Goal: Ask a question

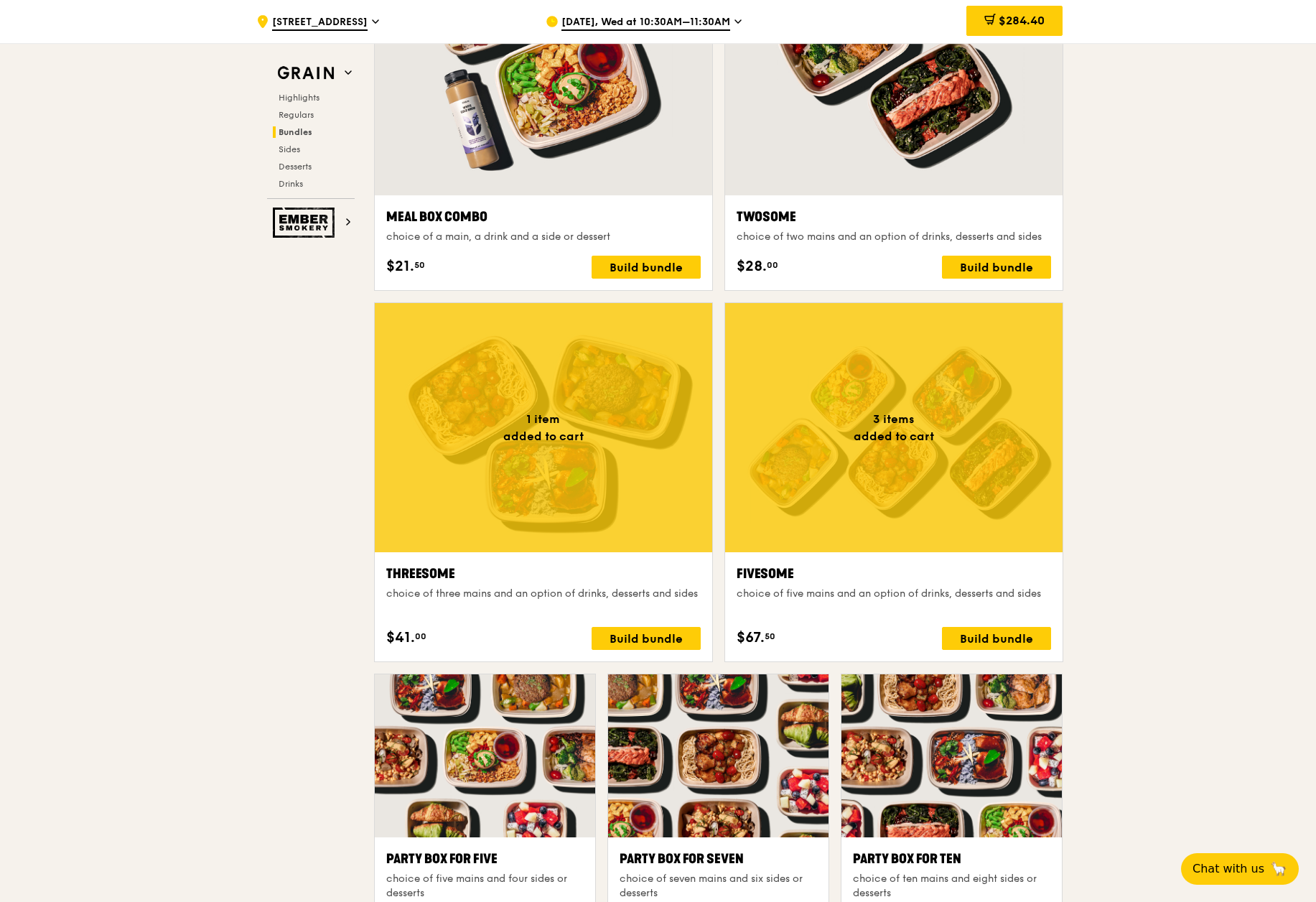
click at [1272, 402] on div ".cls-1 { fill: none; stroke: #fff; stroke-linecap: round; stroke-linejoin: roun…" at bounding box center [658, 826] width 1316 height 6075
click at [1007, 20] on span "$284.40" at bounding box center [1022, 21] width 46 height 14
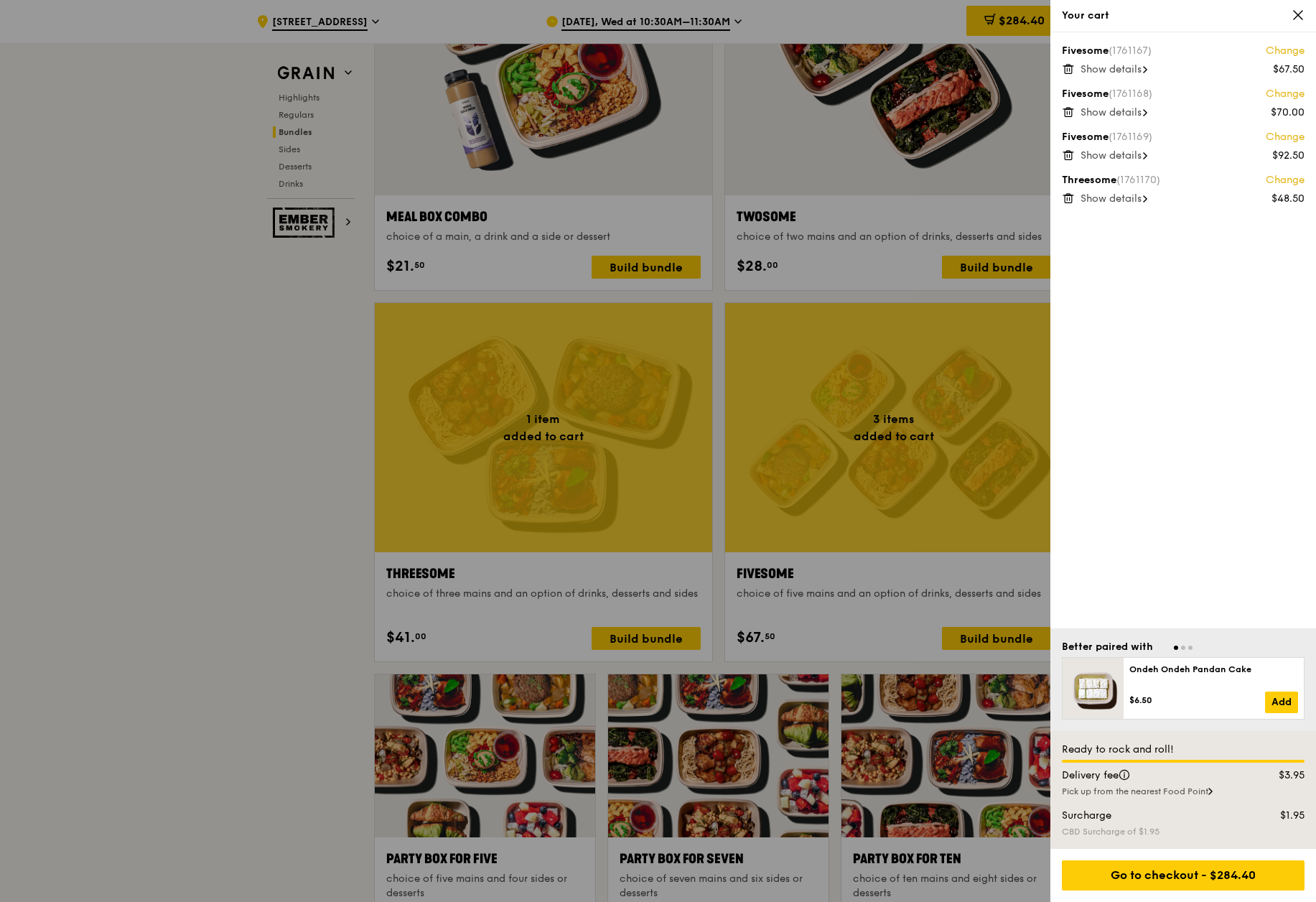
click at [1133, 69] on span "Show details" at bounding box center [1111, 69] width 61 height 12
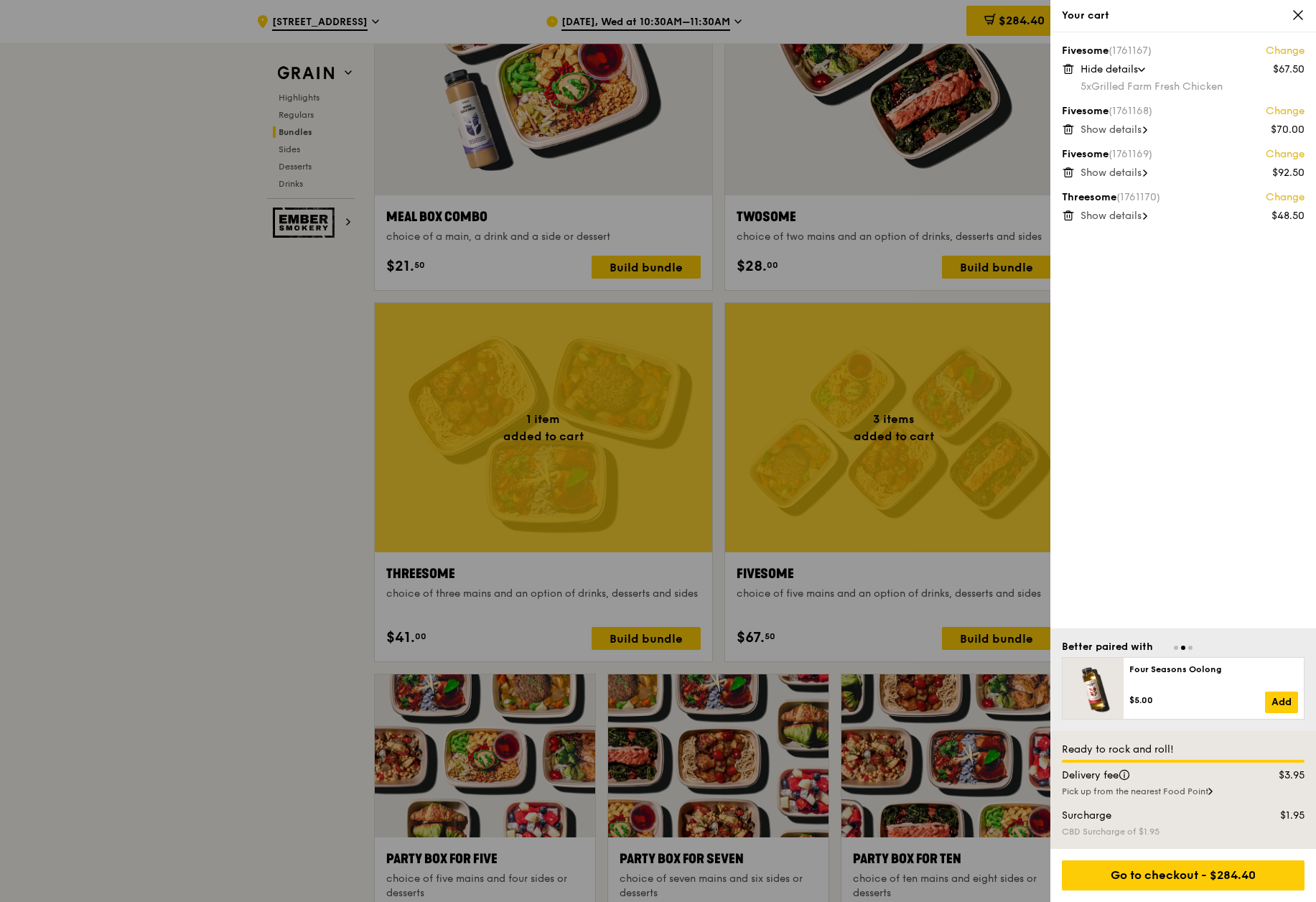
click at [1118, 131] on span "Show details" at bounding box center [1111, 129] width 61 height 12
click at [1119, 186] on span "Show details" at bounding box center [1111, 189] width 61 height 12
click at [1131, 250] on span "Show details" at bounding box center [1111, 249] width 61 height 12
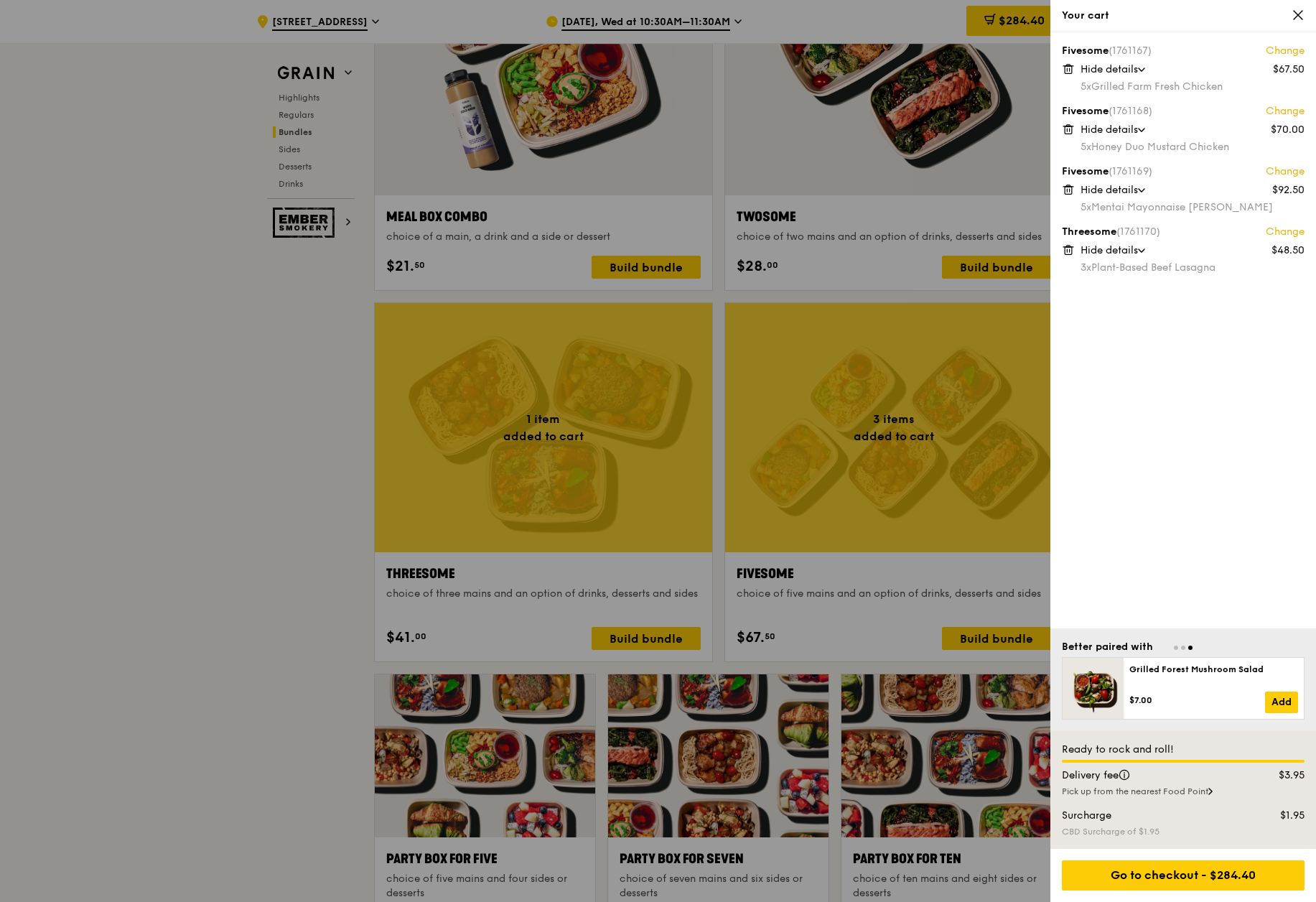
click at [1290, 229] on link "Change" at bounding box center [1284, 231] width 39 height 14
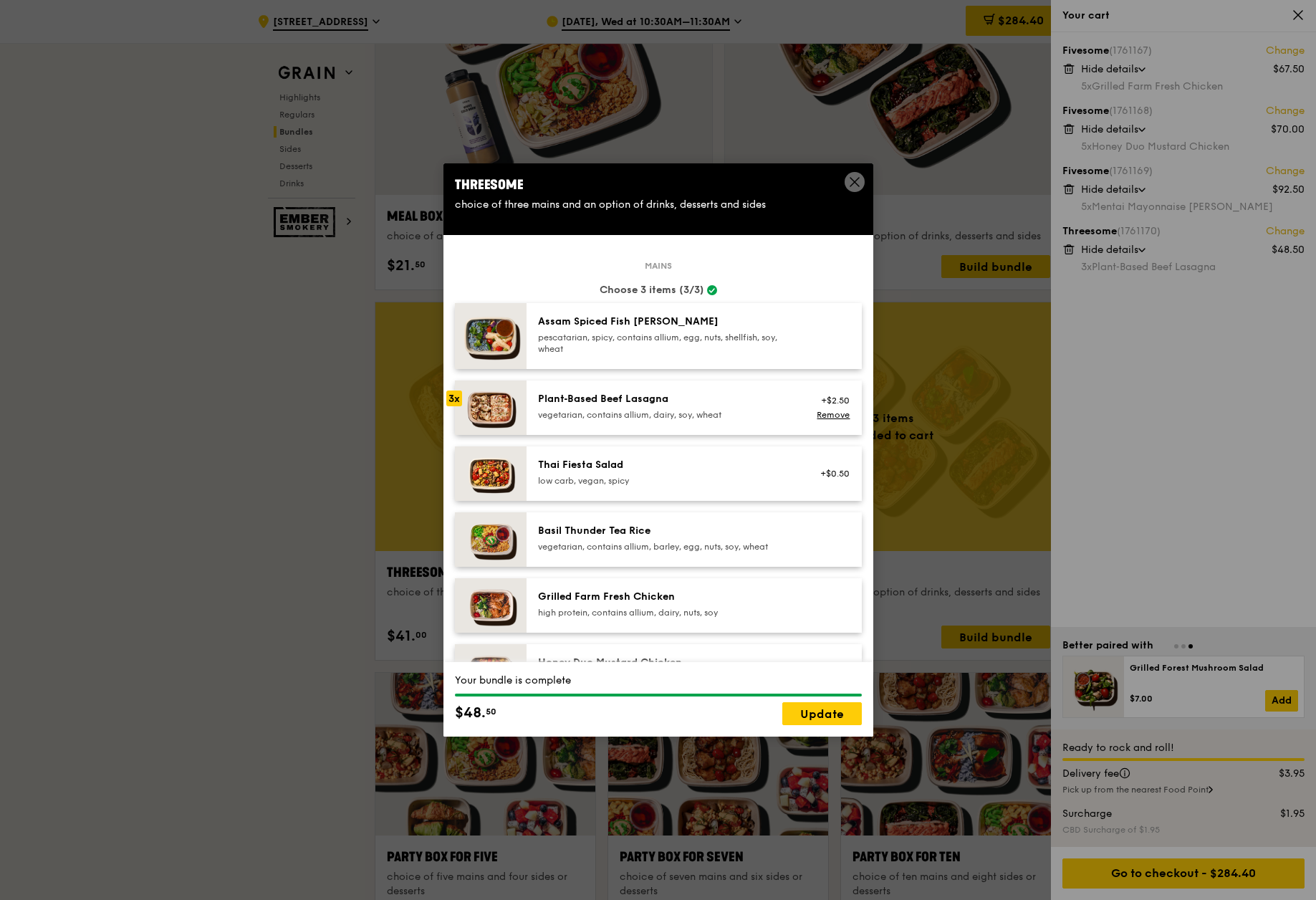
click at [628, 403] on div "Plant‑Based Beef Lasagna" at bounding box center [666, 398] width 257 height 14
click at [628, 406] on div "Plant‑Based Beef Lasagna vegetarian, contains allium, dairy, soy, wheat" at bounding box center [666, 405] width 257 height 29
click at [862, 183] on span at bounding box center [854, 181] width 20 height 20
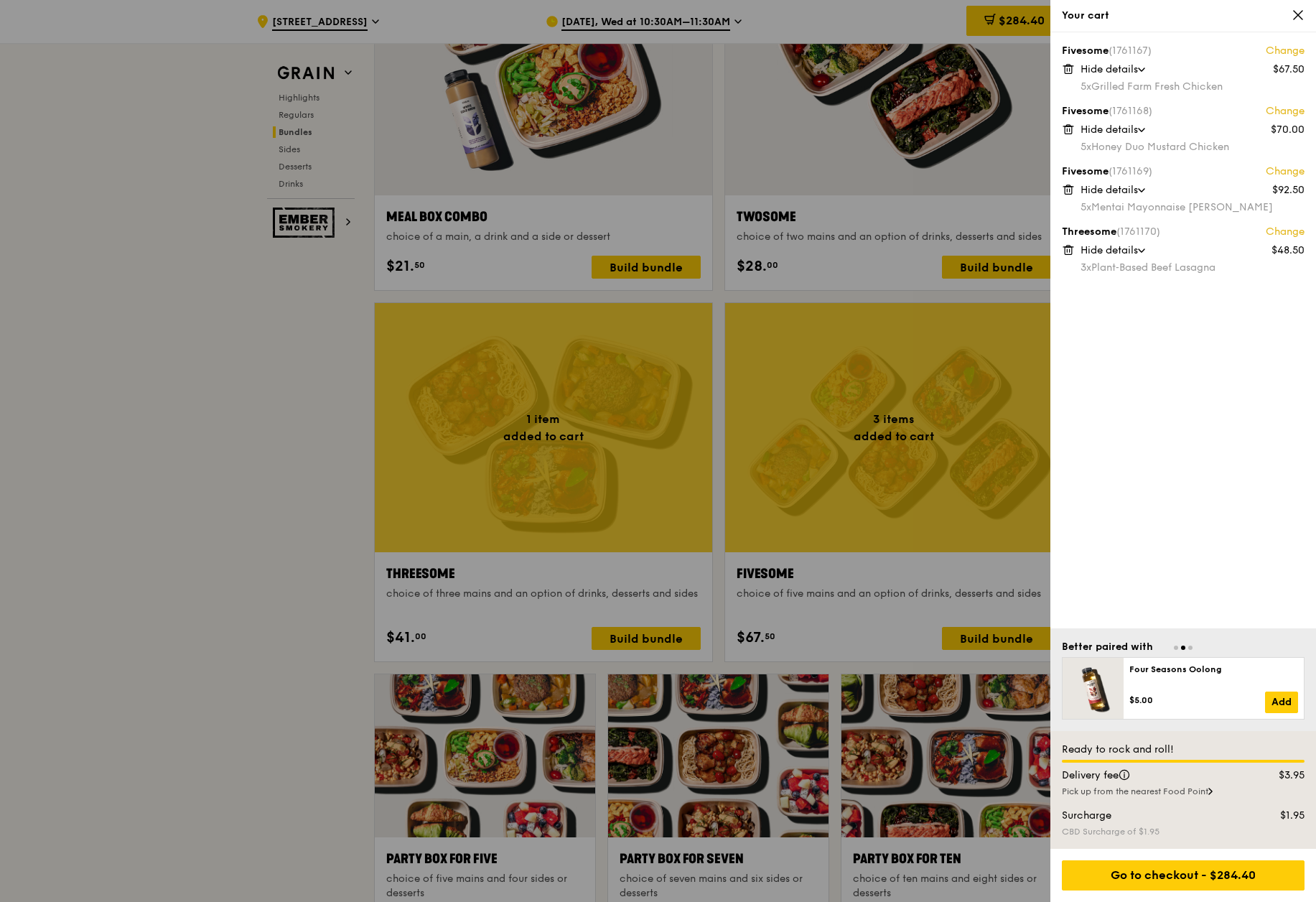
click at [1072, 251] on icon at bounding box center [1069, 250] width 13 height 13
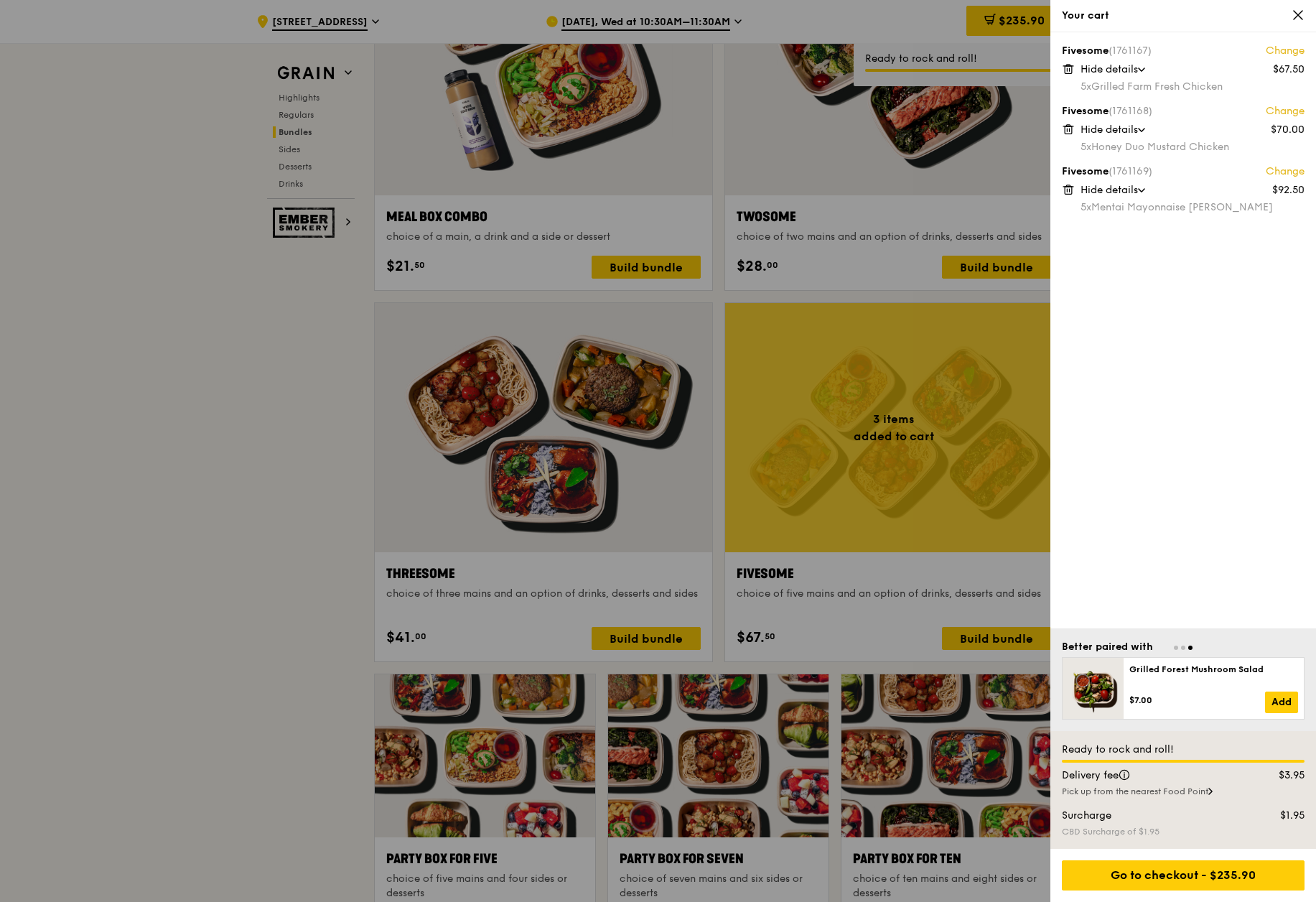
click at [509, 563] on div at bounding box center [658, 451] width 1316 height 902
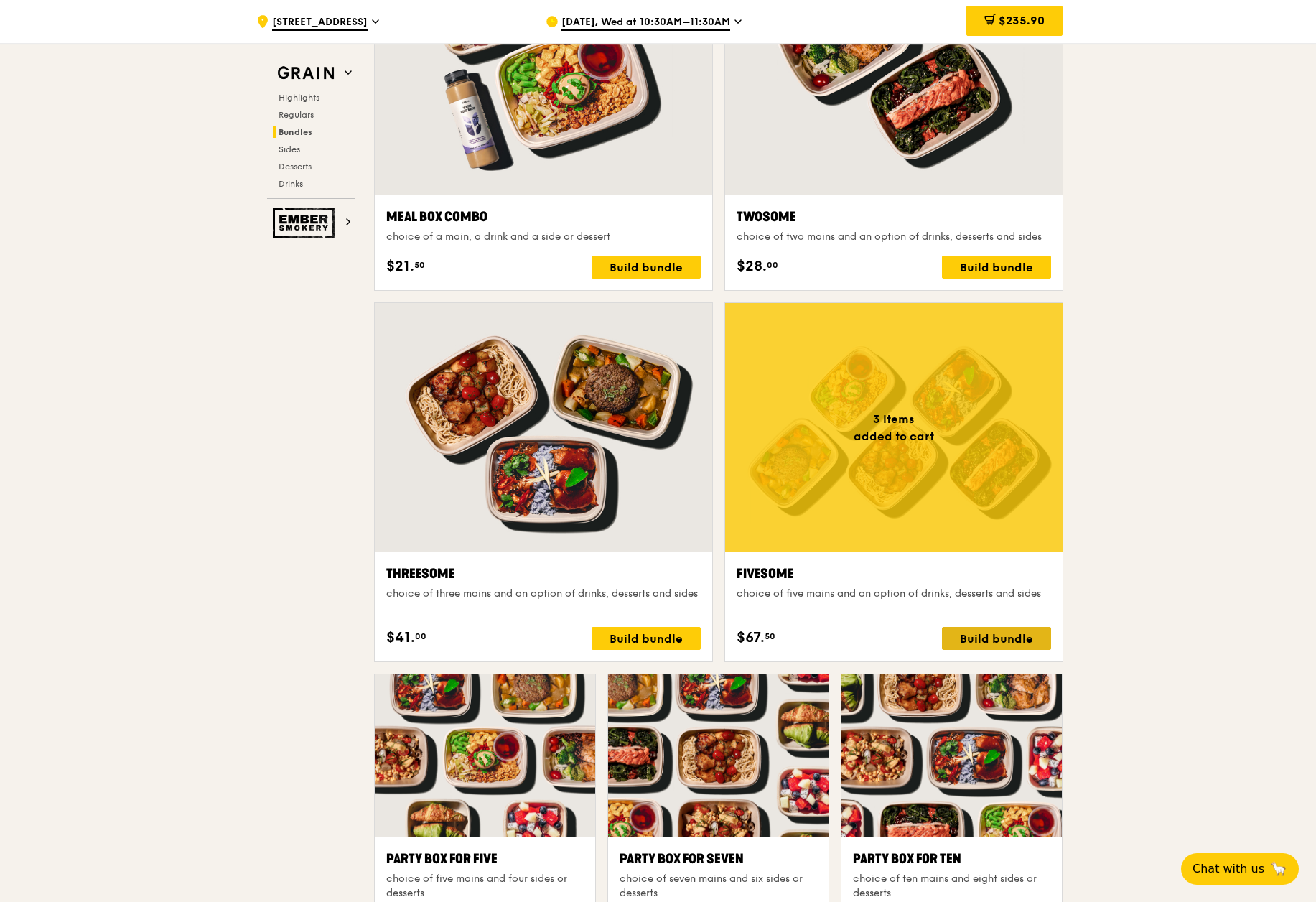
click at [980, 641] on div "Build bundle" at bounding box center [996, 638] width 109 height 23
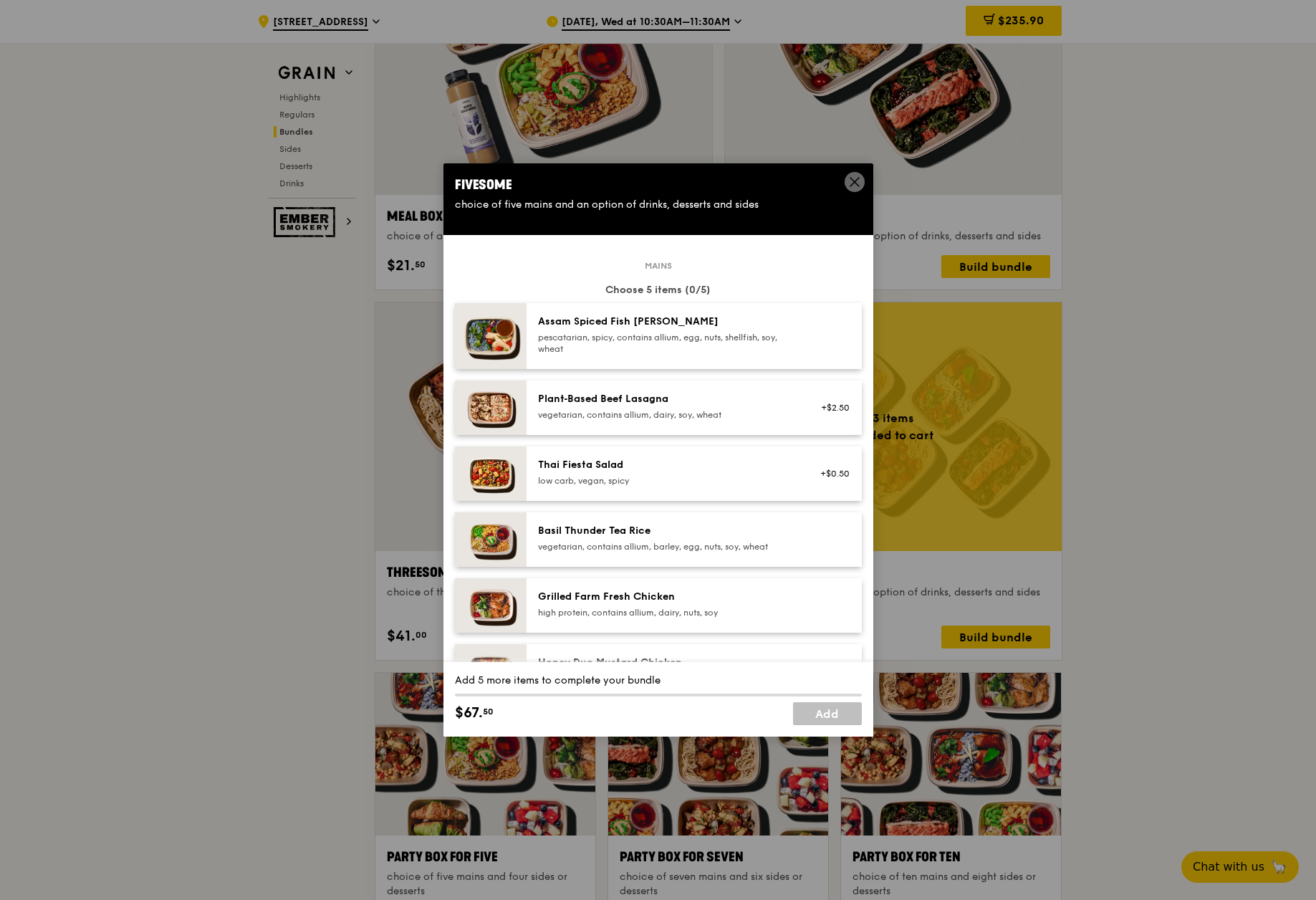
click at [591, 385] on div "Plant‑Based Beef Lasagna vegetarian, contains allium, dairy, soy, wheat +$2.50" at bounding box center [694, 407] width 335 height 54
click at [682, 392] on div "Plant‑Based Beef Lasagna" at bounding box center [666, 398] width 257 height 14
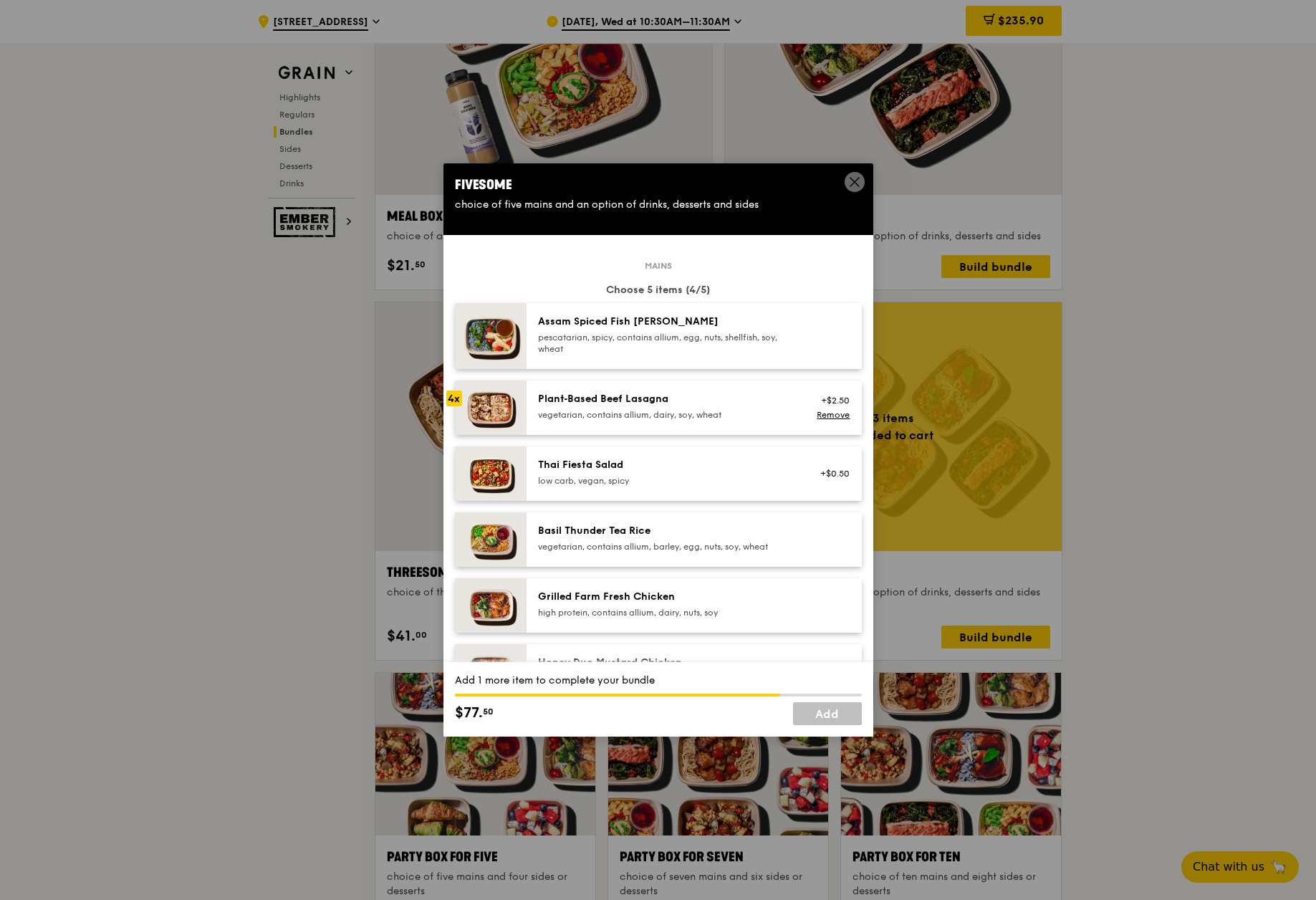
click at [682, 392] on div "Plant‑Based Beef Lasagna" at bounding box center [666, 398] width 257 height 14
click at [814, 709] on link "Add" at bounding box center [827, 713] width 69 height 23
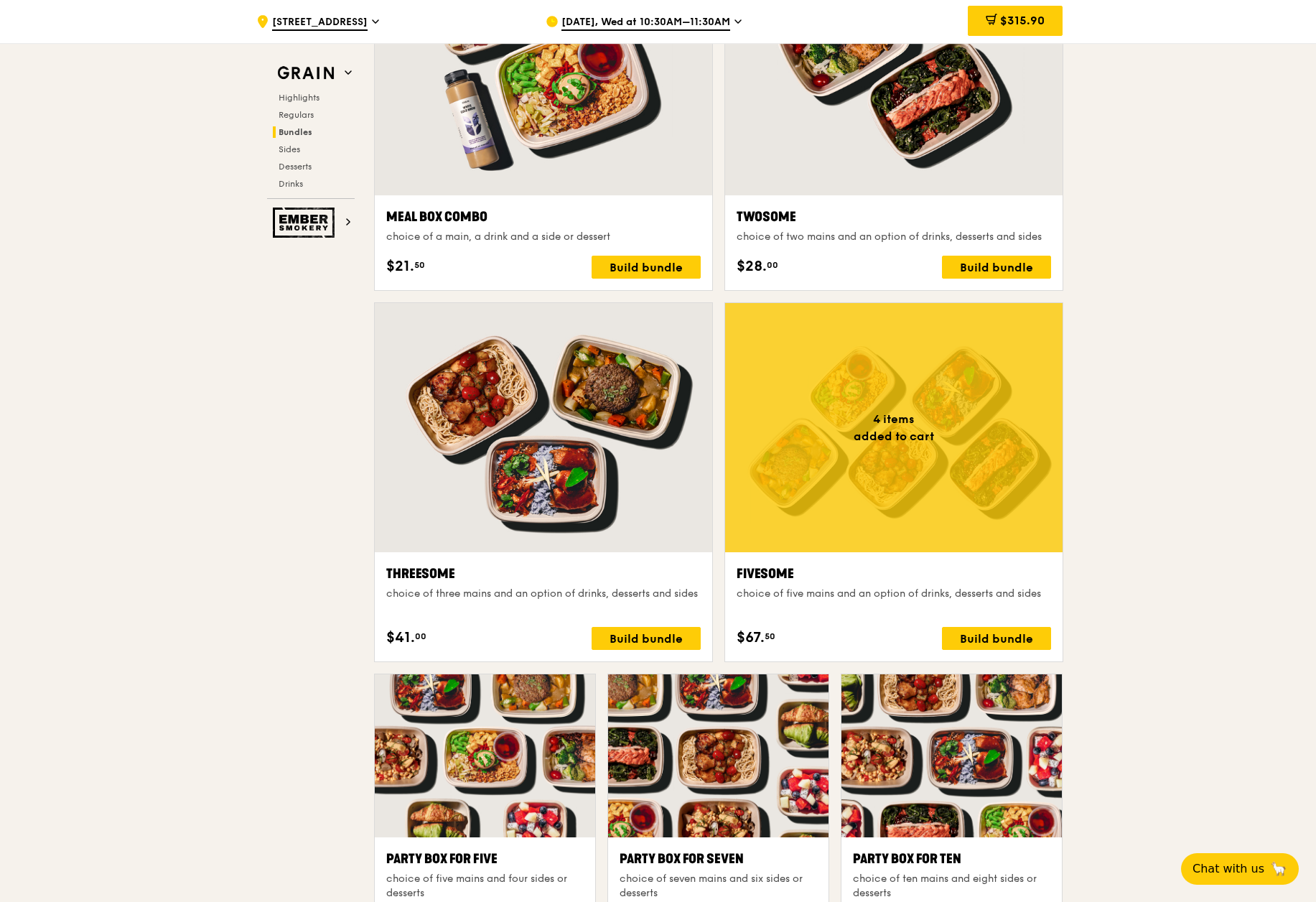
drag, startPoint x: 52, startPoint y: 324, endPoint x: 60, endPoint y: 331, distance: 10.6
click at [52, 324] on div ".cls-1 { fill: none; stroke: #fff; stroke-linecap: round; stroke-linejoin: roun…" at bounding box center [658, 826] width 1316 height 6075
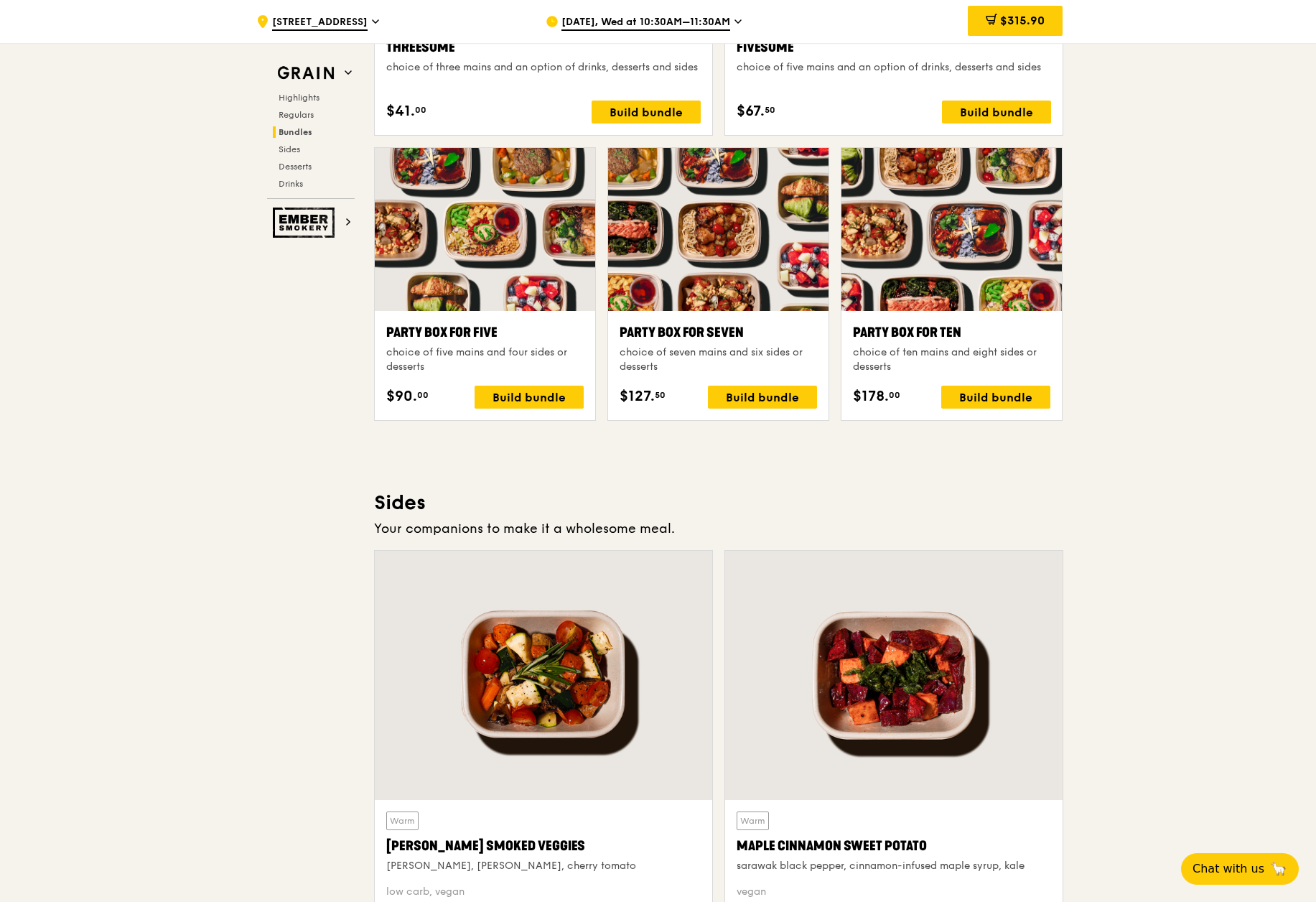
scroll to position [2757, 0]
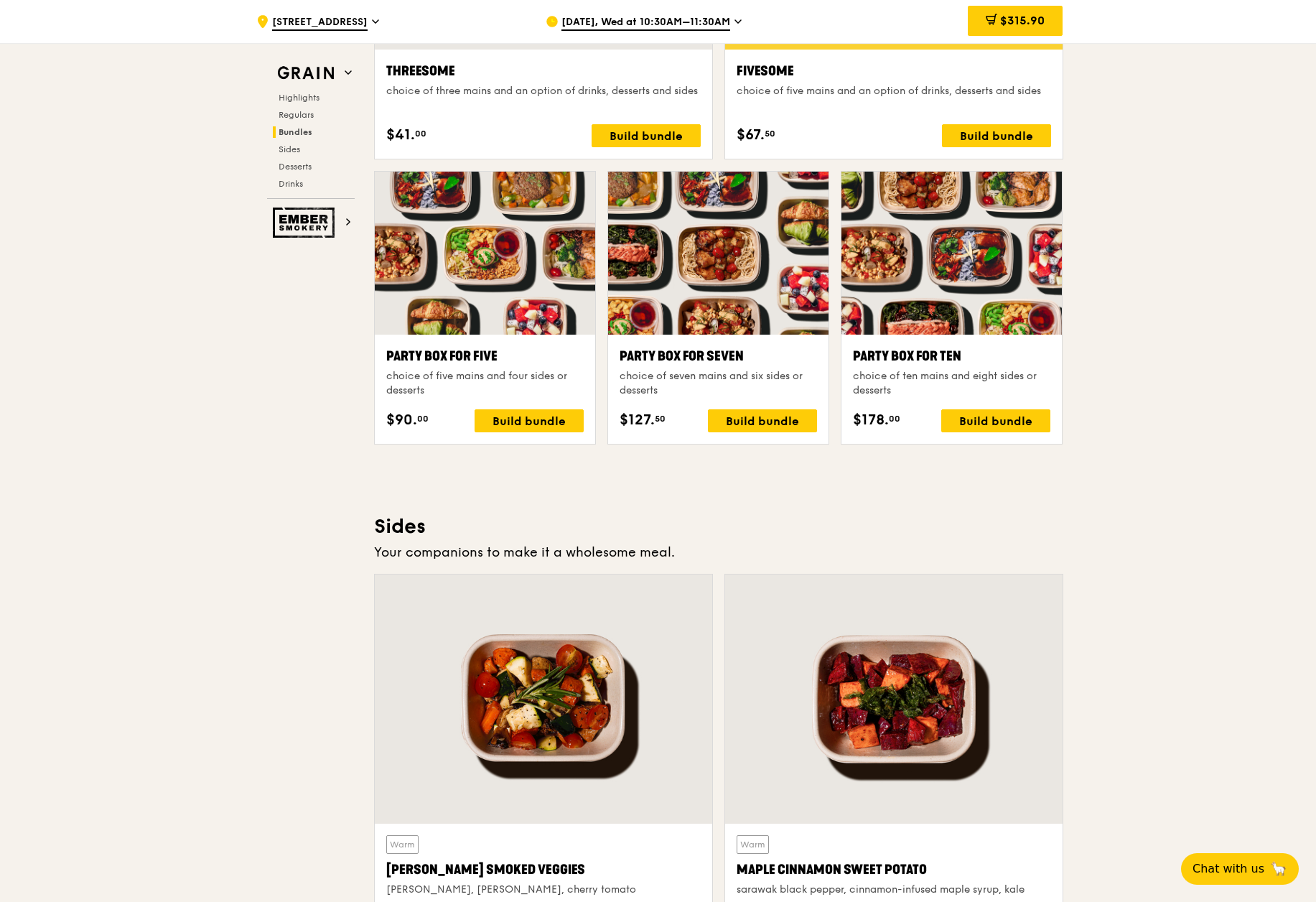
click at [1179, 410] on div ".cls-1 { fill: none; stroke: #fff; stroke-linecap: round; stroke-linejoin: roun…" at bounding box center [658, 324] width 1316 height 6075
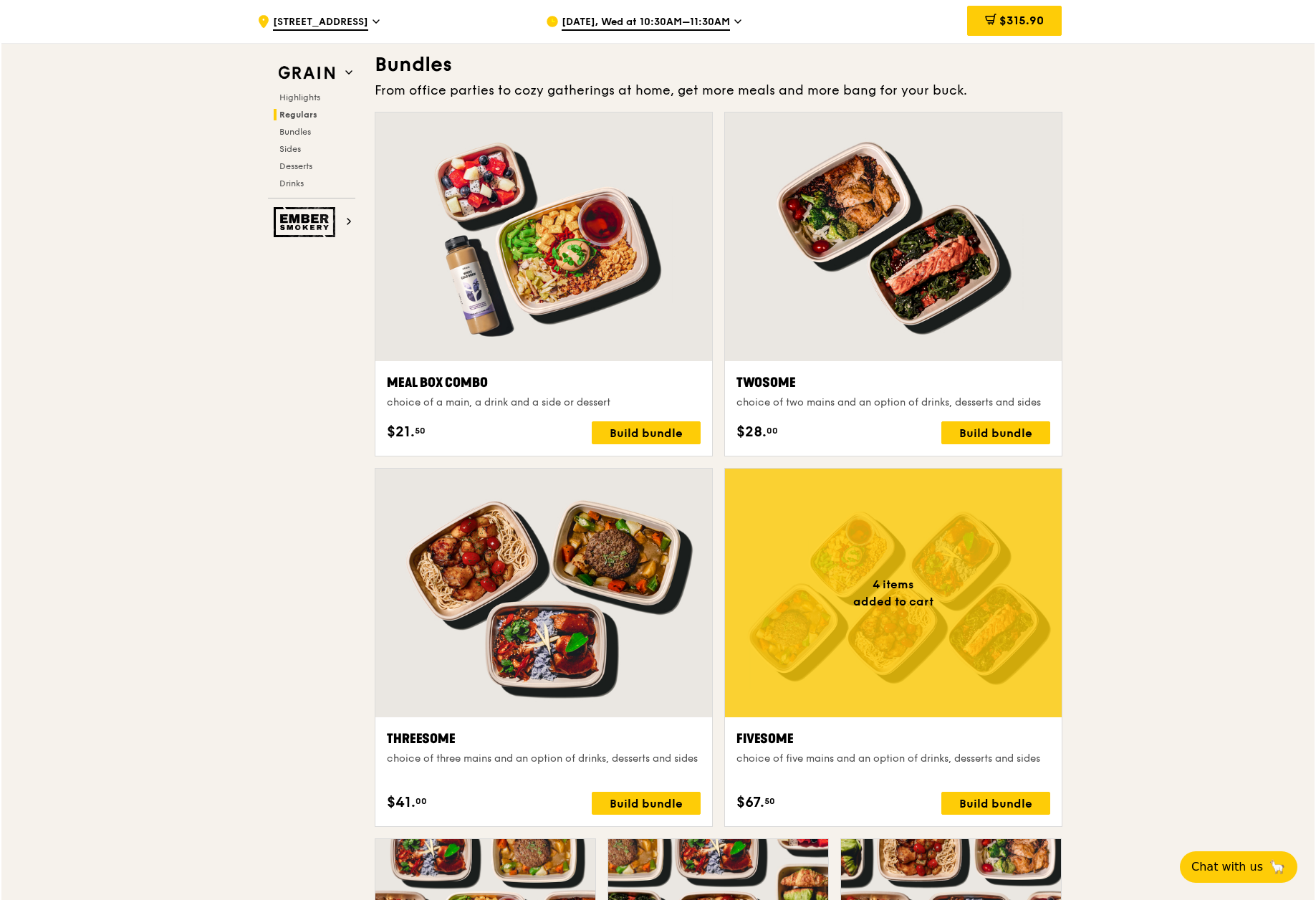
scroll to position [2106, 0]
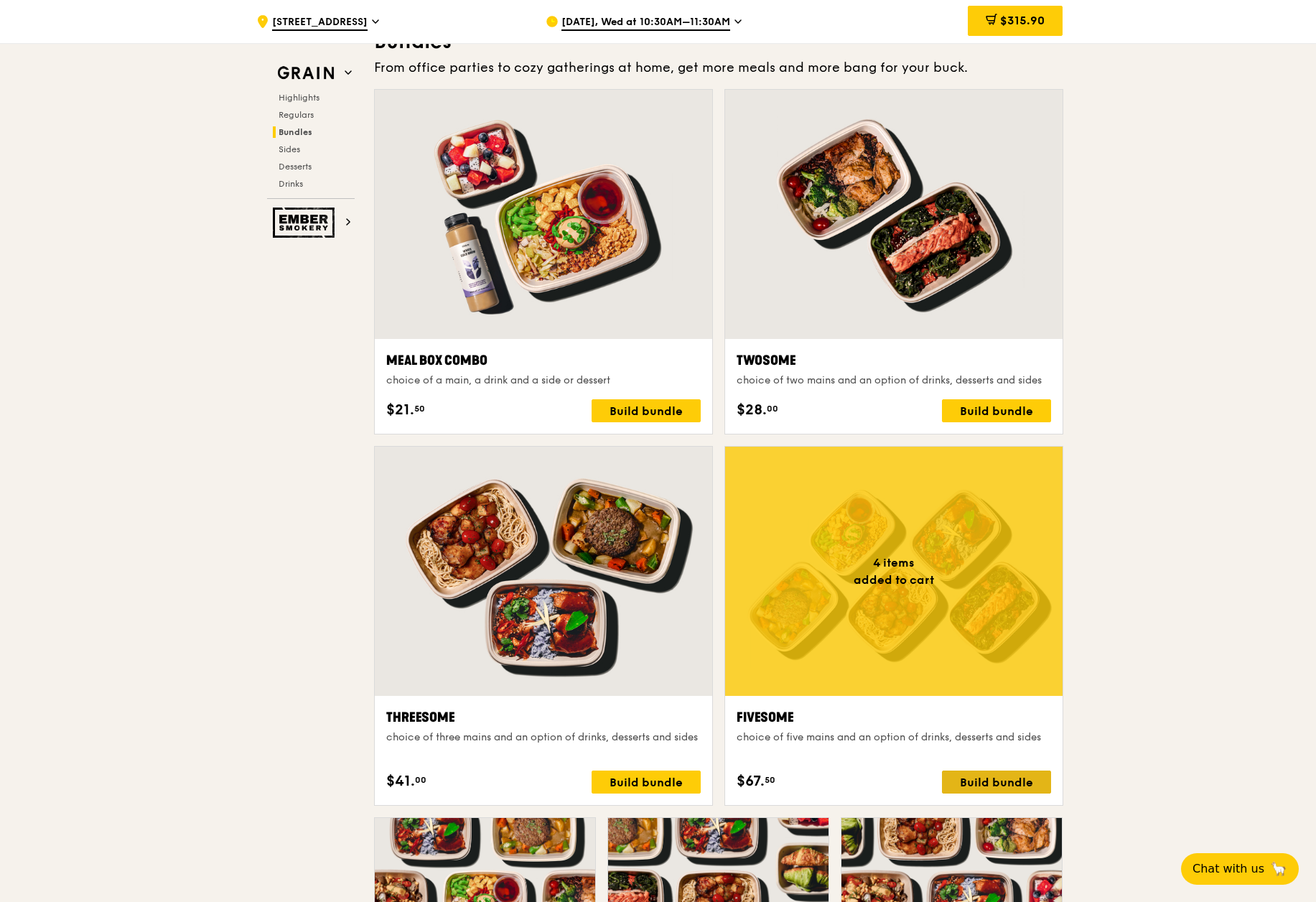
click at [994, 778] on div "Build bundle" at bounding box center [996, 782] width 109 height 23
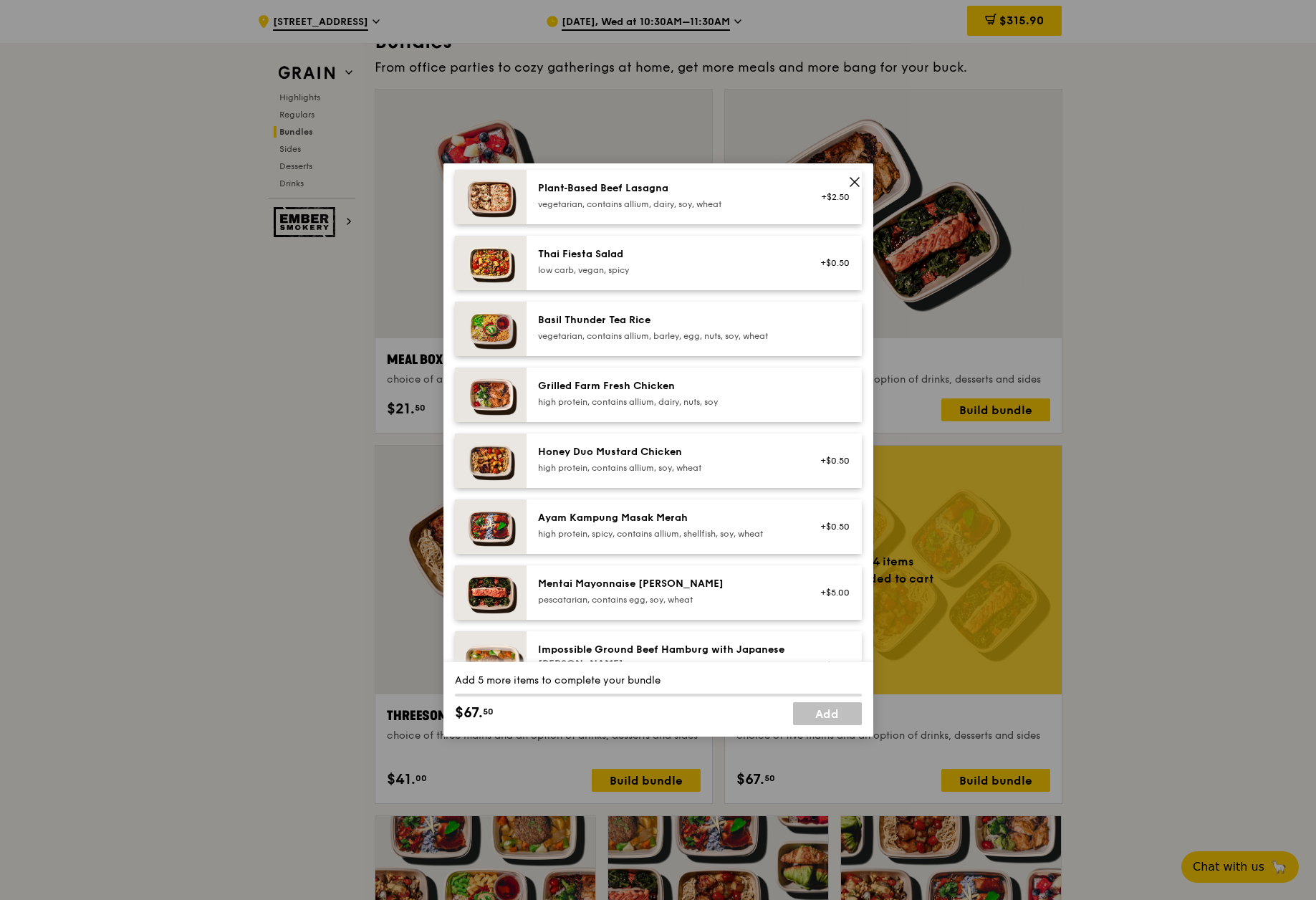
scroll to position [71, 0]
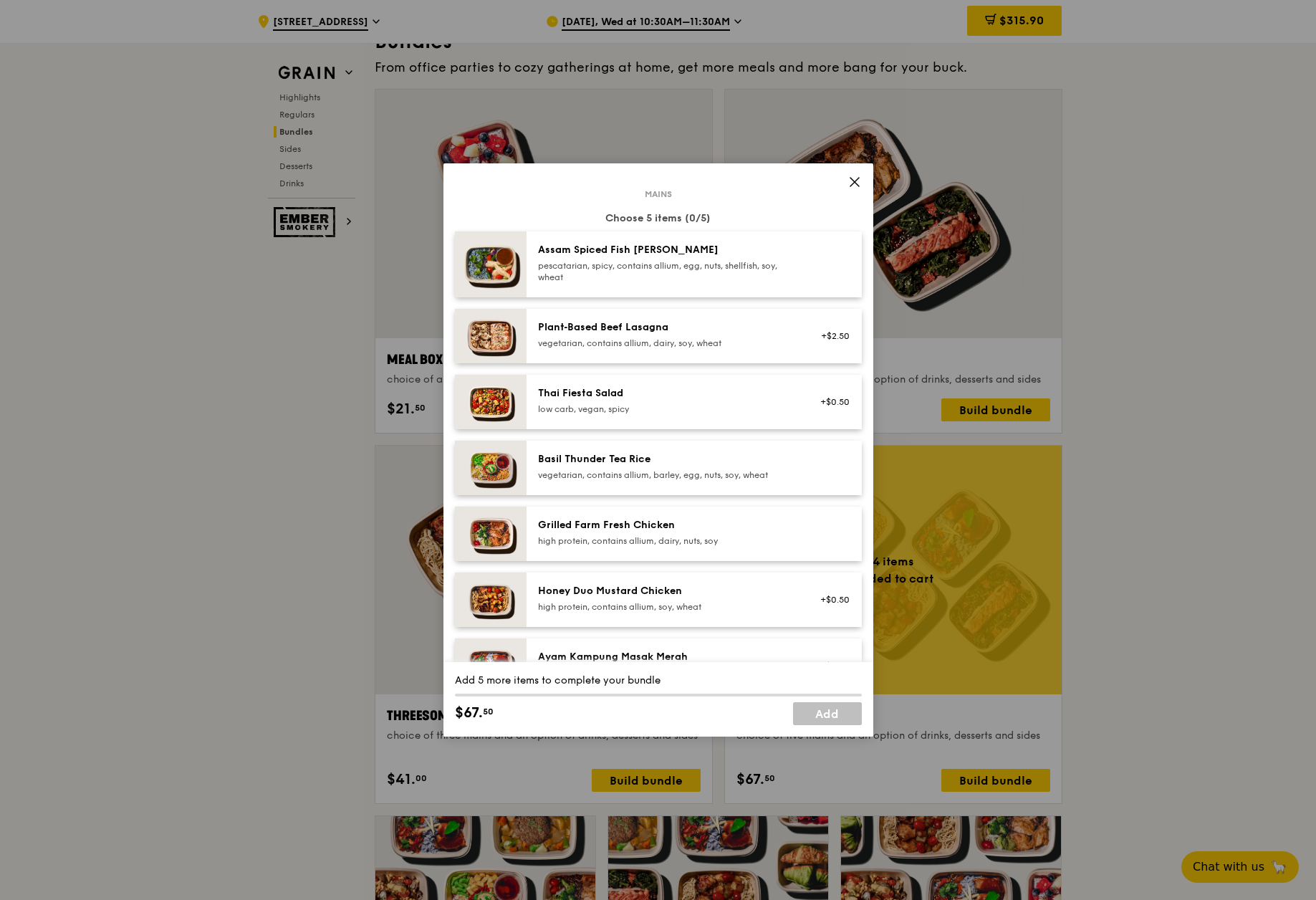
click at [703, 396] on div "Thai Fiesta Salad" at bounding box center [666, 392] width 257 height 14
click at [710, 399] on div "Thai Fiesta Salad" at bounding box center [666, 392] width 257 height 14
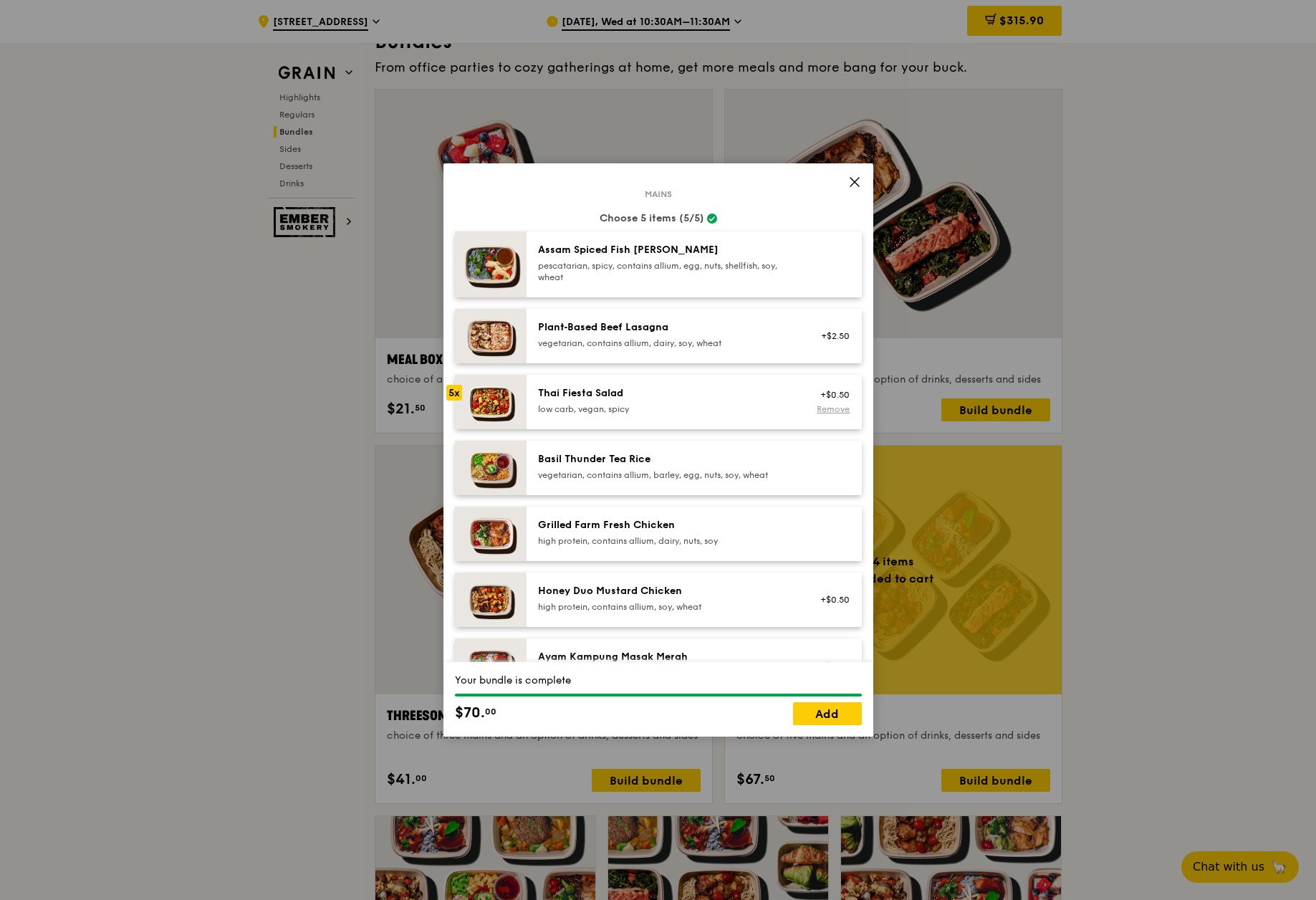
click at [832, 410] on link "Remove" at bounding box center [833, 408] width 33 height 10
click at [683, 413] on div "low carb, vegan, spicy" at bounding box center [666, 409] width 257 height 11
click at [701, 264] on div "pescatarian, spicy, contains allium, egg, nuts, shellfish, soy, wheat" at bounding box center [666, 271] width 257 height 23
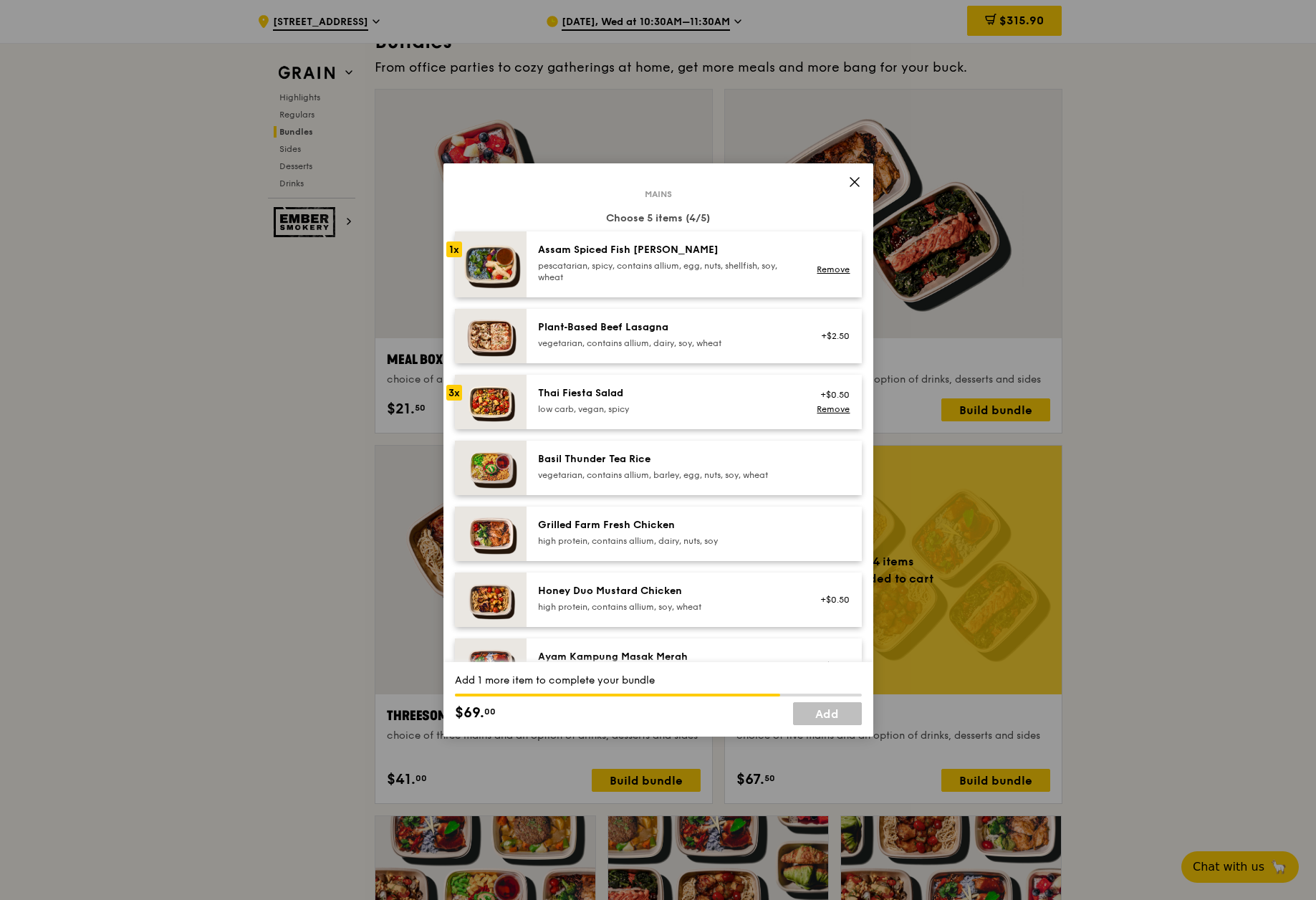
click at [701, 264] on div "pescatarian, spicy, contains allium, egg, nuts, shellfish, soy, wheat" at bounding box center [666, 271] width 257 height 23
click at [822, 725] on link "Add" at bounding box center [827, 713] width 69 height 23
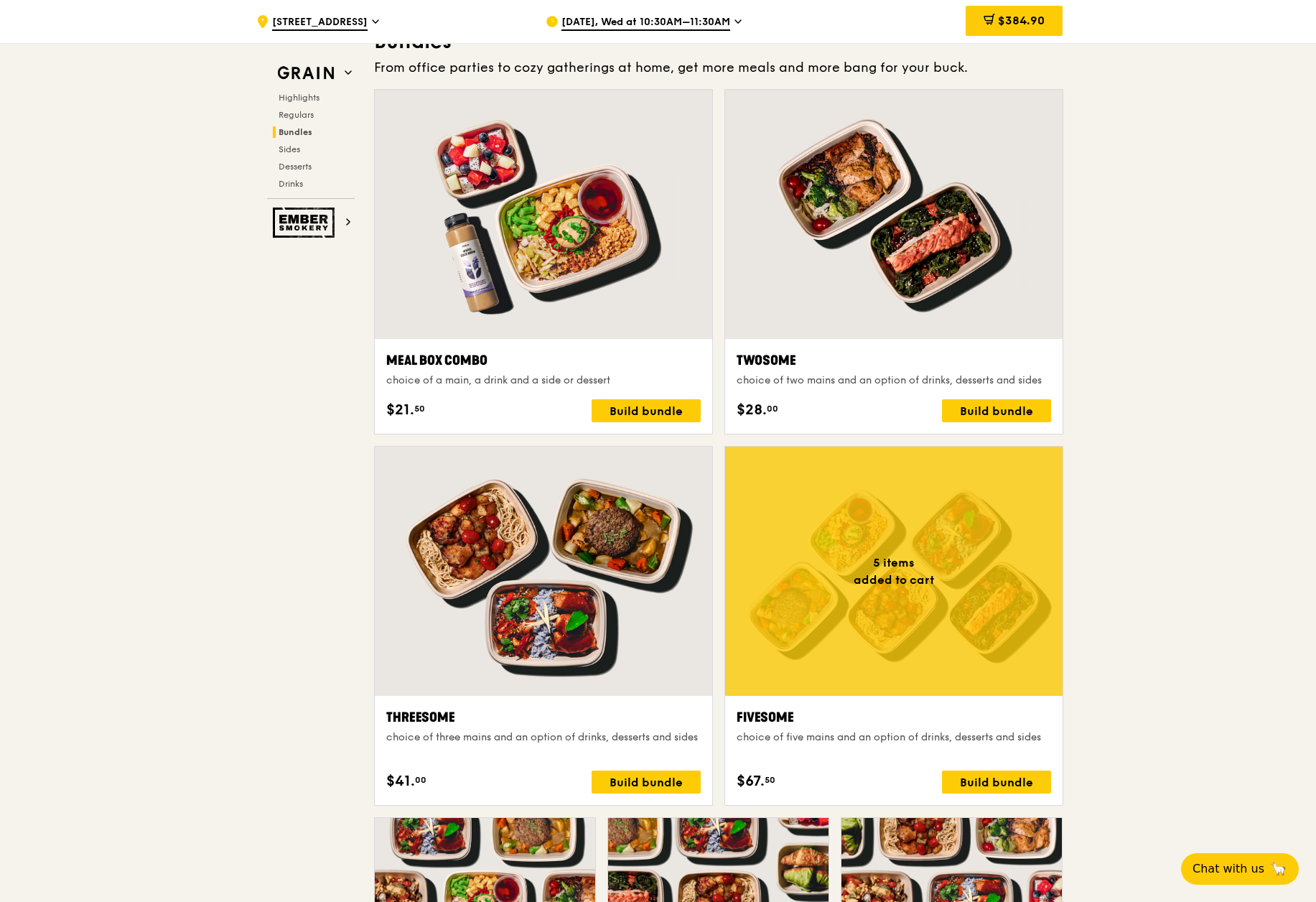
click at [881, 622] on div at bounding box center [894, 571] width 338 height 249
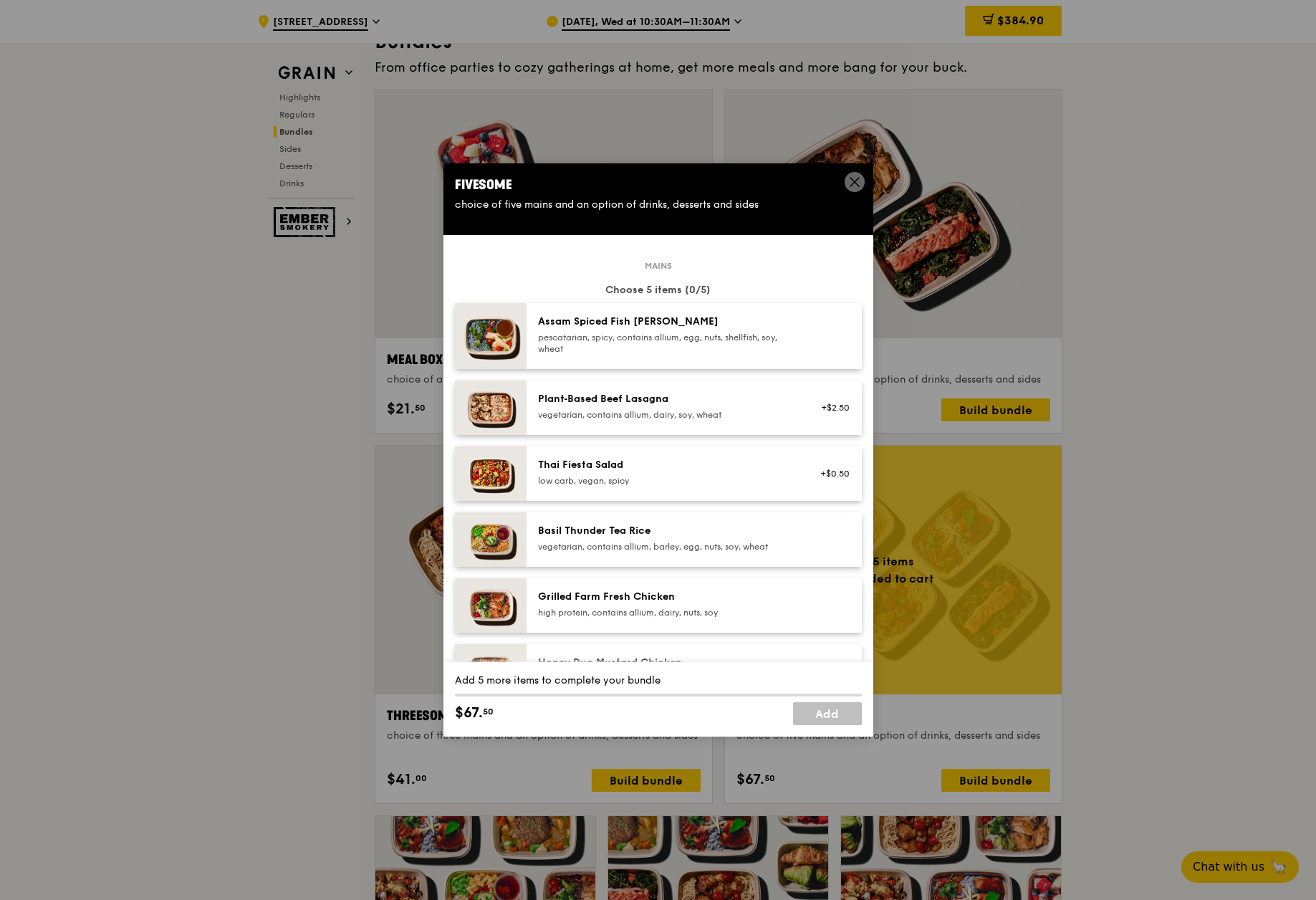
drag, startPoint x: 733, startPoint y: 406, endPoint x: 251, endPoint y: 407, distance: 482.0
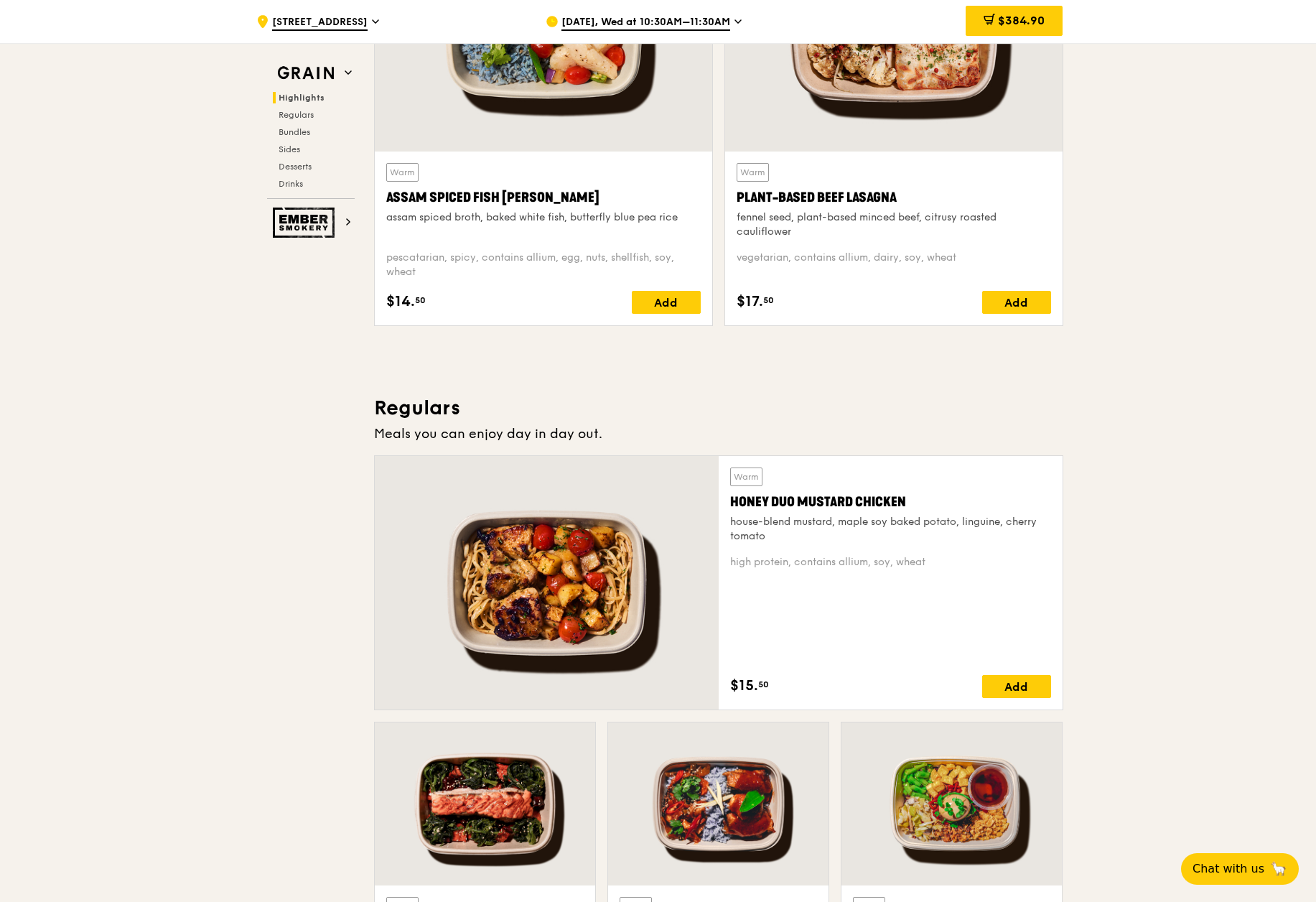
scroll to position [531, 0]
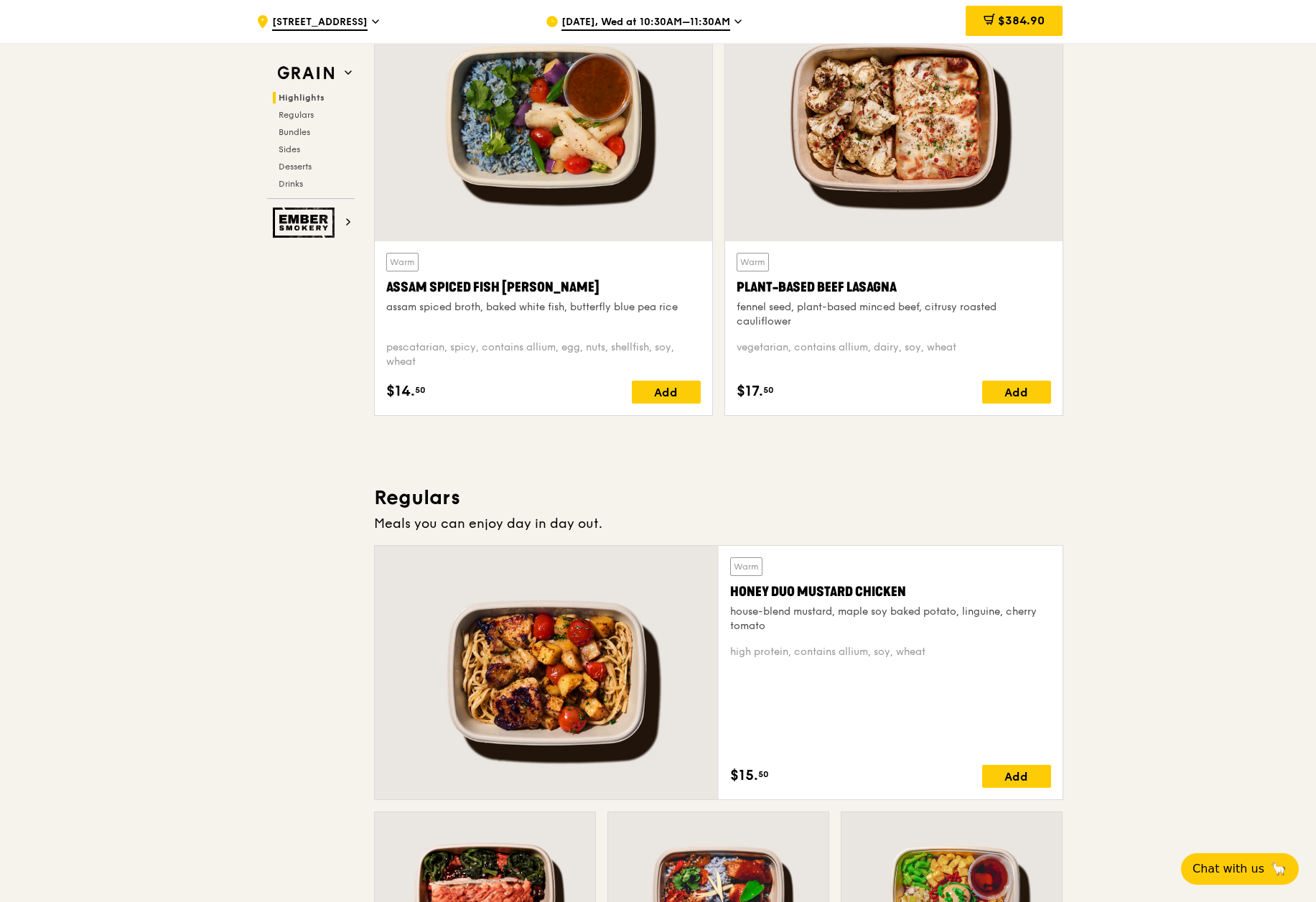
drag, startPoint x: 972, startPoint y: 350, endPoint x: 720, endPoint y: 342, distance: 252.1
click at [720, 342] on div "Warm Plant-Based Beef Lasagna fennel seed, plant-based minced beef, citrusy roa…" at bounding box center [894, 209] width 350 height 435
copy div "vegetarian, contains allium, dairy, soy, wheat"
drag, startPoint x: 379, startPoint y: 345, endPoint x: 452, endPoint y: 362, distance: 75.0
click at [452, 362] on div "Warm Assam Spiced Fish [PERSON_NAME] assam spiced broth, baked white fish, butt…" at bounding box center [543, 327] width 338 height 174
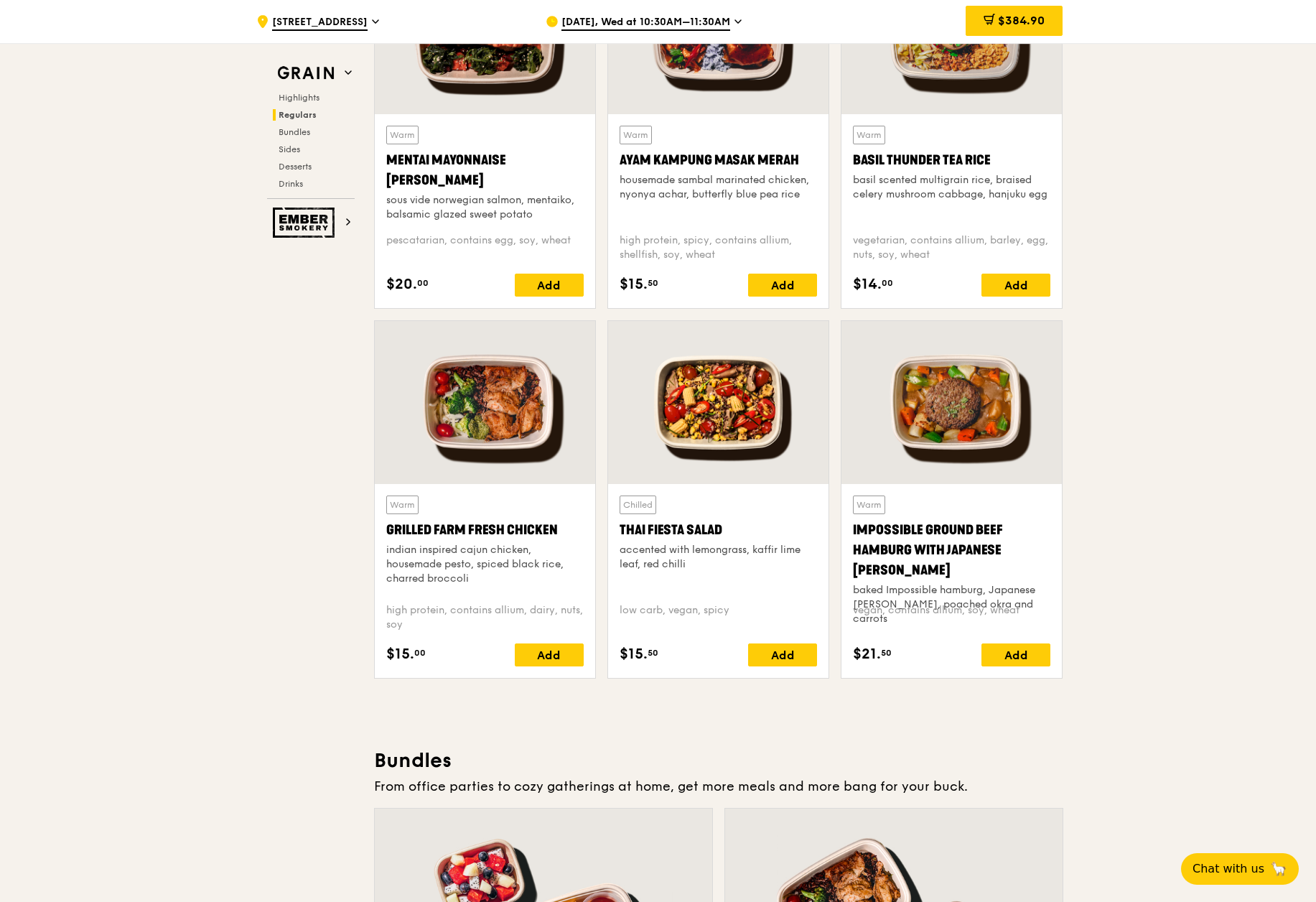
scroll to position [1393, 0]
drag, startPoint x: 606, startPoint y: 550, endPoint x: 738, endPoint y: 562, distance: 132.5
click at [738, 562] on div "Chilled Thai Fiesta Salad accented with lemongrass, kaffir lime leaf, red chill…" at bounding box center [719, 504] width 233 height 370
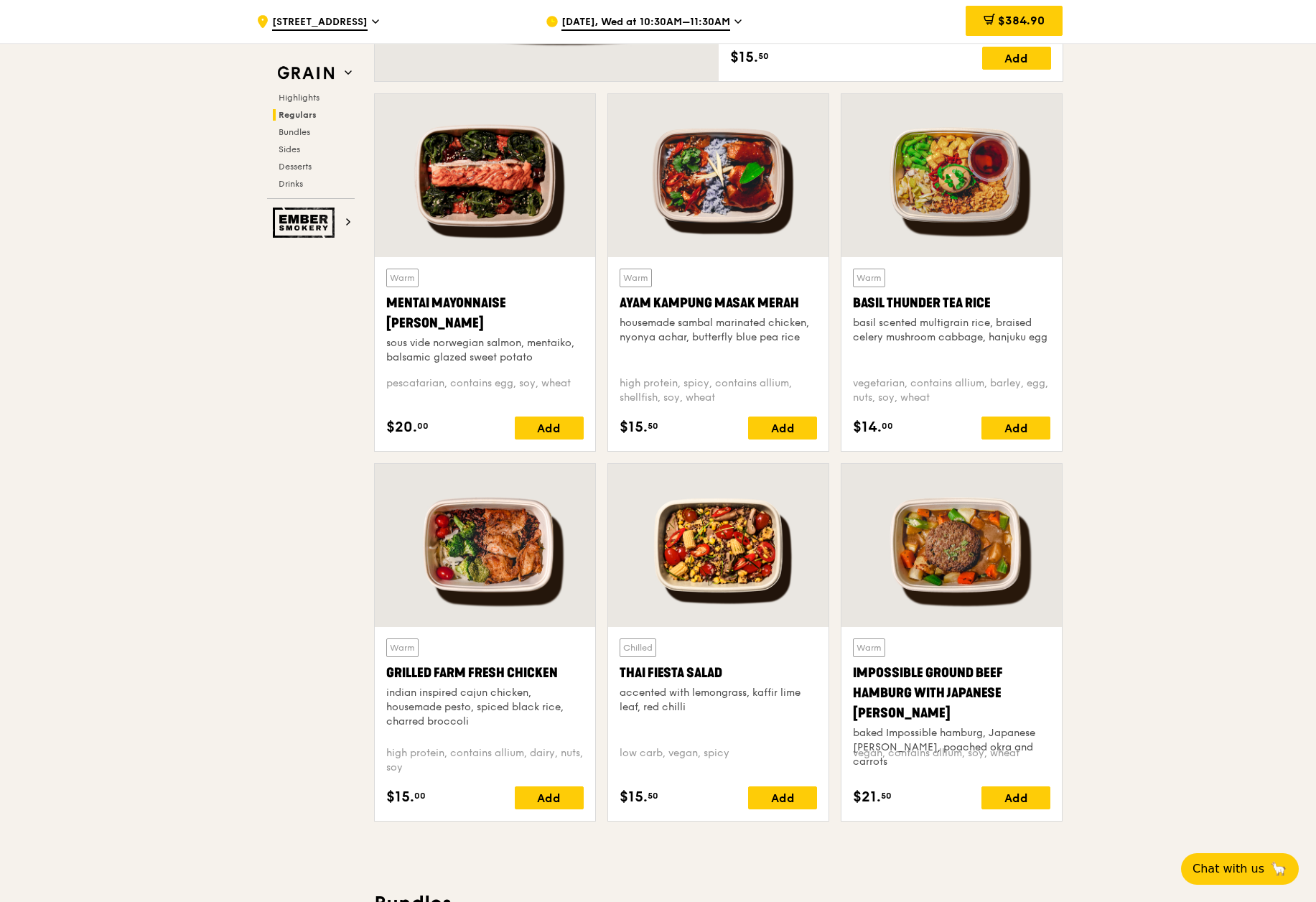
scroll to position [1105, 0]
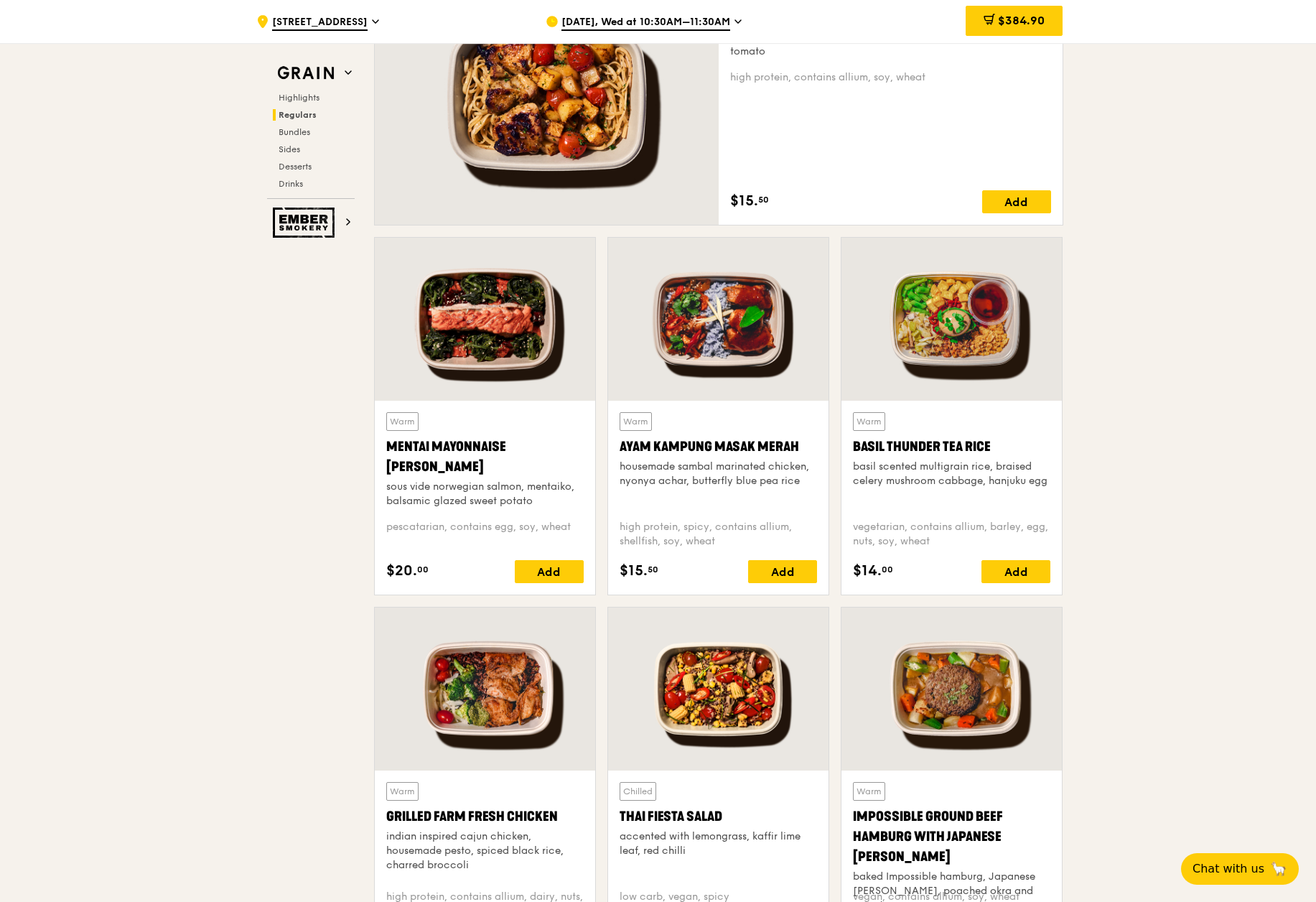
drag, startPoint x: 978, startPoint y: 357, endPoint x: 1228, endPoint y: 253, distance: 270.8
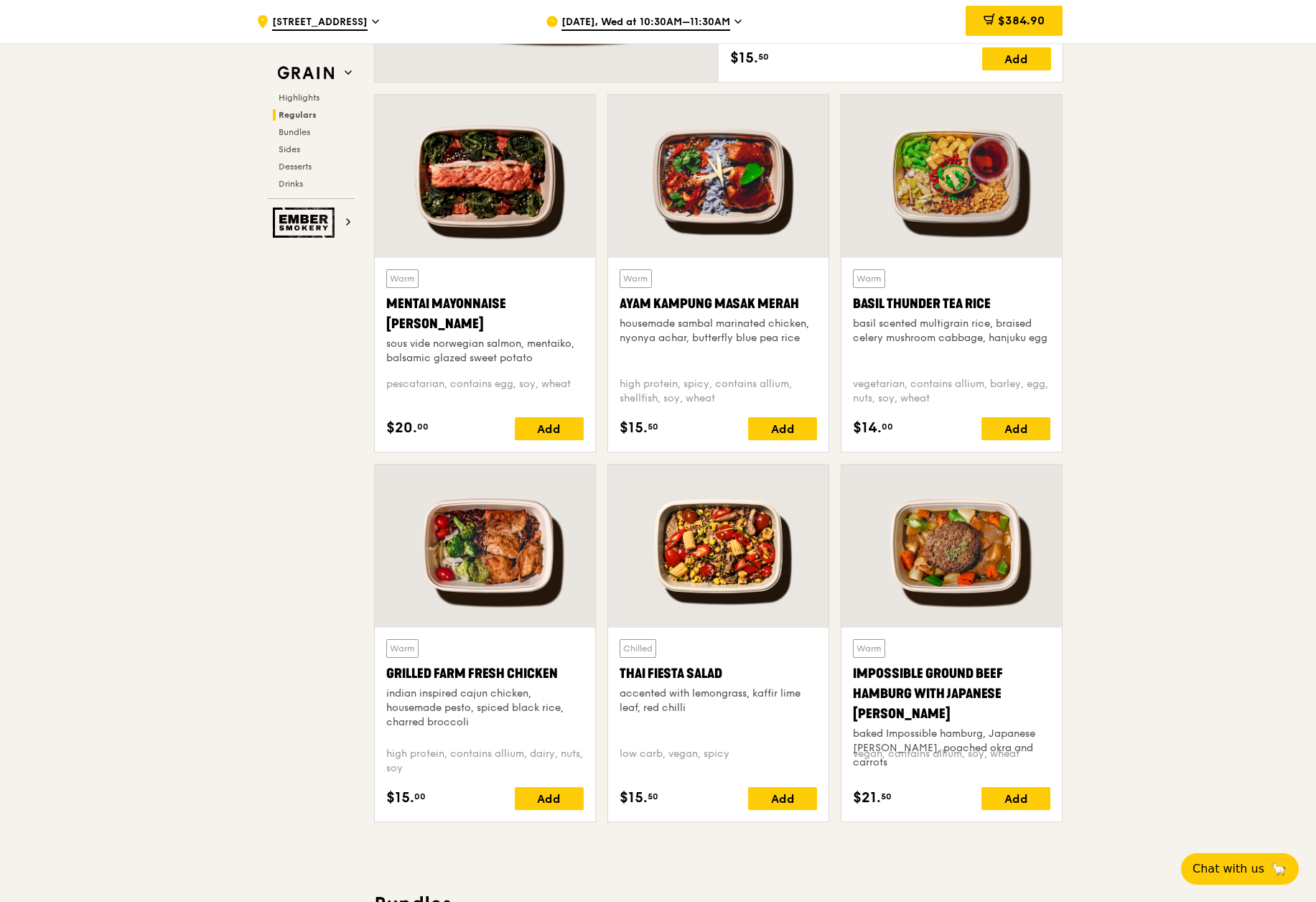
scroll to position [1249, 0]
drag, startPoint x: 617, startPoint y: 672, endPoint x: 712, endPoint y: 706, distance: 100.9
click at [712, 706] on div "Chilled Thai Fiesta Salad accented with lemongrass, kaffir lime leaf, red chill…" at bounding box center [718, 723] width 220 height 194
click at [713, 704] on div "accented with lemongrass, kaffir lime leaf, red chilli" at bounding box center [719, 700] width 198 height 29
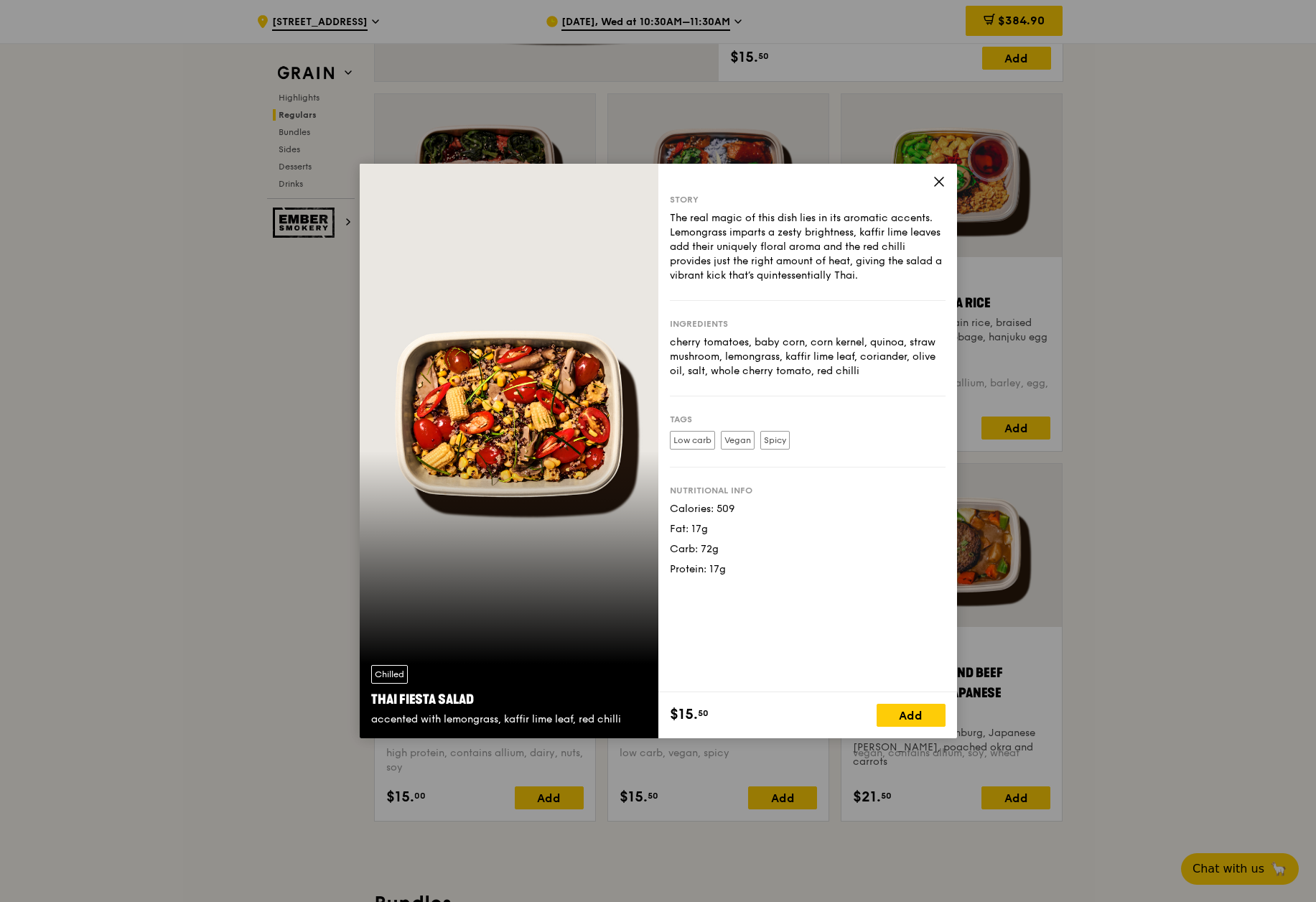
drag, startPoint x: 943, startPoint y: 174, endPoint x: 917, endPoint y: 321, distance: 149.3
click at [917, 321] on div "Story The real magic of this dish lies in its aromatic accents. Lemongrass impa…" at bounding box center [807, 428] width 298 height 529
drag, startPoint x: 934, startPoint y: 178, endPoint x: 951, endPoint y: 182, distance: 17.5
click at [935, 178] on icon at bounding box center [939, 182] width 8 height 8
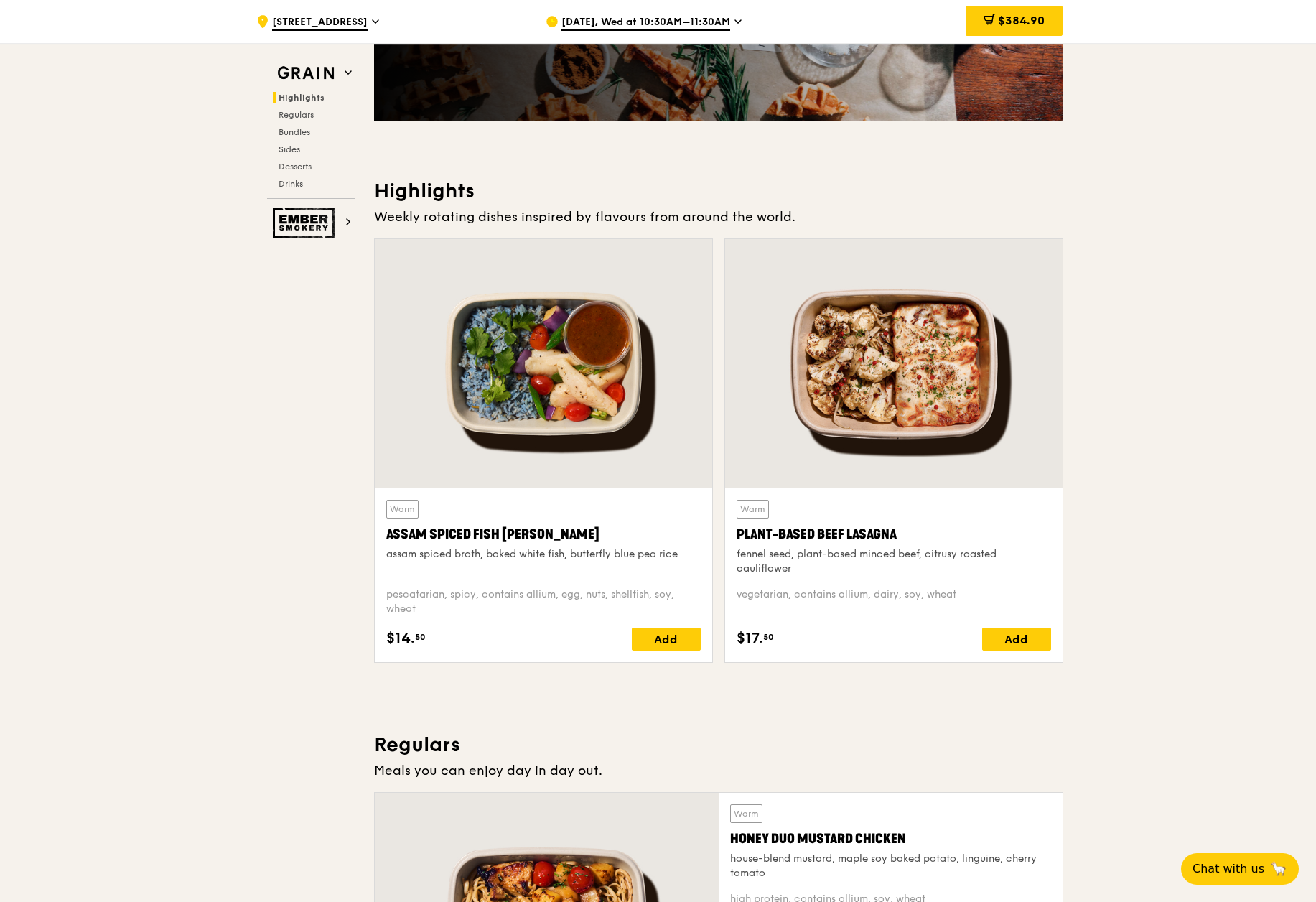
scroll to position [244, 0]
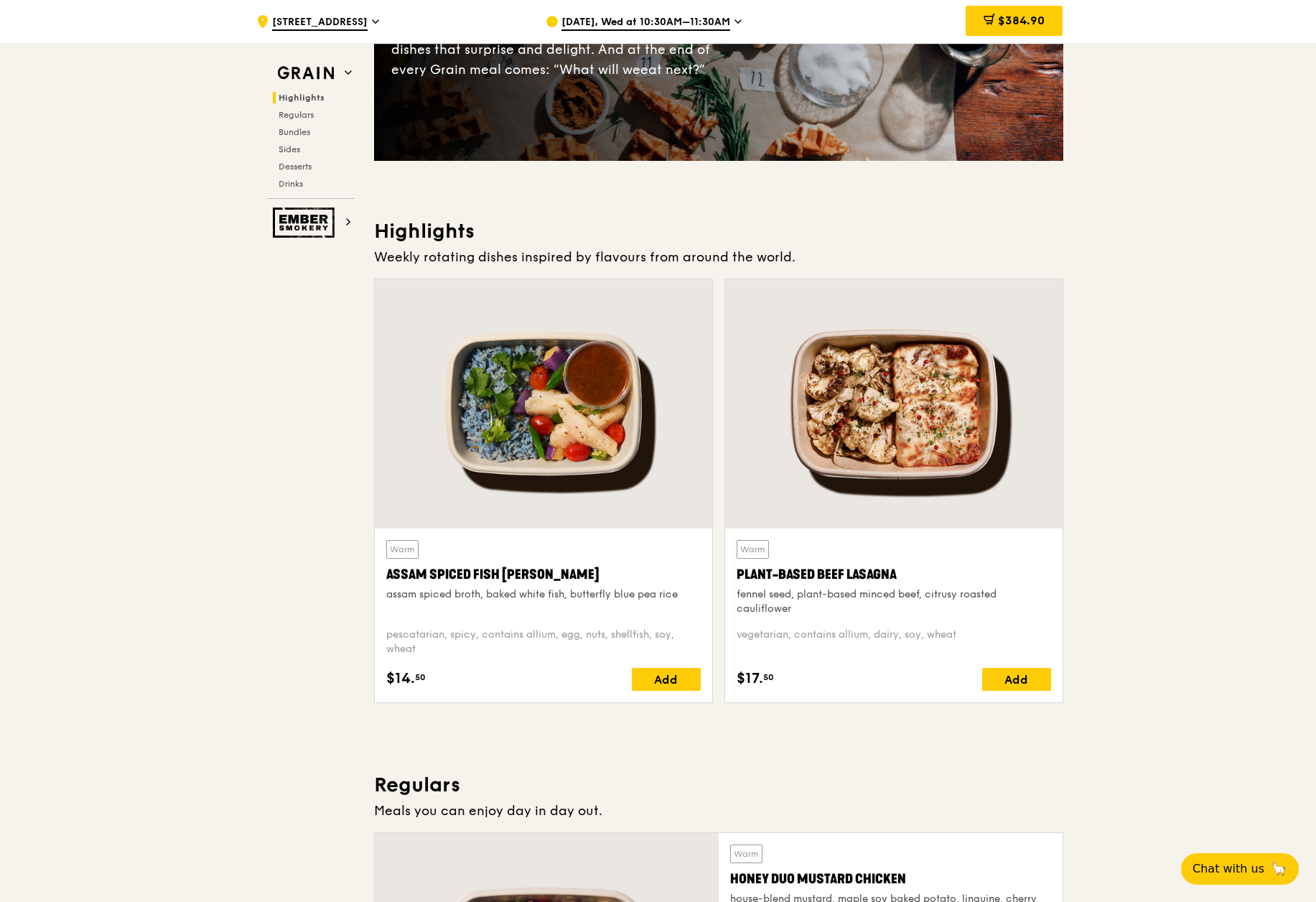
click at [878, 574] on div "Plant-Based Beef Lasagna" at bounding box center [894, 574] width 314 height 20
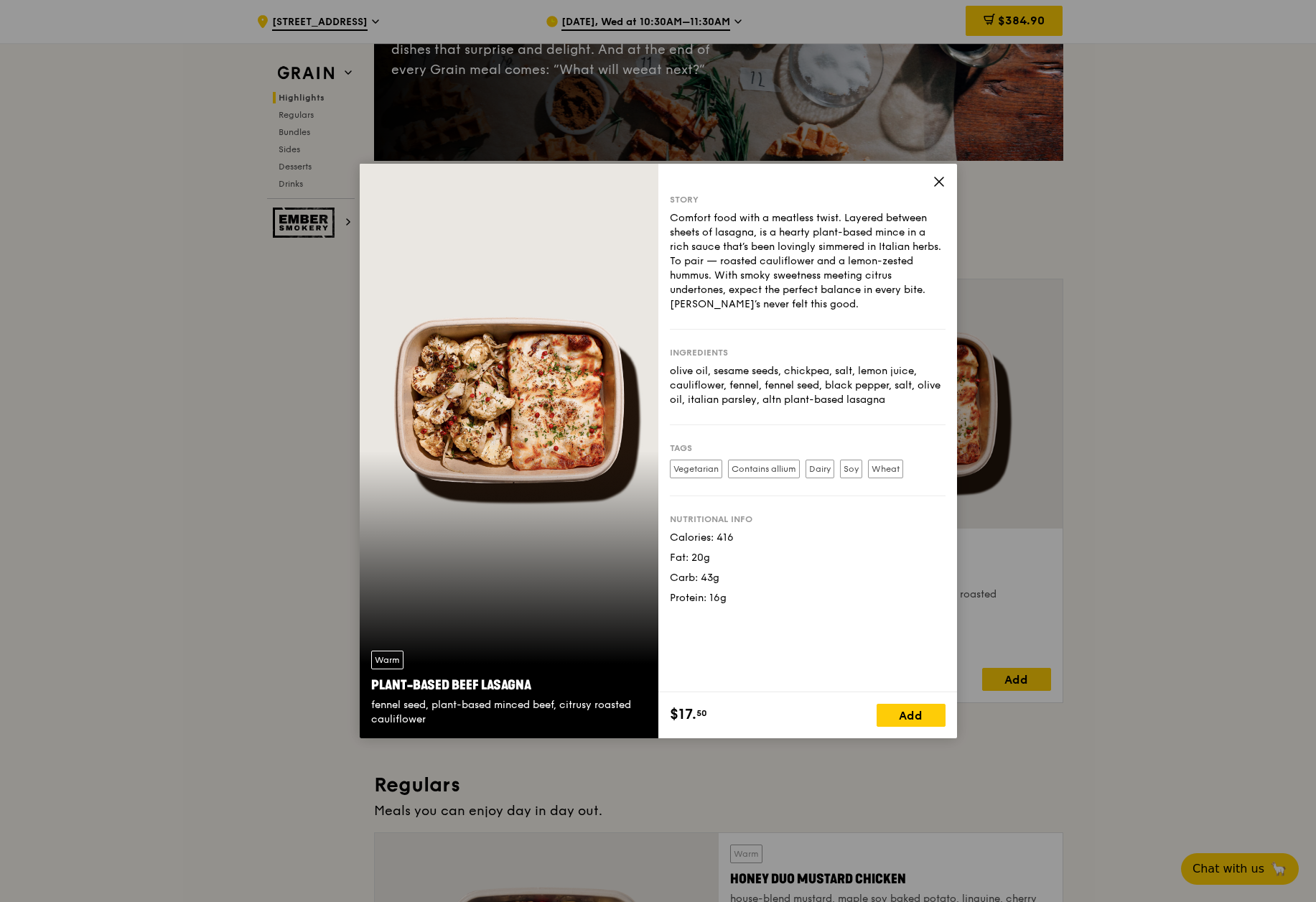
drag, startPoint x: 672, startPoint y: 368, endPoint x: 901, endPoint y: 395, distance: 230.6
click at [901, 395] on div "olive oil, sesame seeds, chickpea, salt, lemon juice, cauliflower, fennel, fenn…" at bounding box center [807, 386] width 276 height 43
click at [905, 395] on div "olive oil, sesame seeds, chickpea, salt, lemon juice, cauliflower, fennel, fenn…" at bounding box center [807, 386] width 276 height 43
drag, startPoint x: 906, startPoint y: 398, endPoint x: 668, endPoint y: 369, distance: 239.8
click at [668, 369] on div "Story Comfort food with a meatless twist. Layered between sheets of lasagna, is…" at bounding box center [807, 428] width 298 height 529
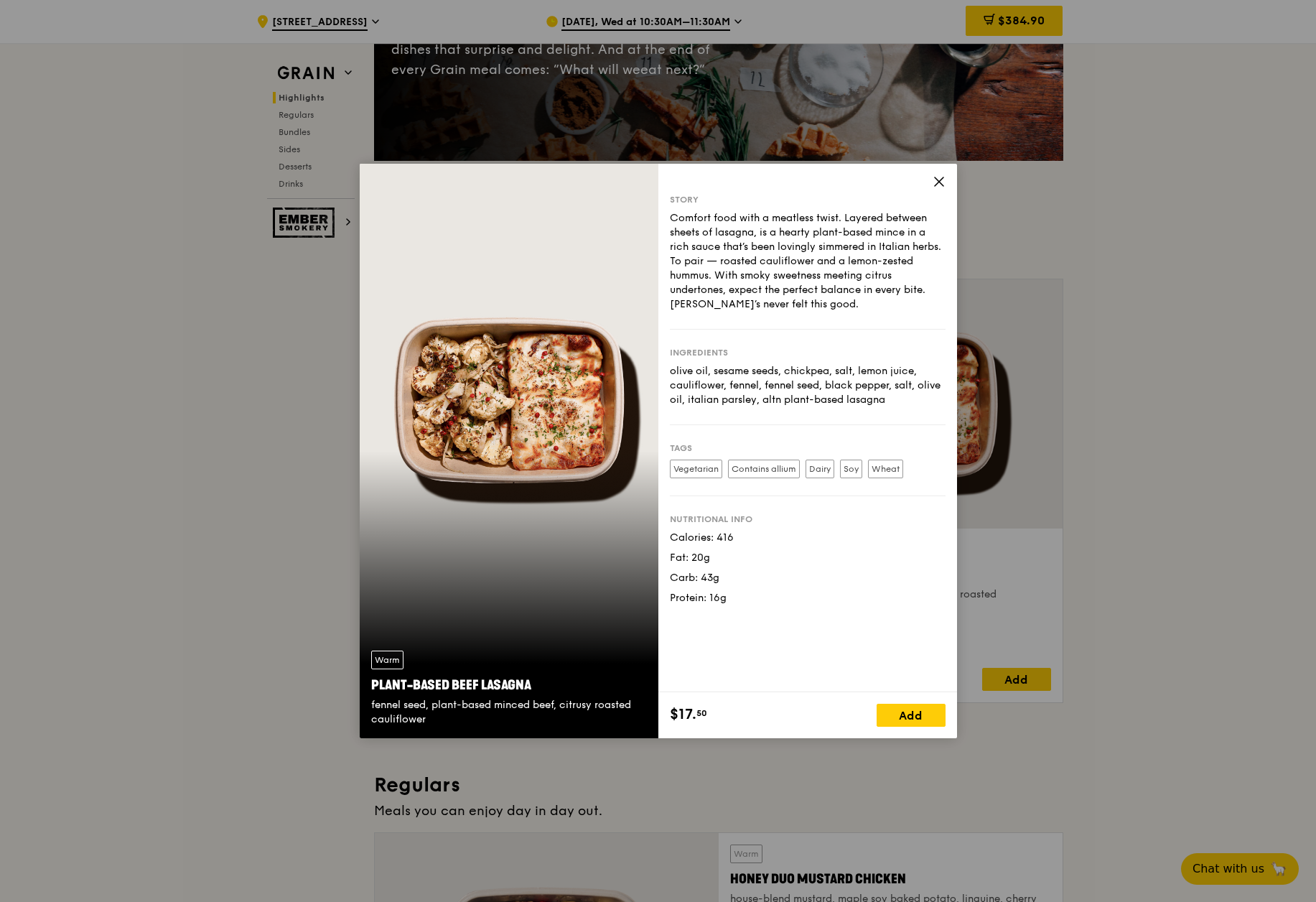
copy div "olive oil, sesame seeds, chickpea, salt, lemon juice, cauliflower, fennel, fenn…"
click at [943, 179] on icon at bounding box center [939, 182] width 13 height 13
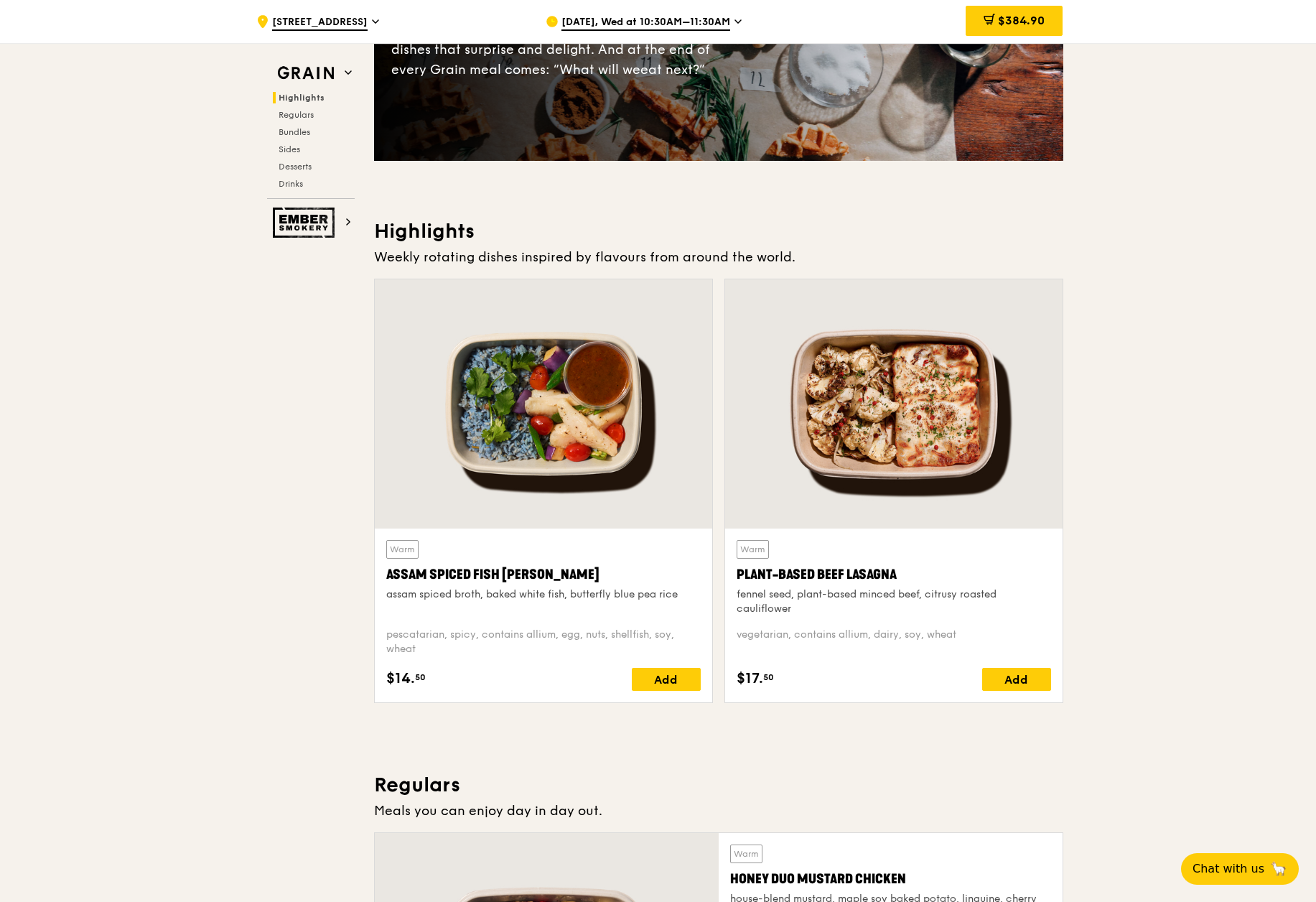
click at [879, 580] on div "Plant-Based Beef Lasagna" at bounding box center [894, 574] width 314 height 20
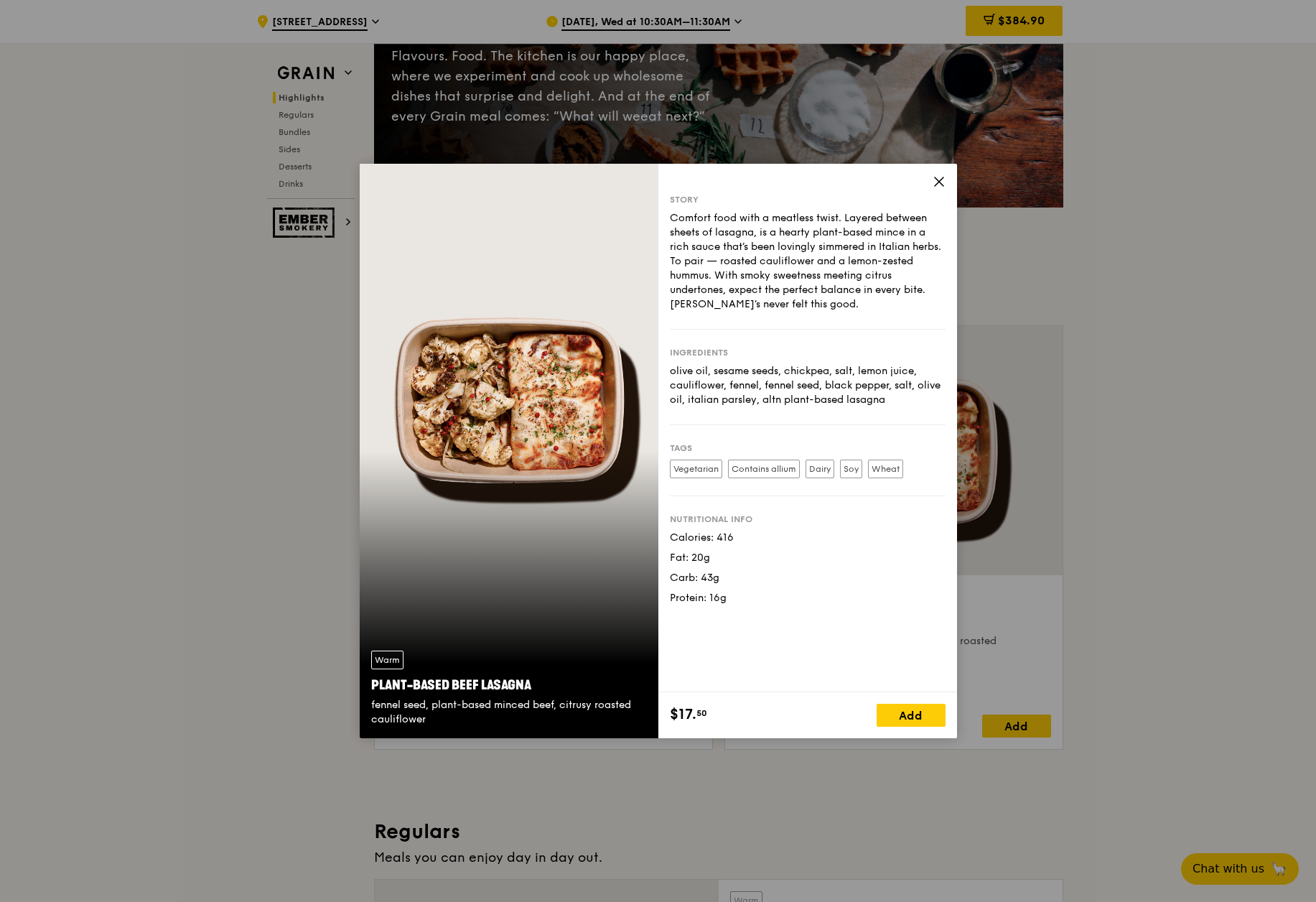
scroll to position [172, 0]
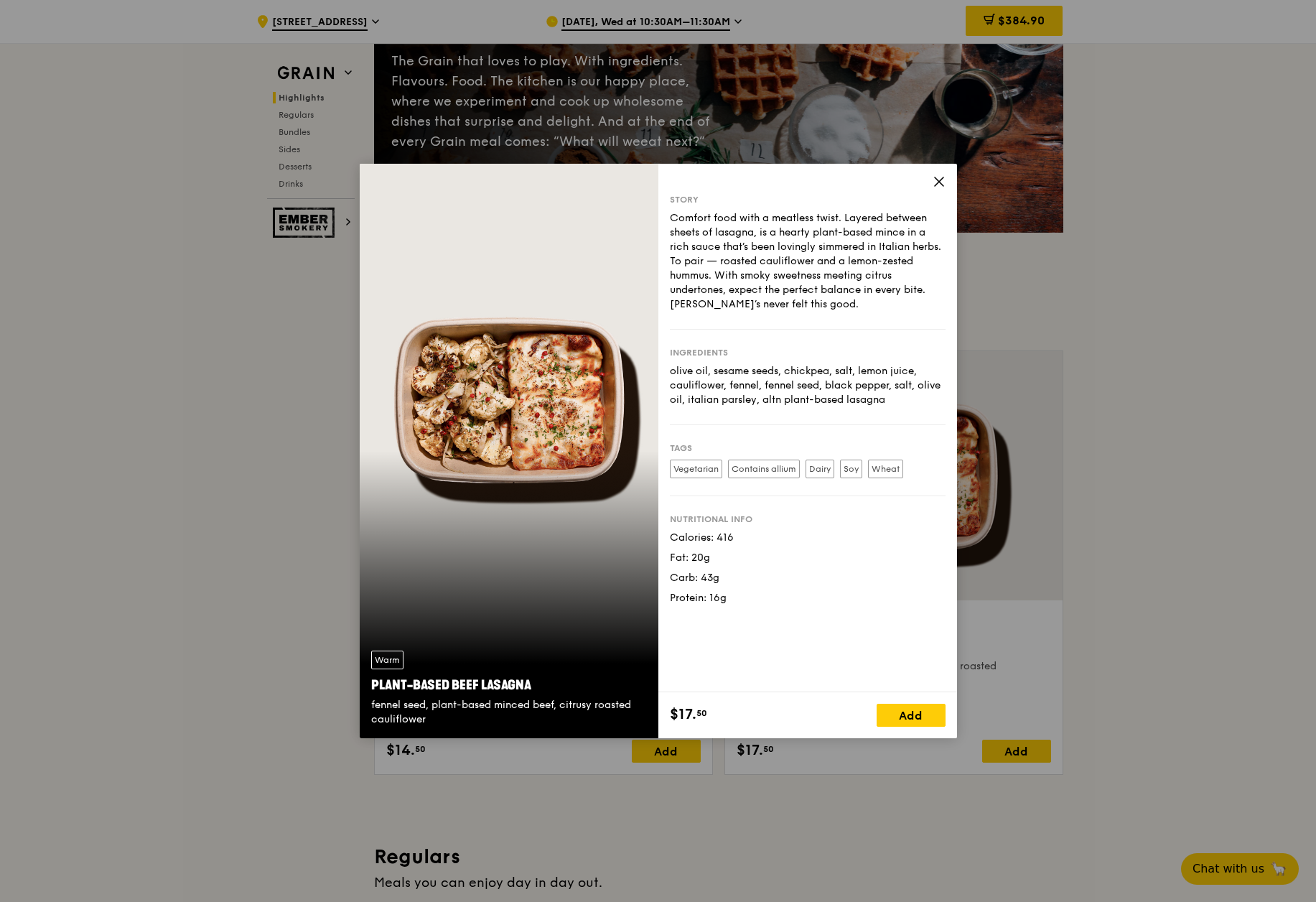
drag, startPoint x: 783, startPoint y: 372, endPoint x: 918, endPoint y: 396, distance: 137.1
click at [918, 396] on div "olive oil, sesame seeds, chickpea, salt, lemon juice, cauliflower, fennel, fenn…" at bounding box center [807, 386] width 276 height 43
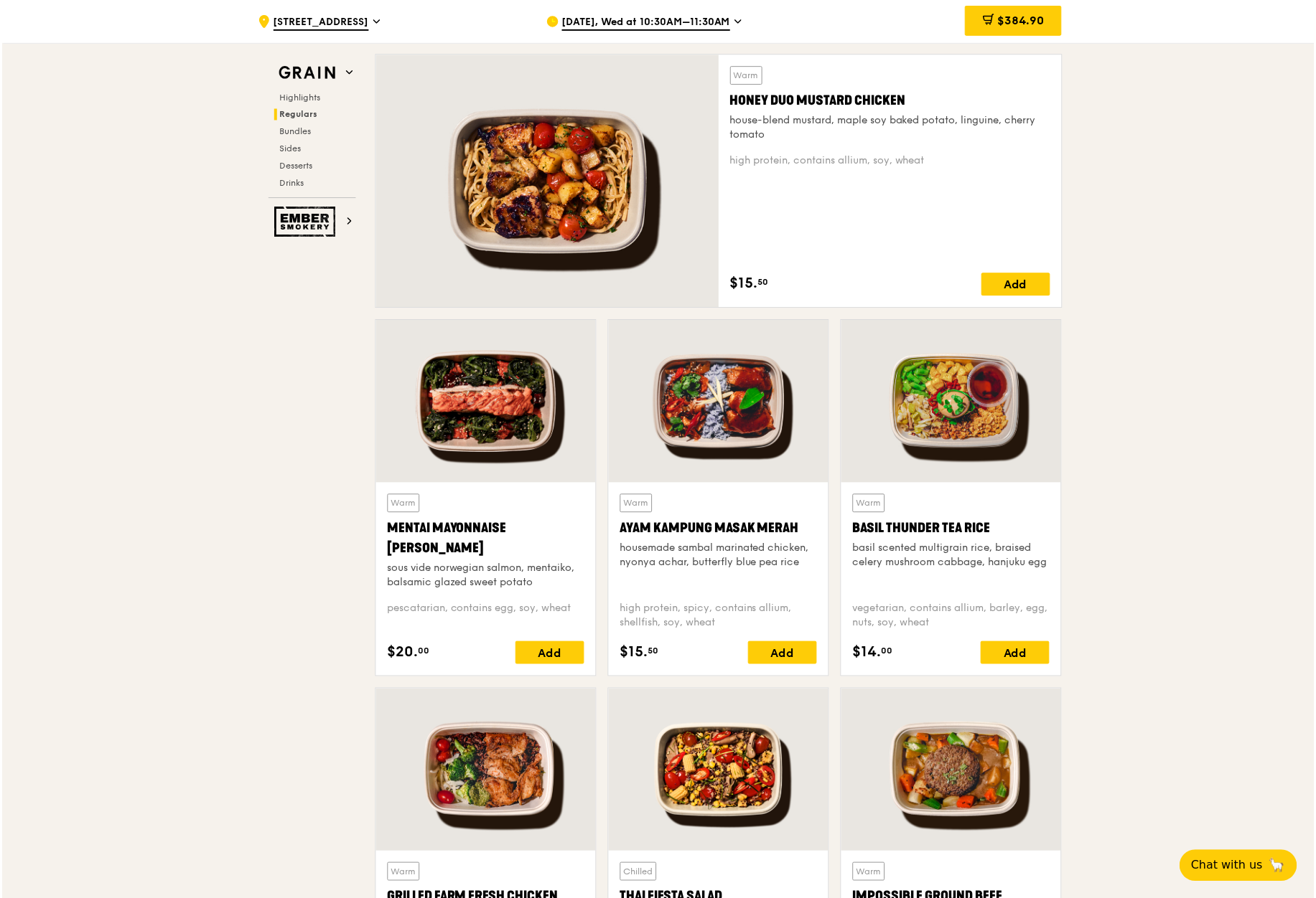
scroll to position [1105, 0]
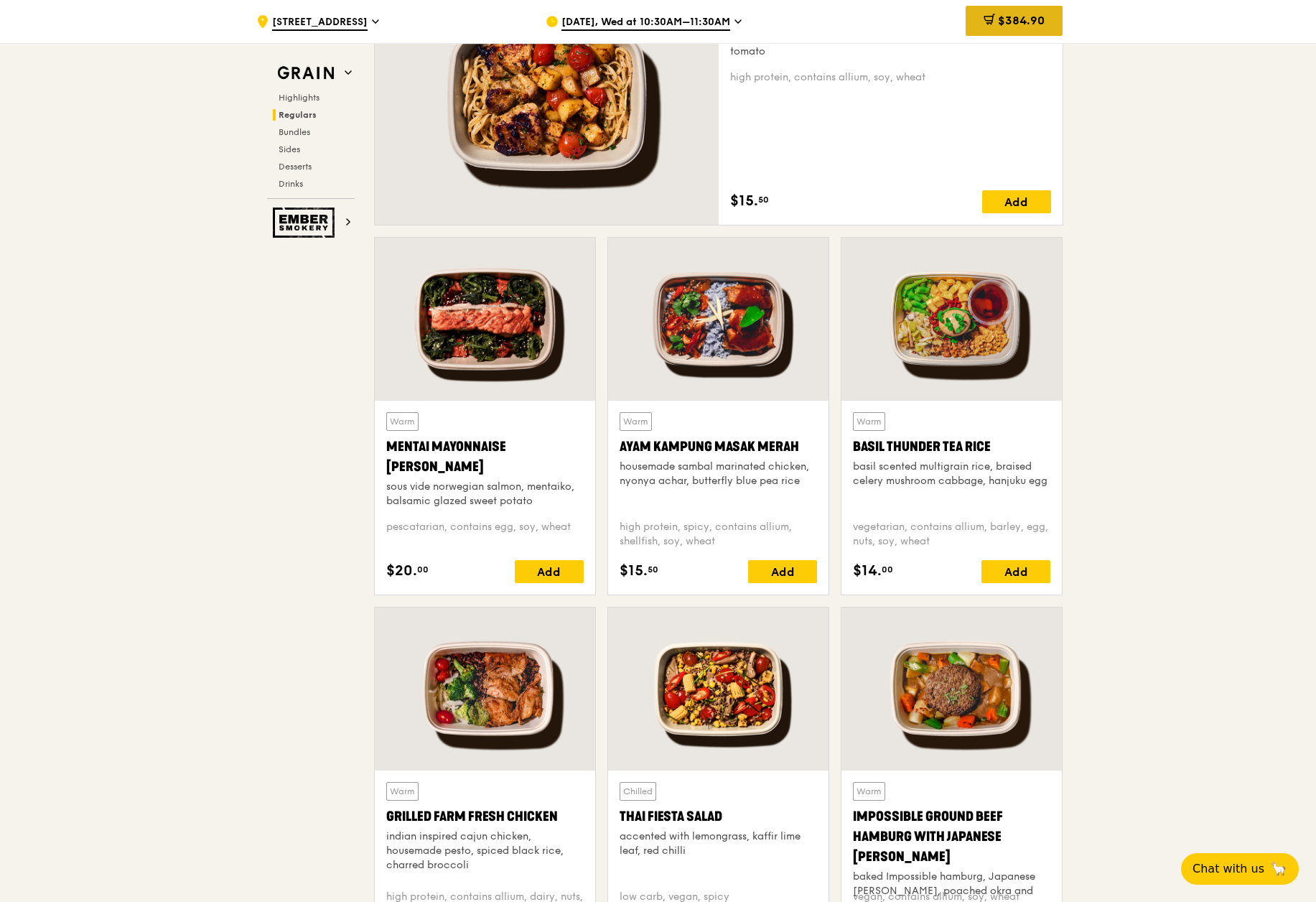
click at [1004, 28] on div "$384.90" at bounding box center [1013, 21] width 97 height 30
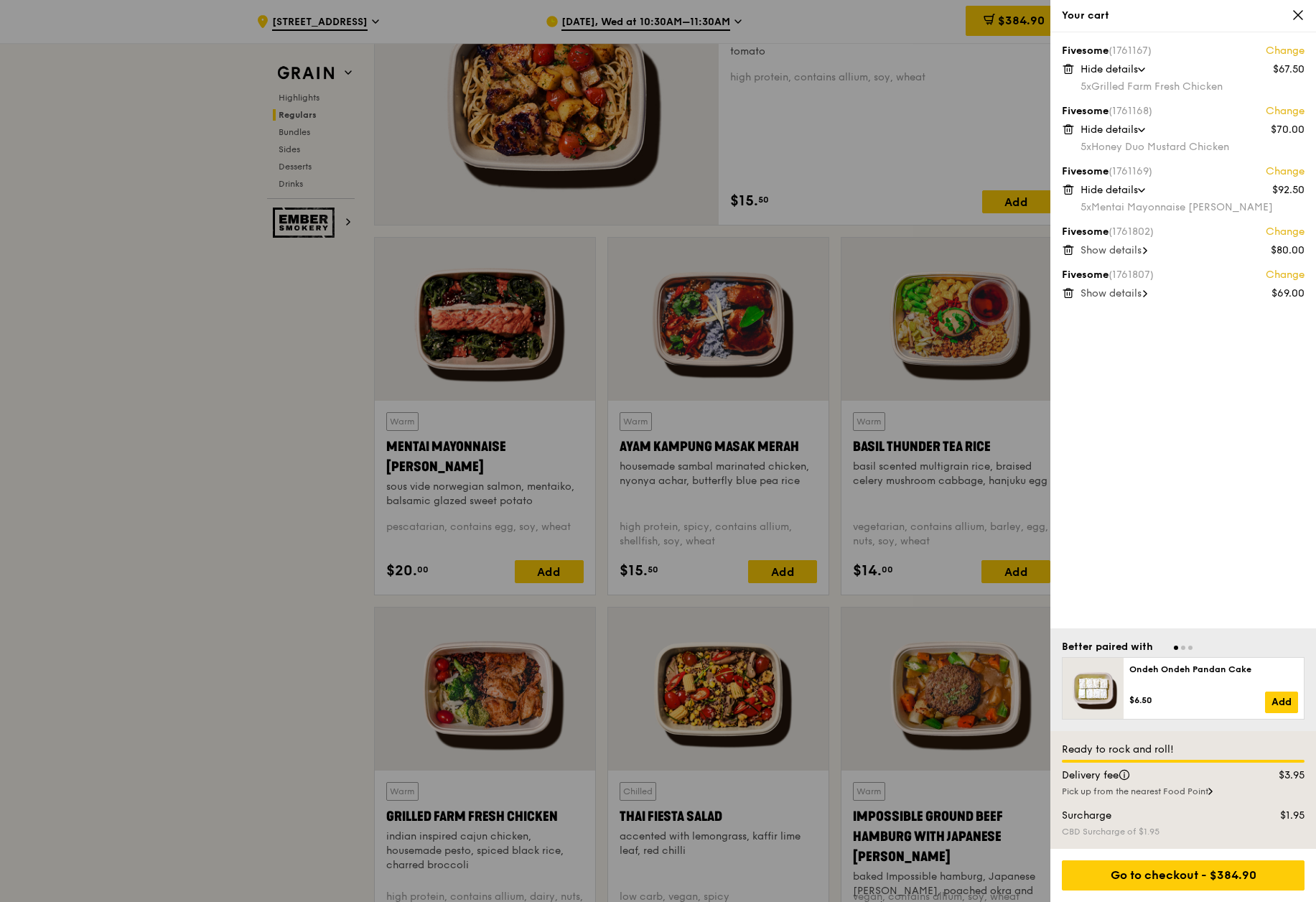
click at [1113, 293] on span "Show details" at bounding box center [1111, 293] width 61 height 12
click at [1285, 271] on link "Change" at bounding box center [1284, 275] width 39 height 14
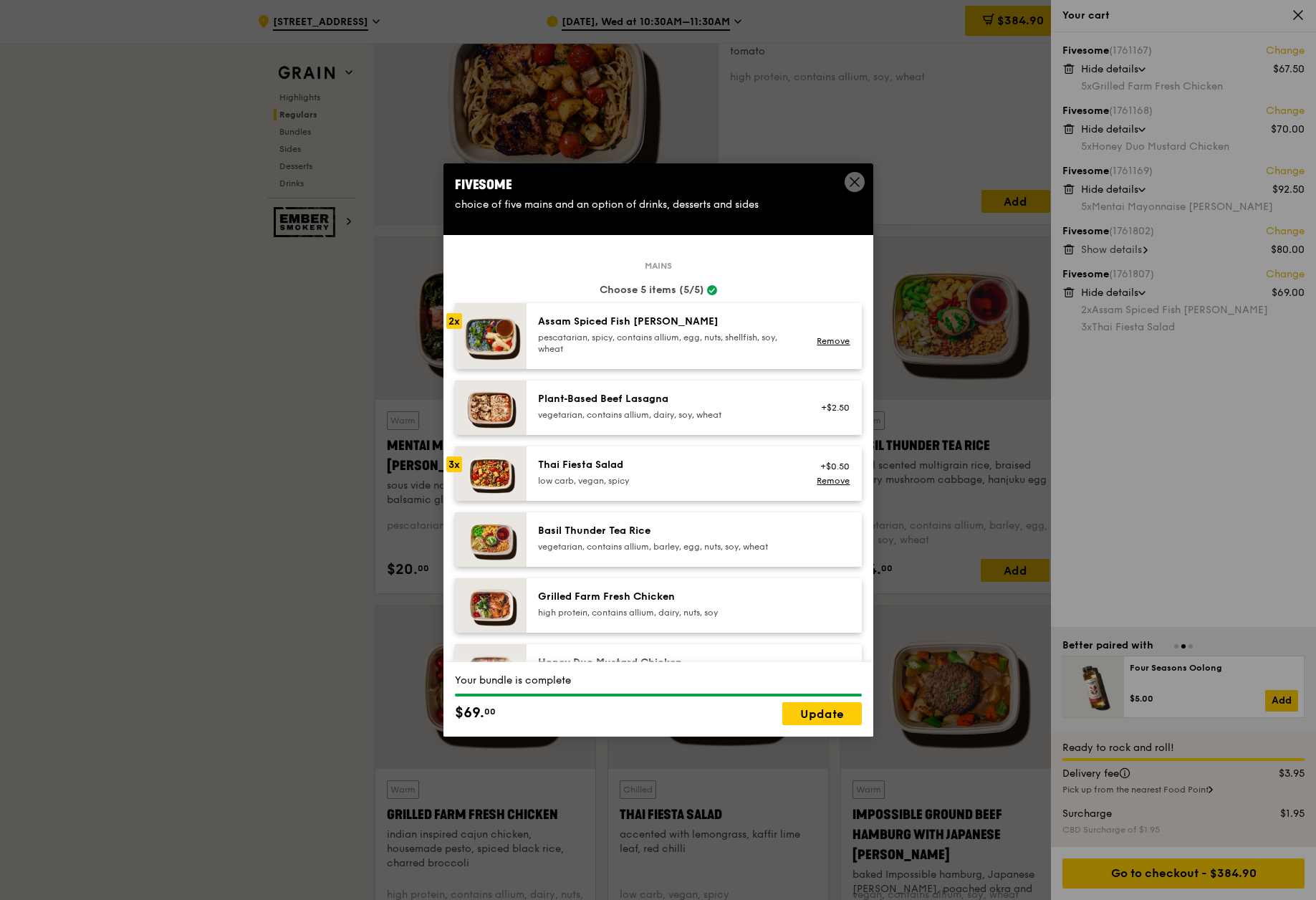
click at [666, 461] on div "Thai Fiesta Salad" at bounding box center [666, 465] width 257 height 14
click at [817, 480] on link "Remove" at bounding box center [833, 481] width 33 height 10
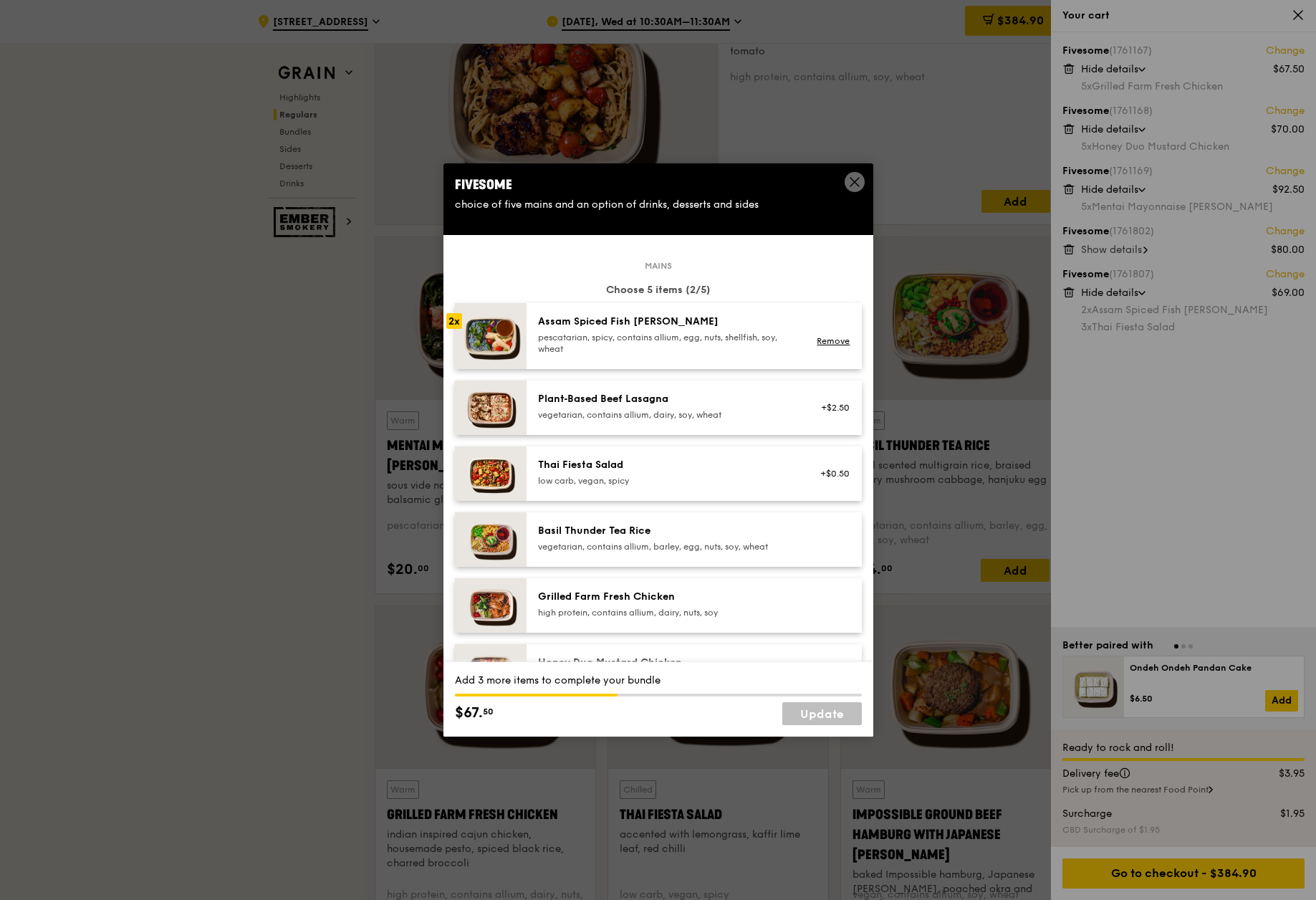
click at [756, 341] on div "pescatarian, spicy, contains allium, egg, nuts, shellfish, soy, wheat" at bounding box center [666, 343] width 257 height 23
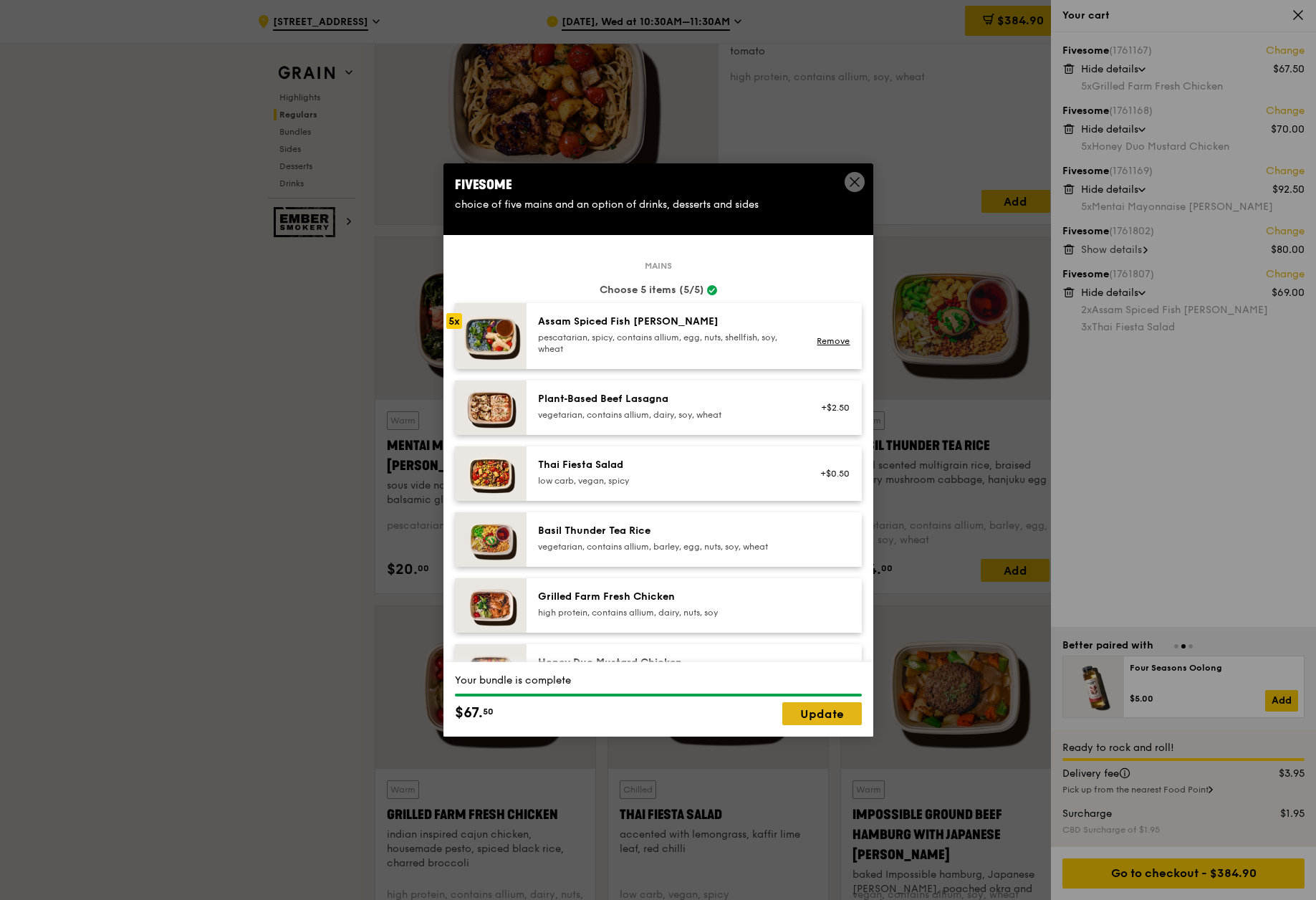
click at [818, 711] on link "Update" at bounding box center [821, 713] width 80 height 23
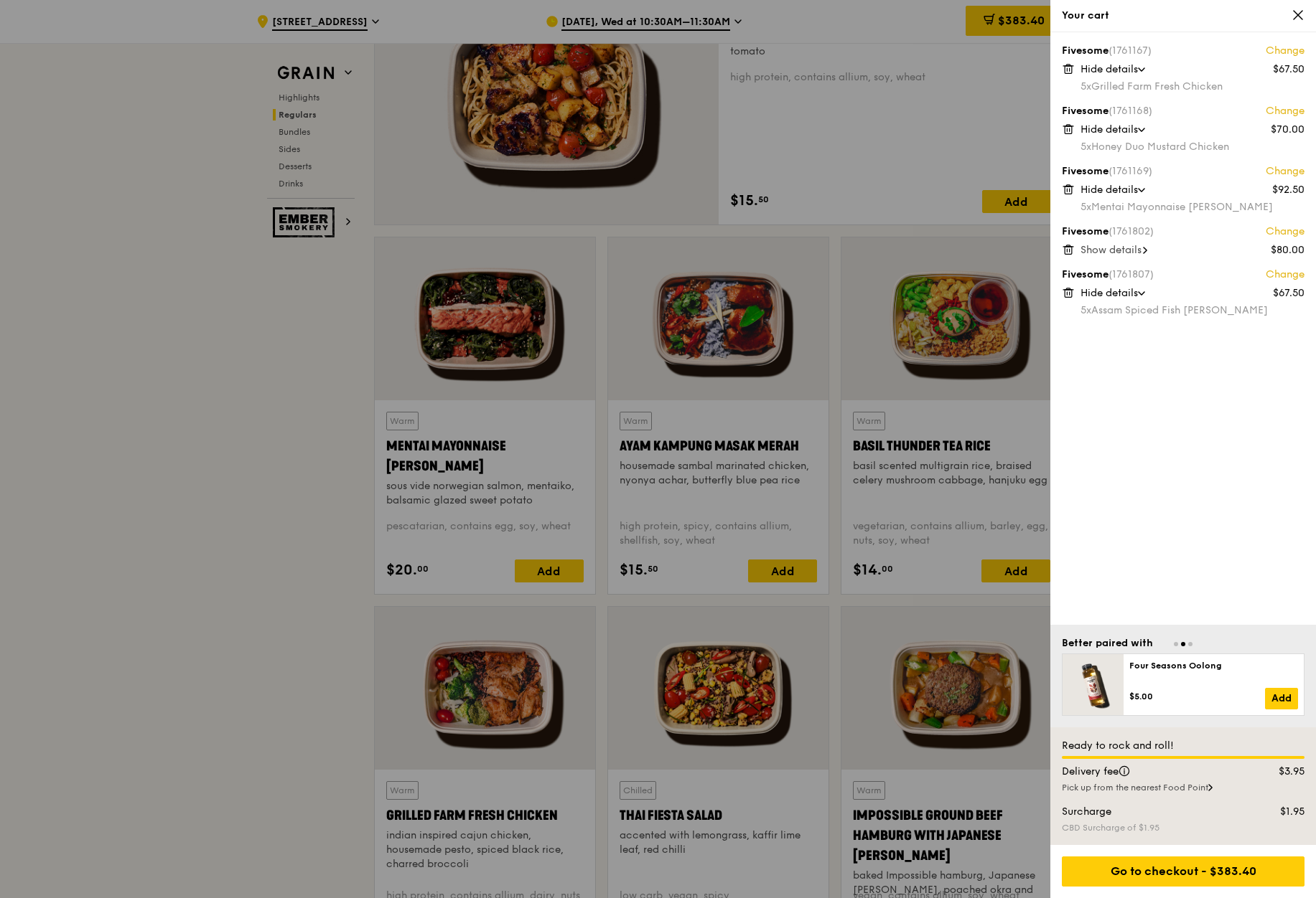
click at [370, 483] on div at bounding box center [658, 449] width 1316 height 898
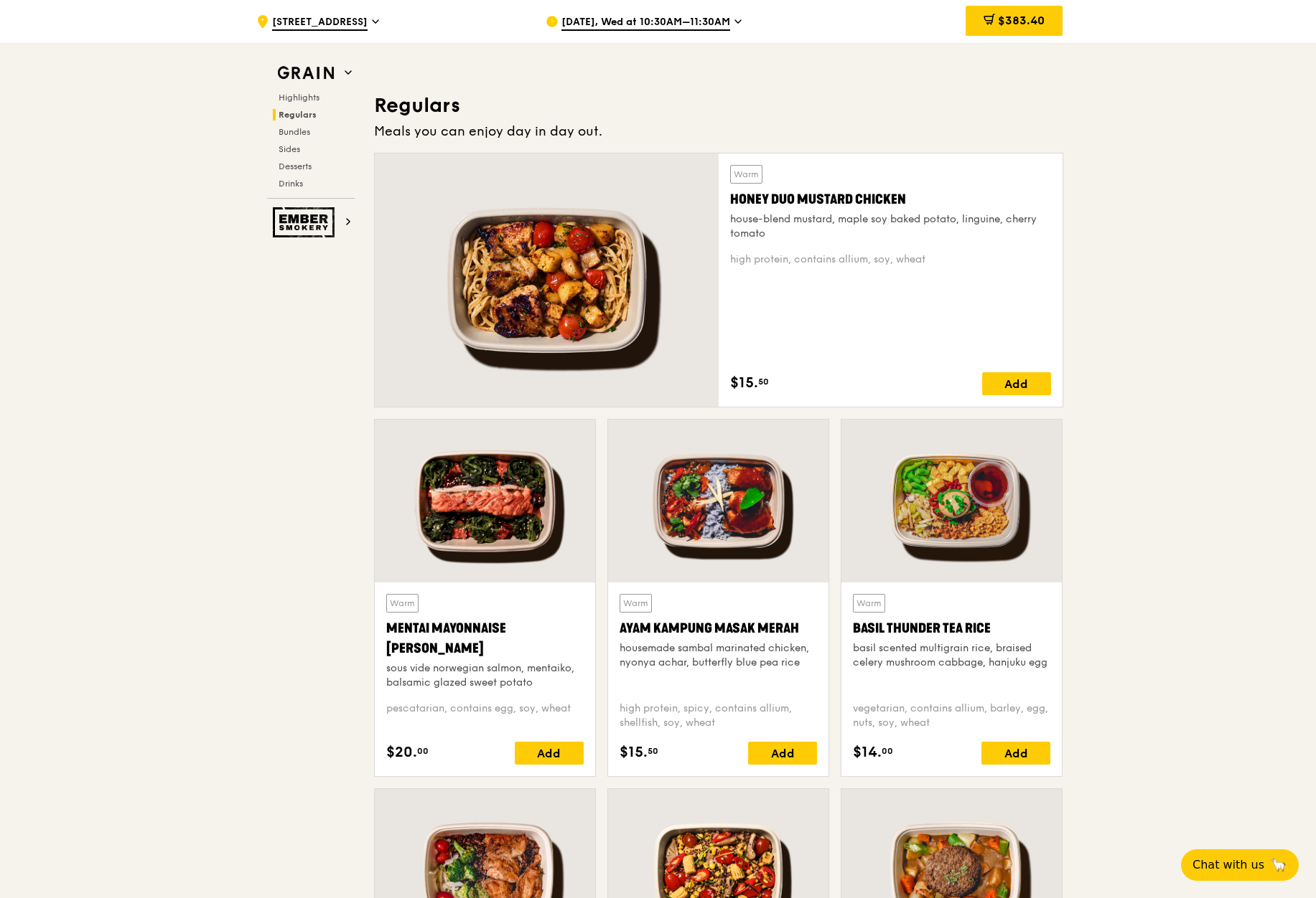
scroll to position [890, 0]
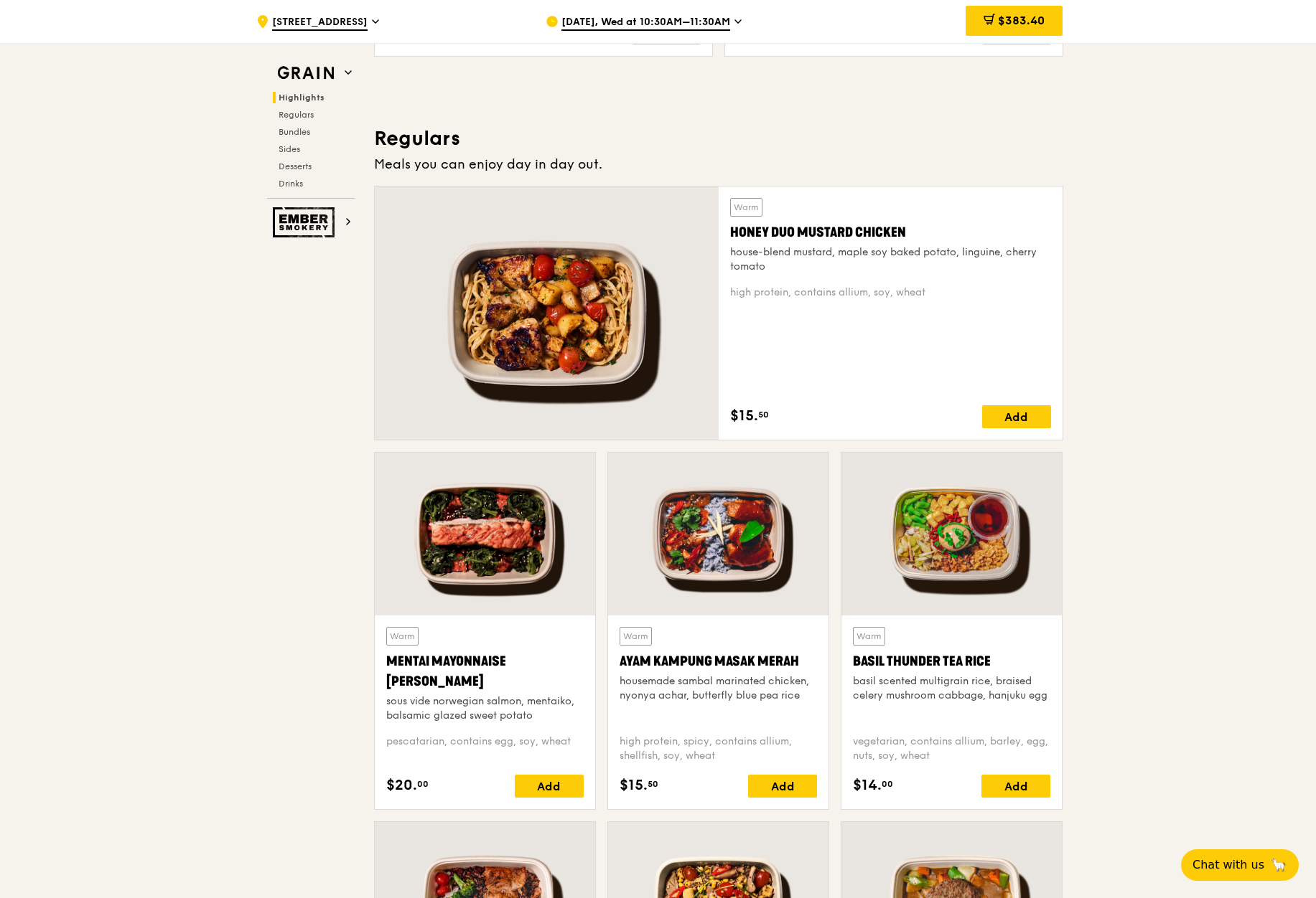
click at [915, 270] on div "house-blend mustard, maple soy baked potato, linguine, cherry tomato" at bounding box center [890, 260] width 321 height 29
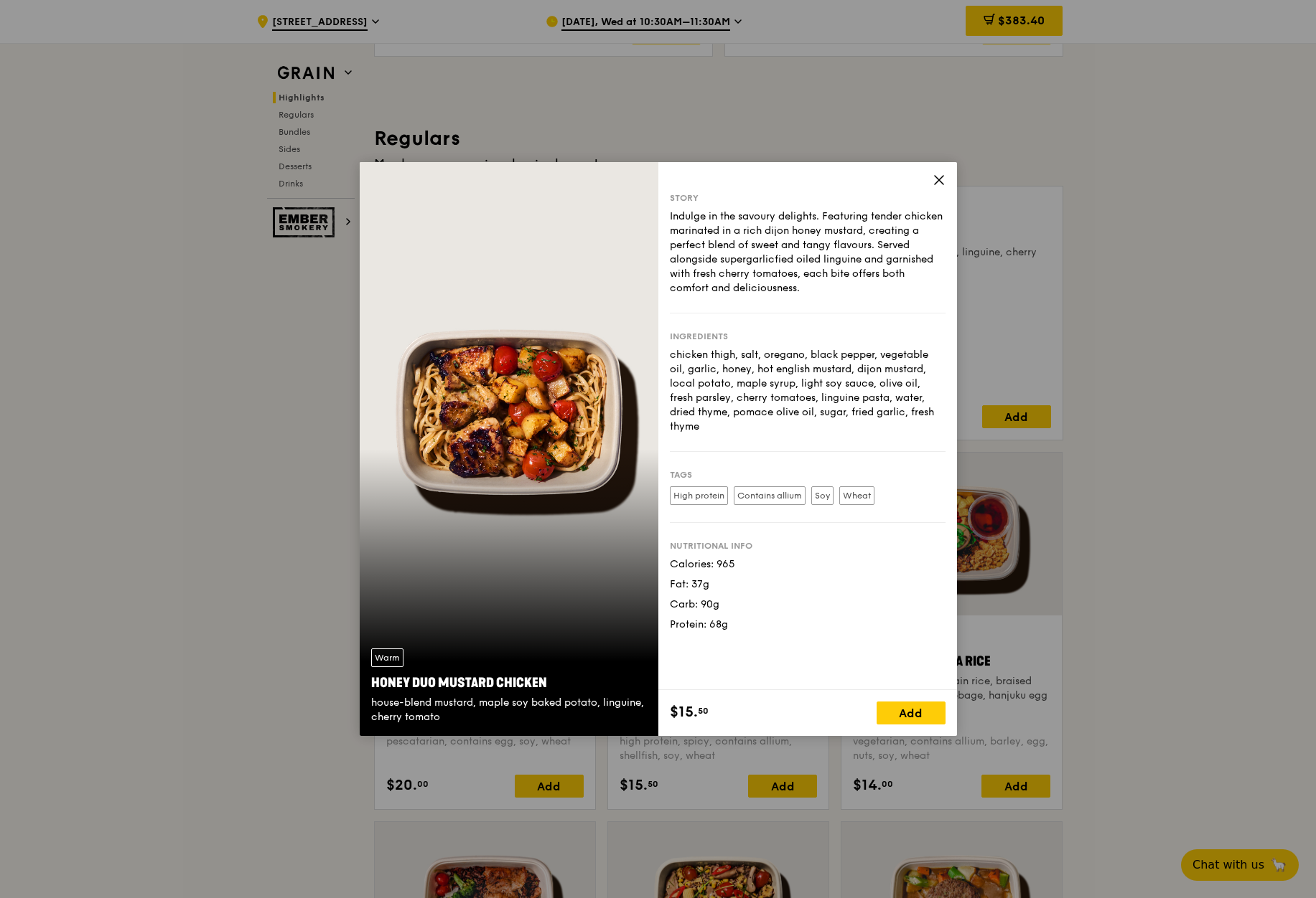
drag, startPoint x: 665, startPoint y: 353, endPoint x: 942, endPoint y: 412, distance: 283.2
click at [942, 412] on div "Story Indulge in the savoury delights. Featuring tender chicken marinated in a …" at bounding box center [807, 426] width 298 height 528
copy div "chicken thigh, salt, oregano, black pepper, vegetable oil, garlic, honey, hot e…"
click at [770, 356] on div "chicken thigh, salt, oregano, black pepper, vegetable oil, garlic, honey, hot e…" at bounding box center [807, 391] width 276 height 87
drag, startPoint x: 694, startPoint y: 356, endPoint x: 897, endPoint y: 389, distance: 205.7
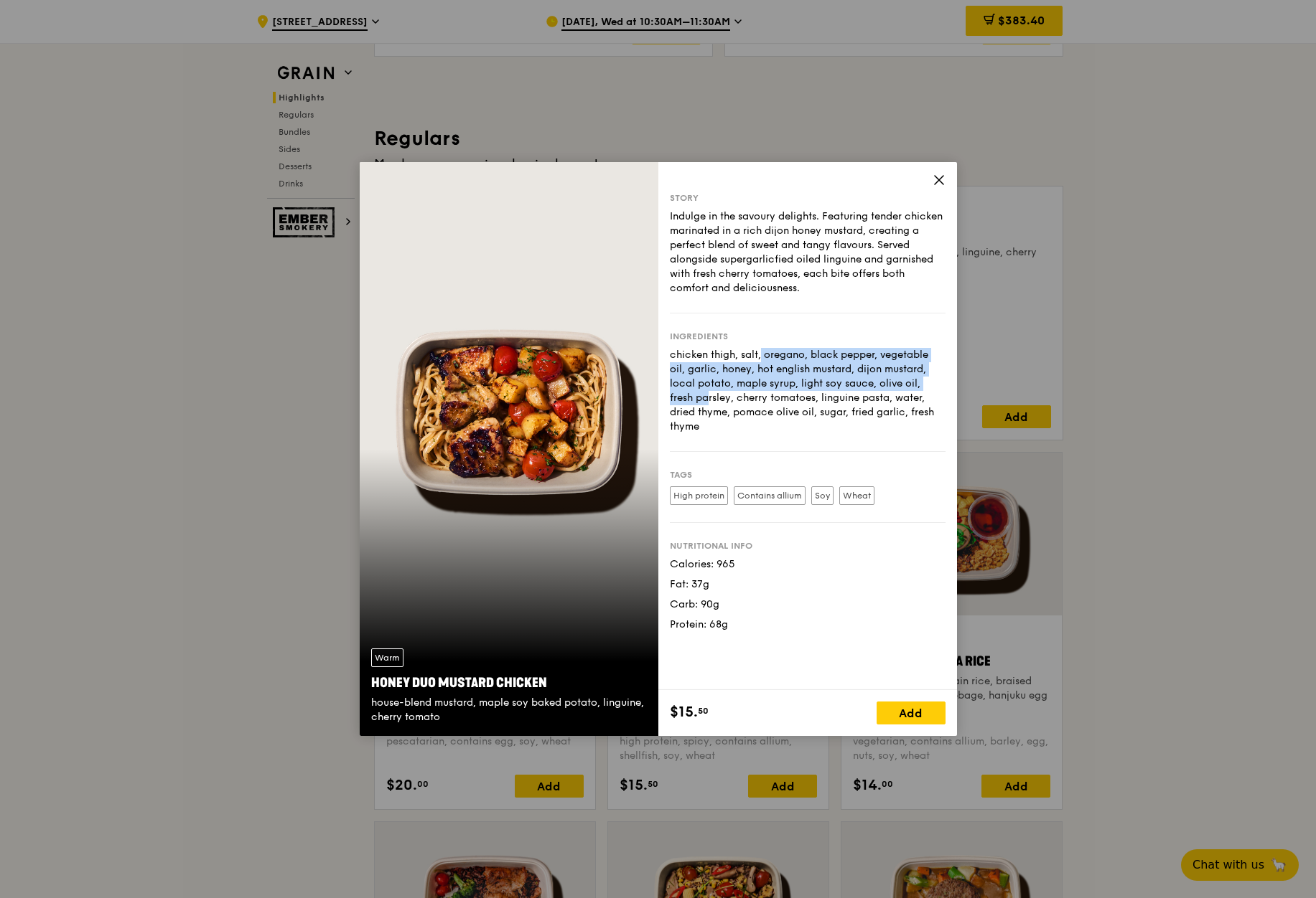
click at [897, 389] on div "chicken thigh, salt, oregano, black pepper, vegetable oil, garlic, honey, hot e…" at bounding box center [807, 391] width 276 height 87
click at [804, 400] on div "chicken thigh, salt, oregano, black pepper, vegetable oil, garlic, honey, hot e…" at bounding box center [807, 391] width 276 height 87
drag, startPoint x: 710, startPoint y: 391, endPoint x: 712, endPoint y: 381, distance: 10.2
click at [710, 390] on div "chicken thigh, salt, oregano, black pepper, vegetable oil, garlic, honey, hot e…" at bounding box center [807, 391] width 276 height 87
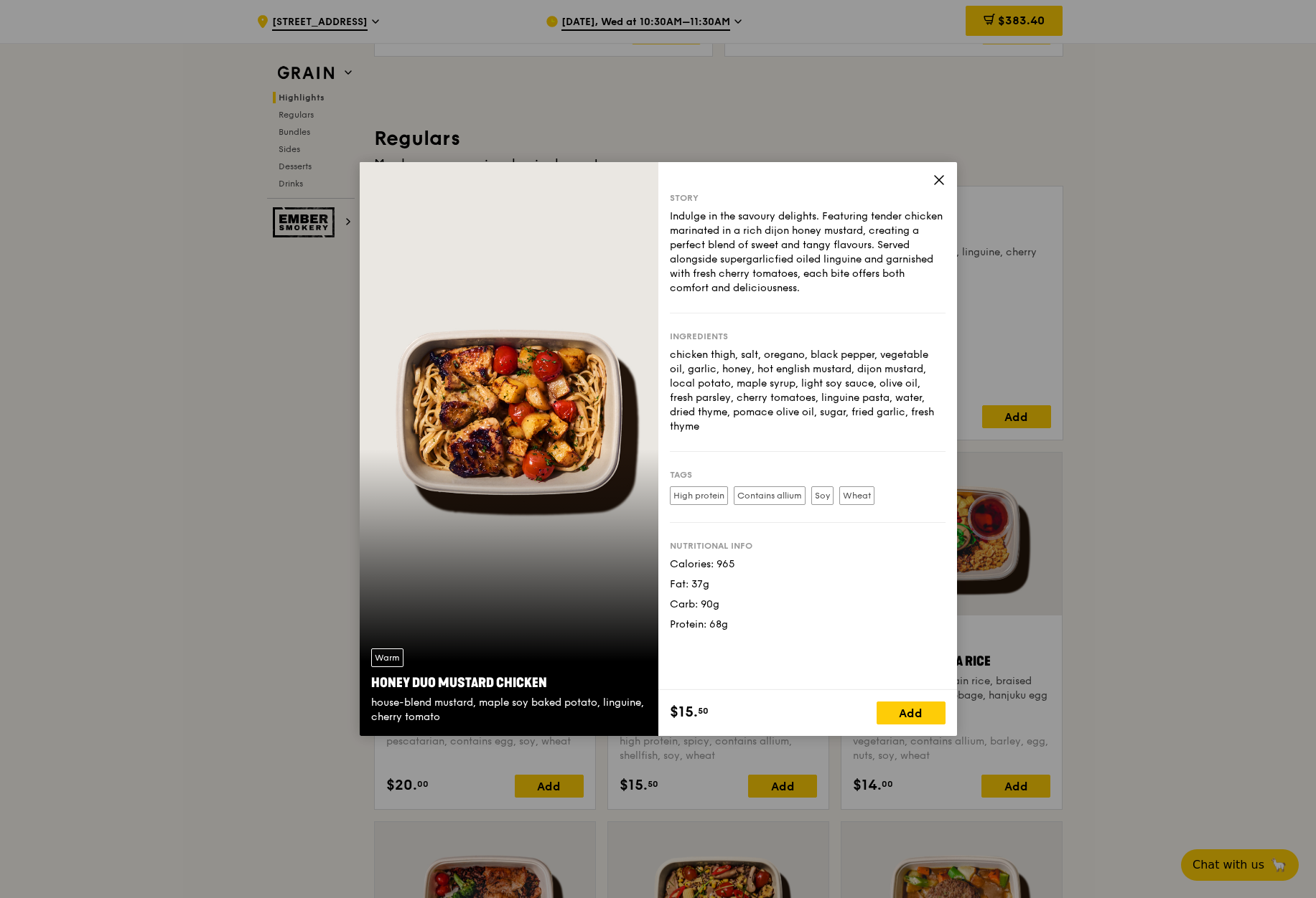
drag, startPoint x: 723, startPoint y: 361, endPoint x: 927, endPoint y: 413, distance: 210.5
click at [927, 413] on div "chicken thigh, salt, oregano, black pepper, vegetable oil, garlic, honey, hot e…" at bounding box center [807, 391] width 276 height 87
drag, startPoint x: 927, startPoint y: 413, endPoint x: 1287, endPoint y: 407, distance: 360.0
click at [928, 413] on div "chicken thigh, salt, oregano, black pepper, vegetable oil, garlic, honey, hot e…" at bounding box center [807, 391] width 276 height 87
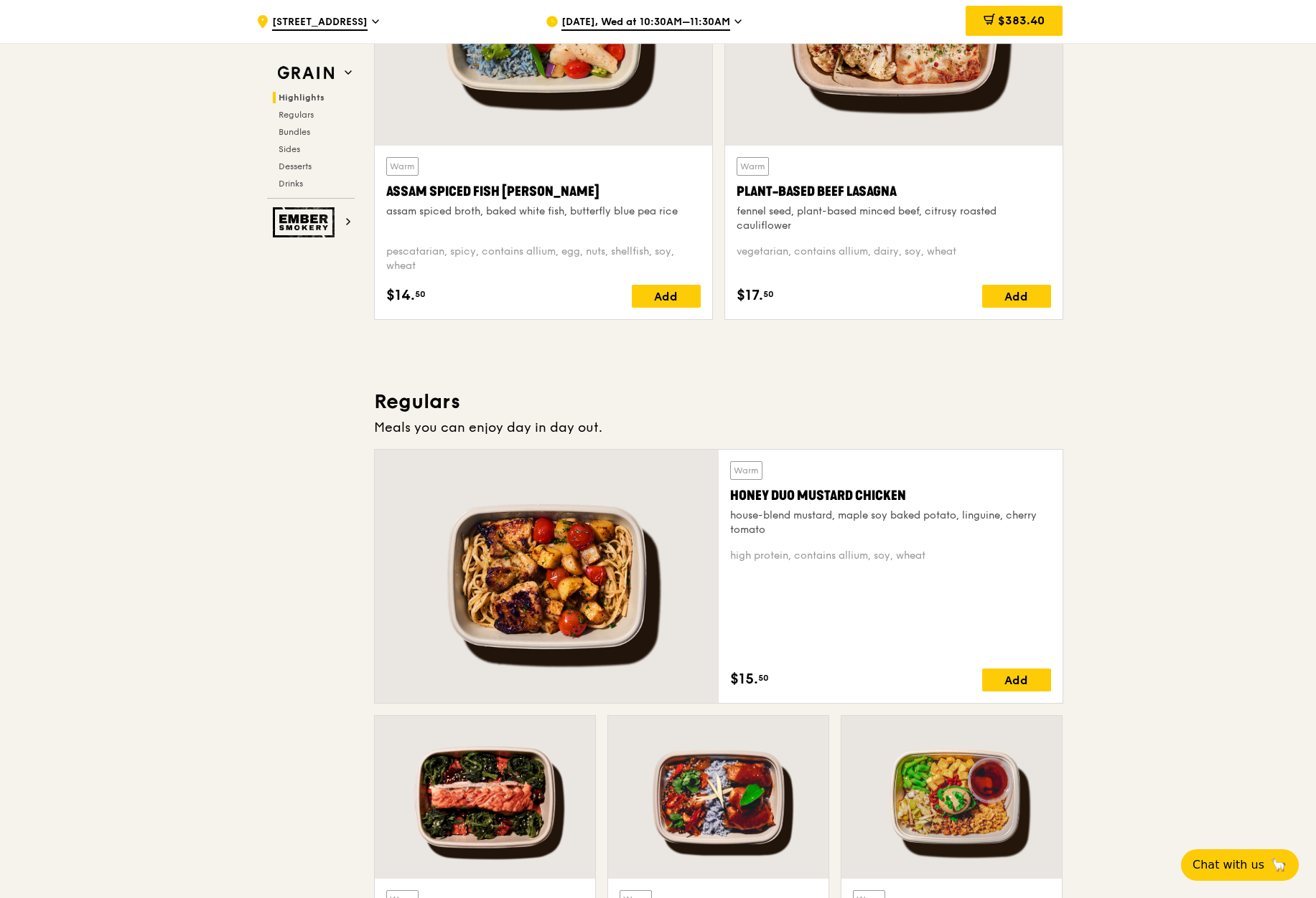
scroll to position [316, 0]
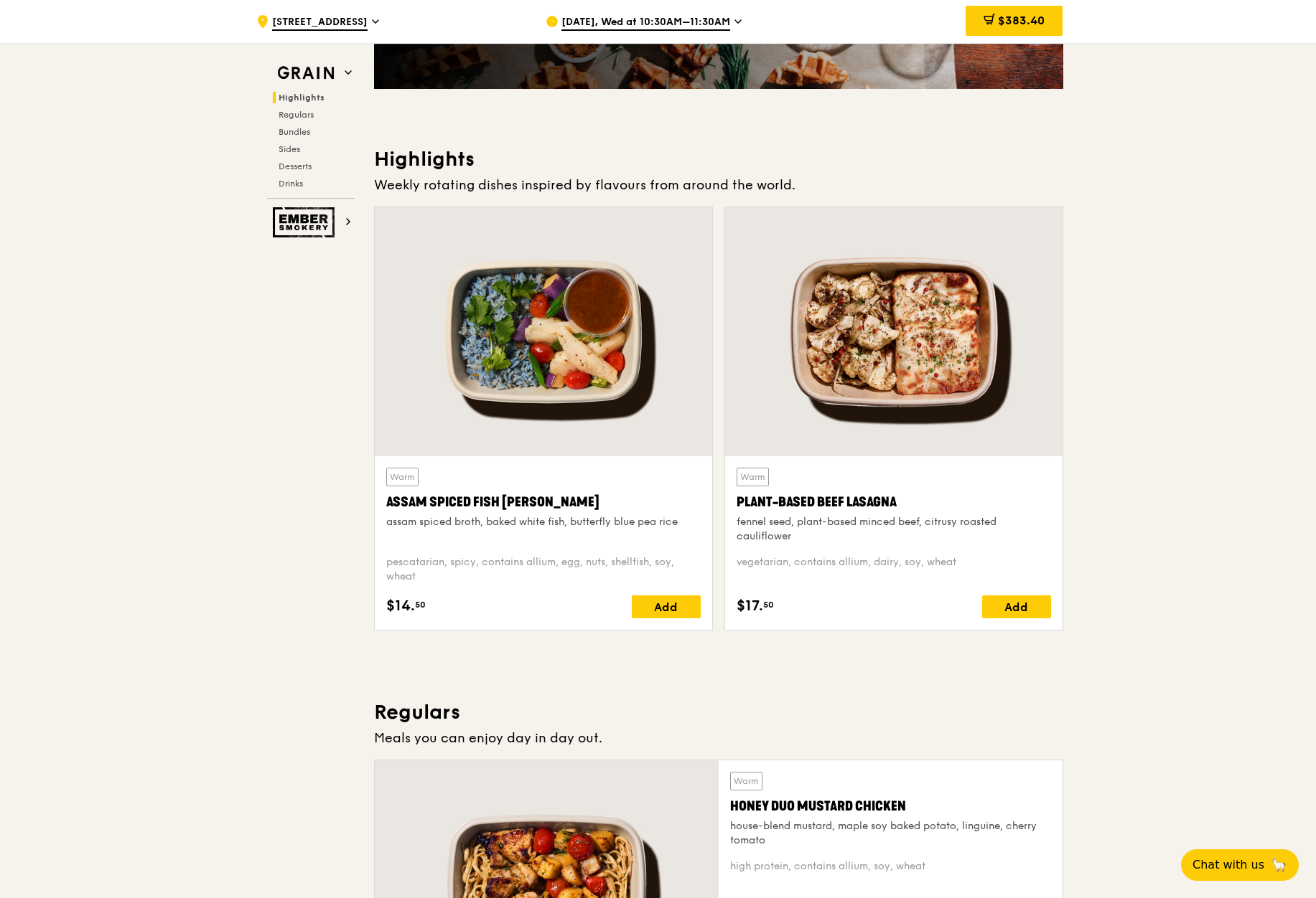
click at [477, 505] on div "Assam Spiced Fish [PERSON_NAME]" at bounding box center [544, 502] width 314 height 20
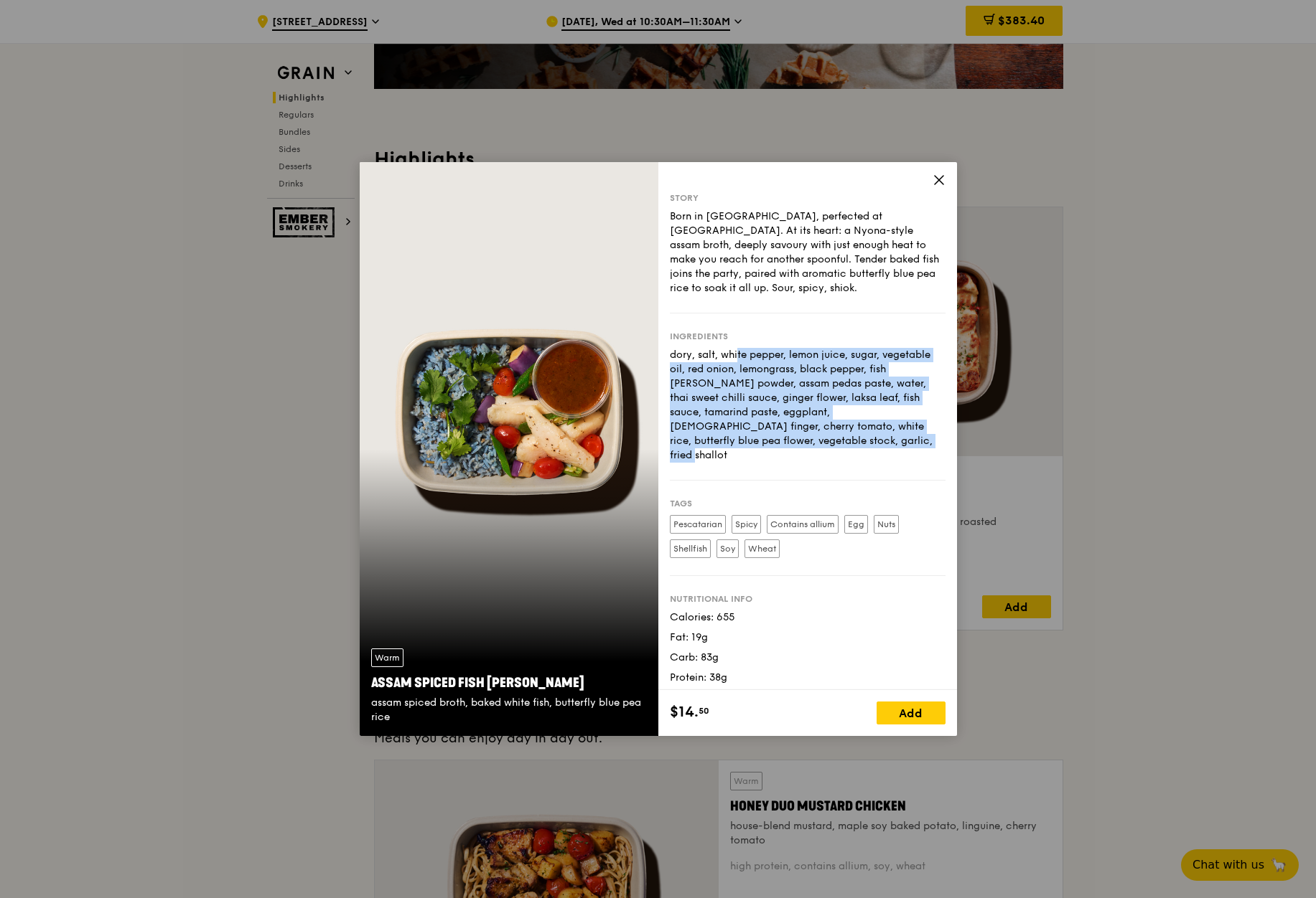
drag, startPoint x: 665, startPoint y: 358, endPoint x: 907, endPoint y: 456, distance: 261.1
click at [907, 456] on div "Story Born in [GEOGRAPHIC_DATA], perfected at [GEOGRAPHIC_DATA]. At its heart: …" at bounding box center [807, 426] width 298 height 528
copy div "dory, salt, white pepper, lemon juice, sugar, vegetable oil, red onion, lemongr…"
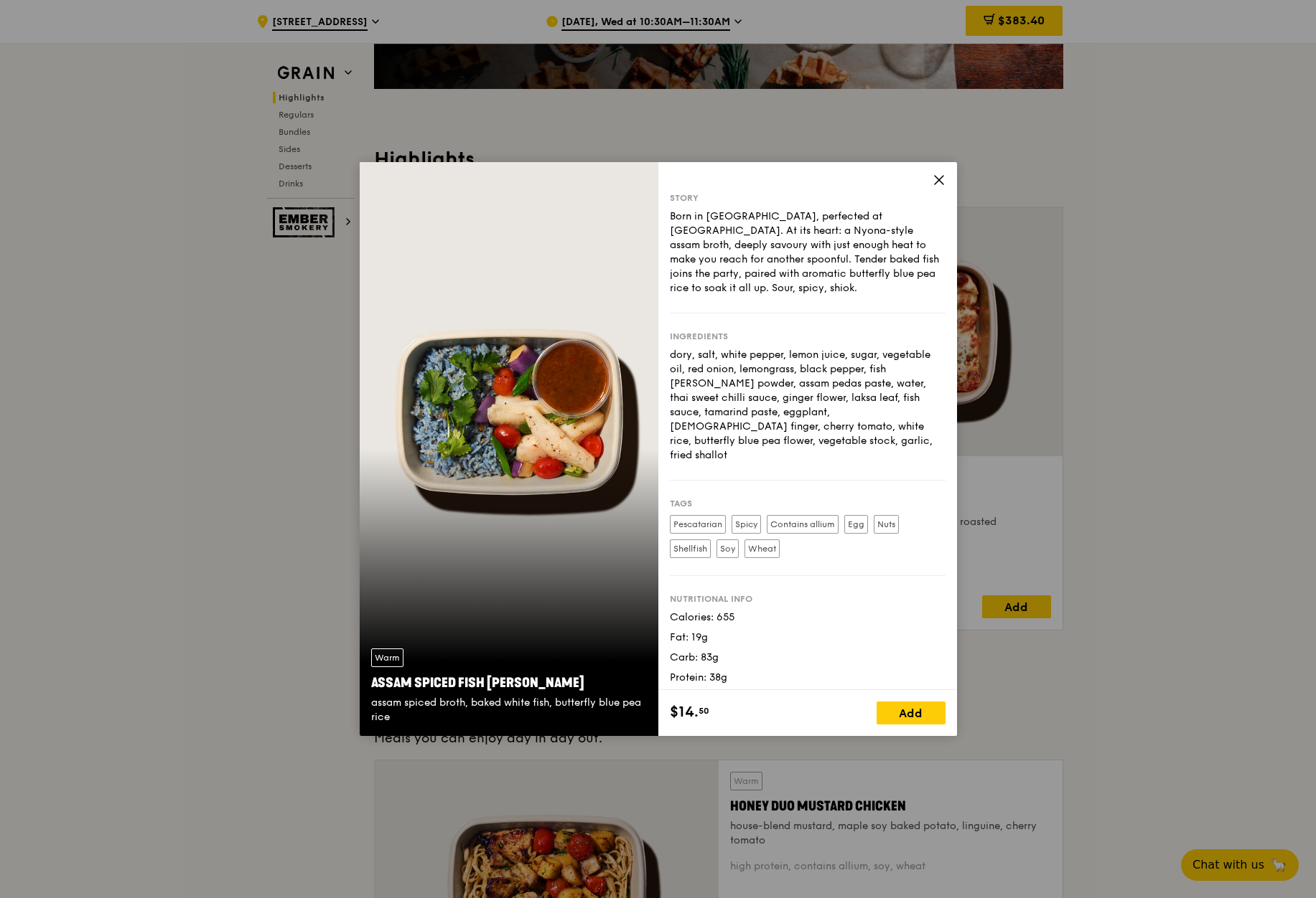
click at [946, 183] on div "Story Born in [GEOGRAPHIC_DATA], perfected at [GEOGRAPHIC_DATA]. At its heart: …" at bounding box center [807, 426] width 298 height 528
click at [932, 179] on icon at bounding box center [939, 181] width 13 height 13
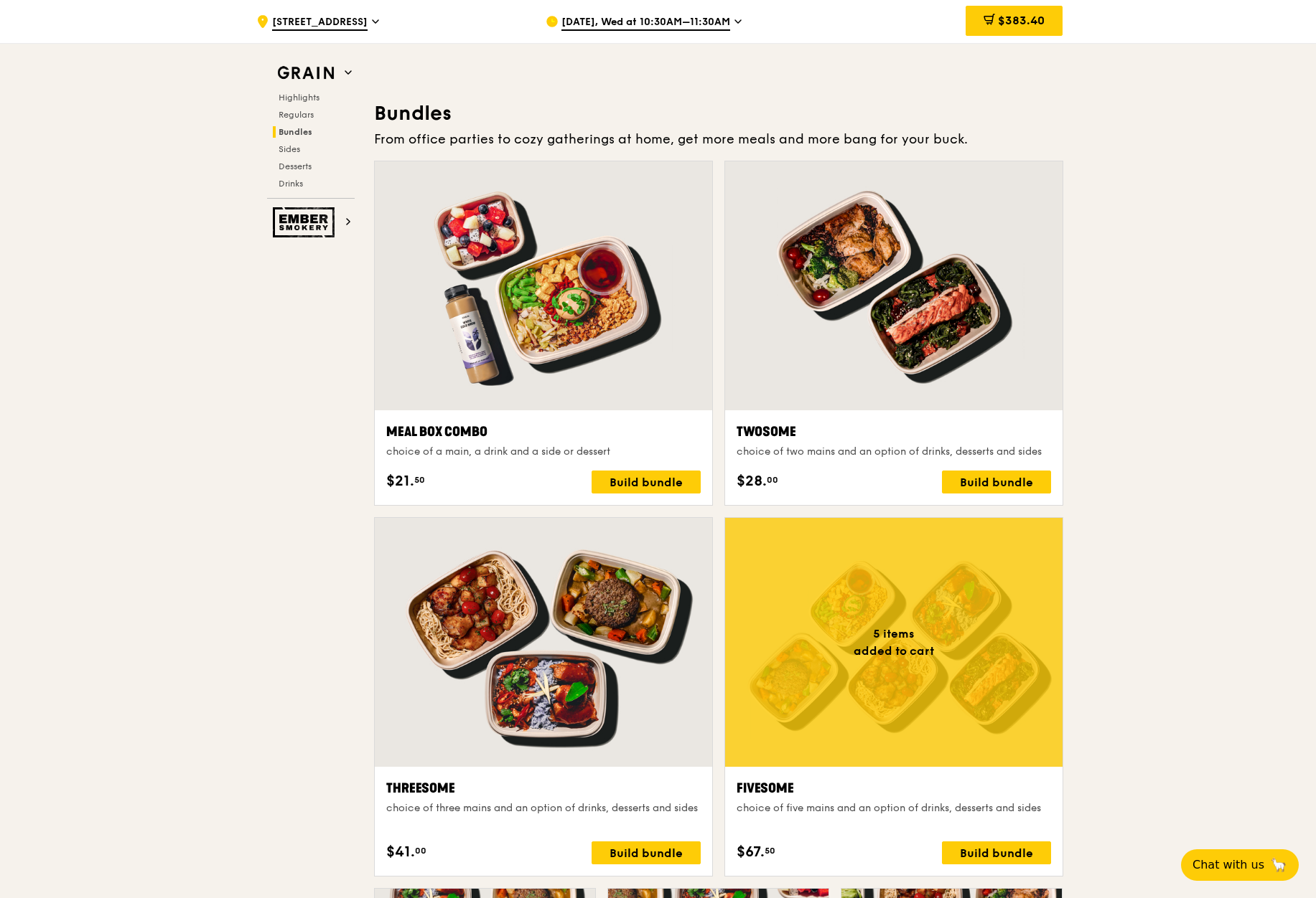
scroll to position [2397, 0]
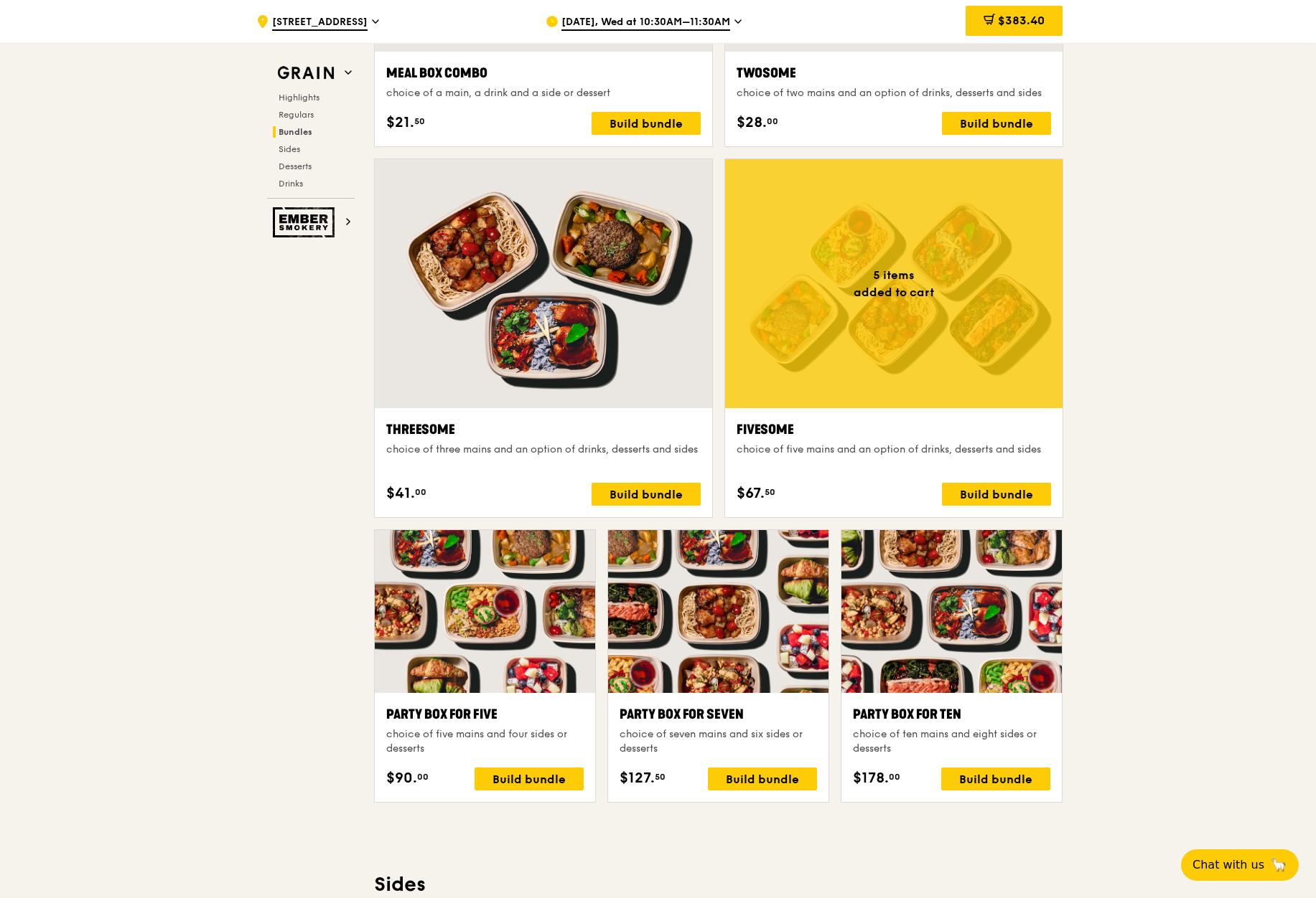
click at [1115, 476] on div ".cls-1 { fill: none; stroke: #fff; stroke-linecap: round; stroke-linejoin: roun…" at bounding box center [658, 683] width 1316 height 6073
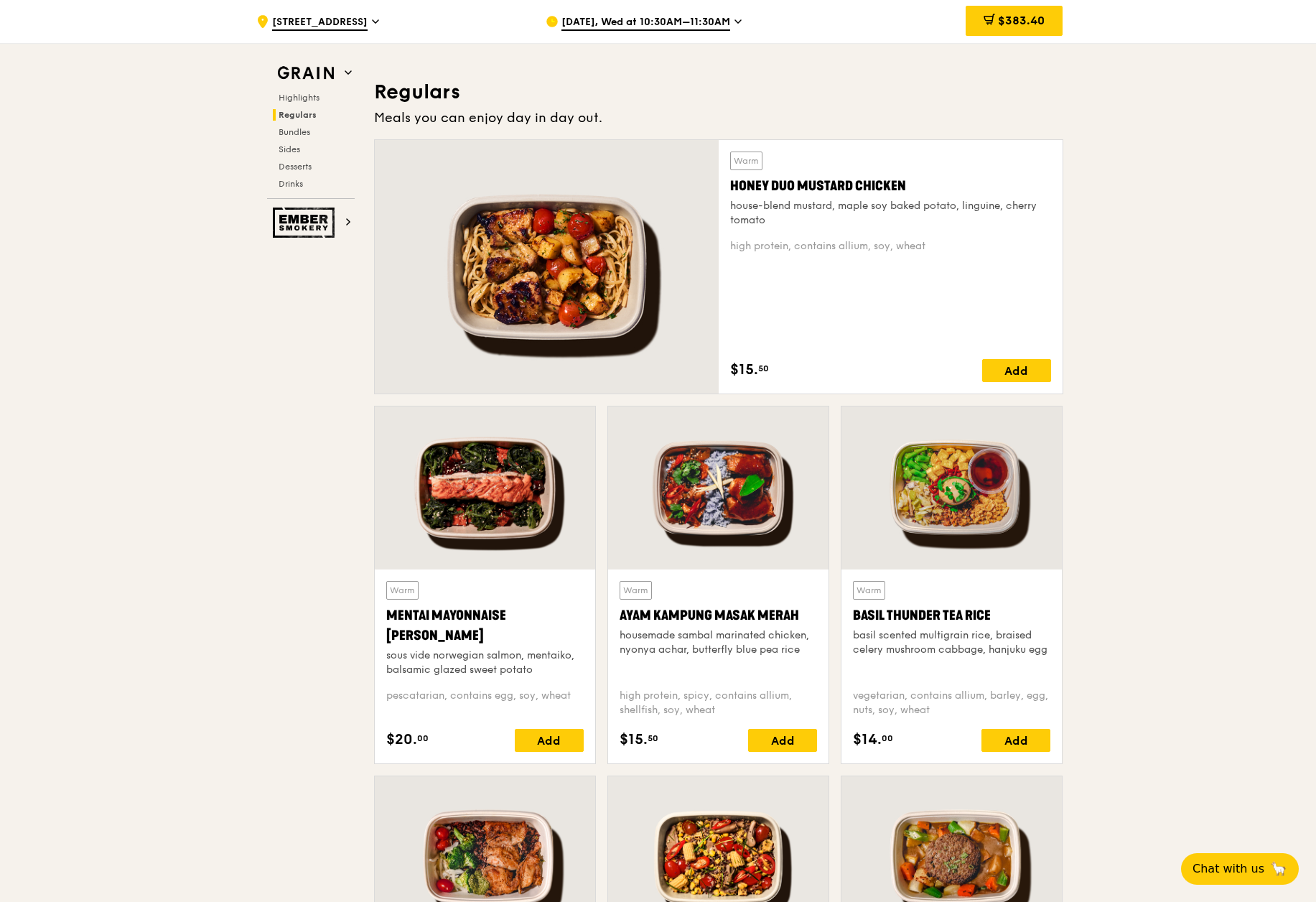
scroll to position [933, 0]
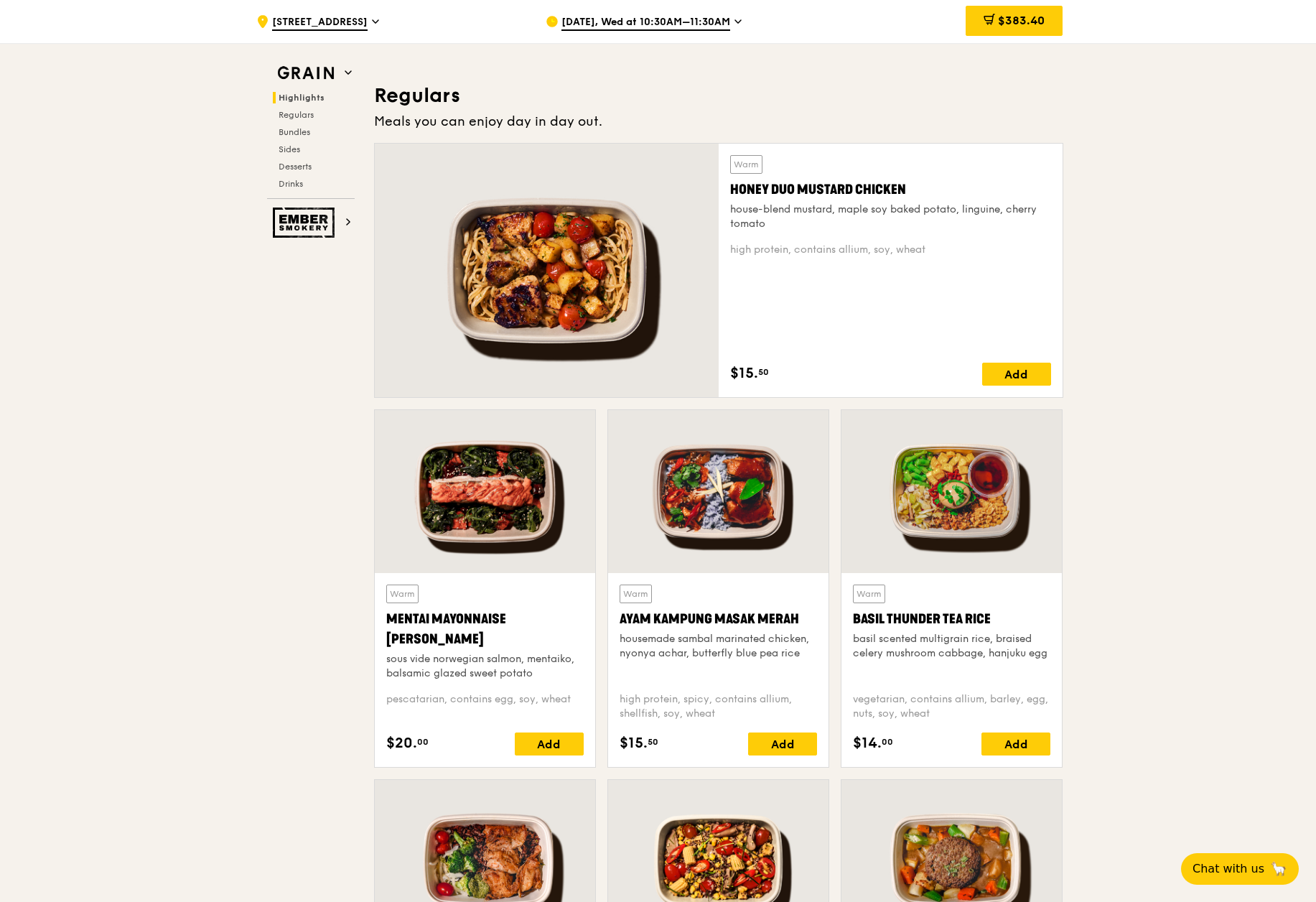
click at [899, 216] on div "house-blend mustard, maple soy baked potato, linguine, cherry tomato" at bounding box center [890, 216] width 321 height 29
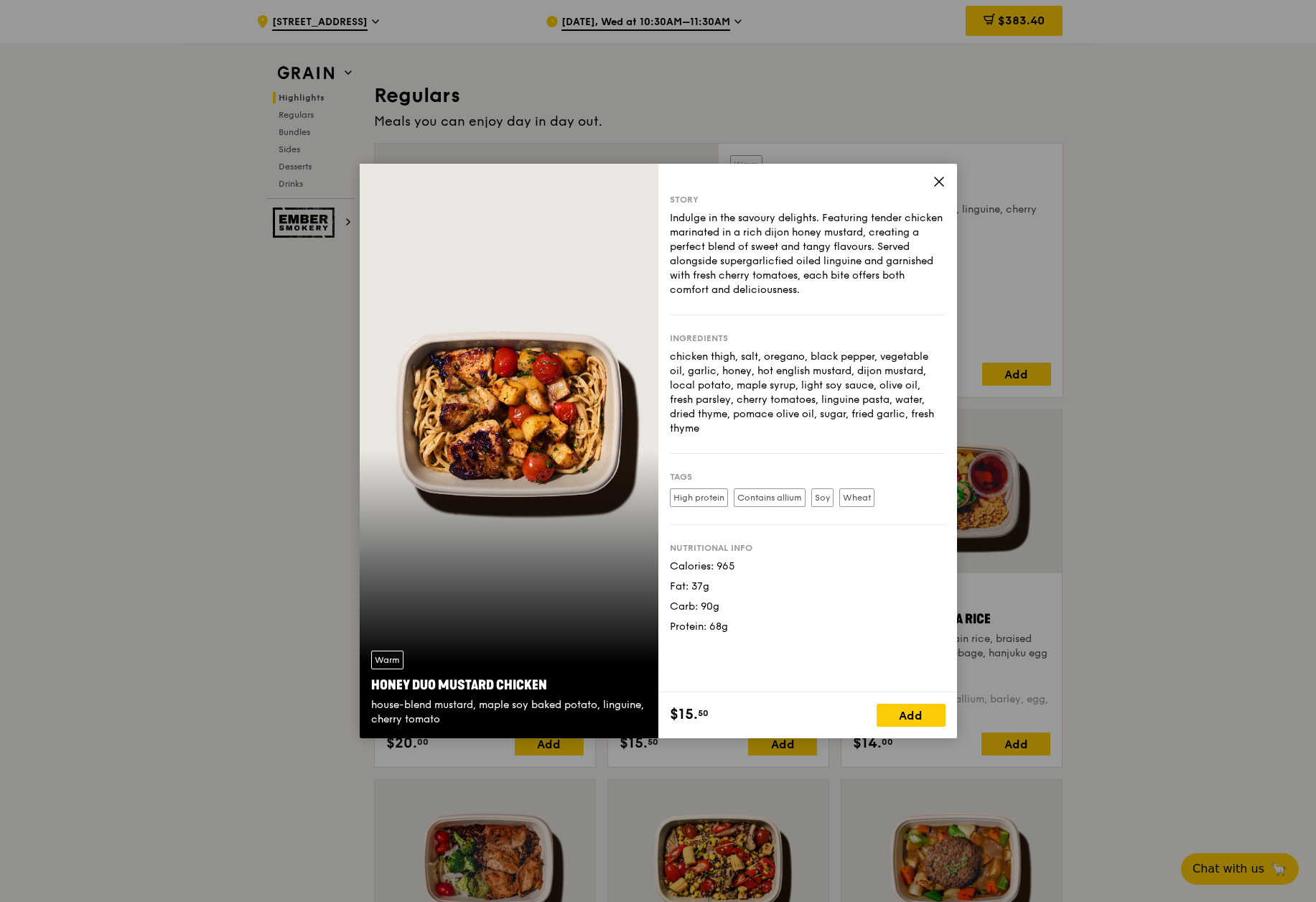
click at [921, 182] on div "Story Indulge in the savoury delights. Featuring tender chicken marinated in a …" at bounding box center [807, 428] width 298 height 529
click at [935, 181] on icon at bounding box center [939, 182] width 13 height 13
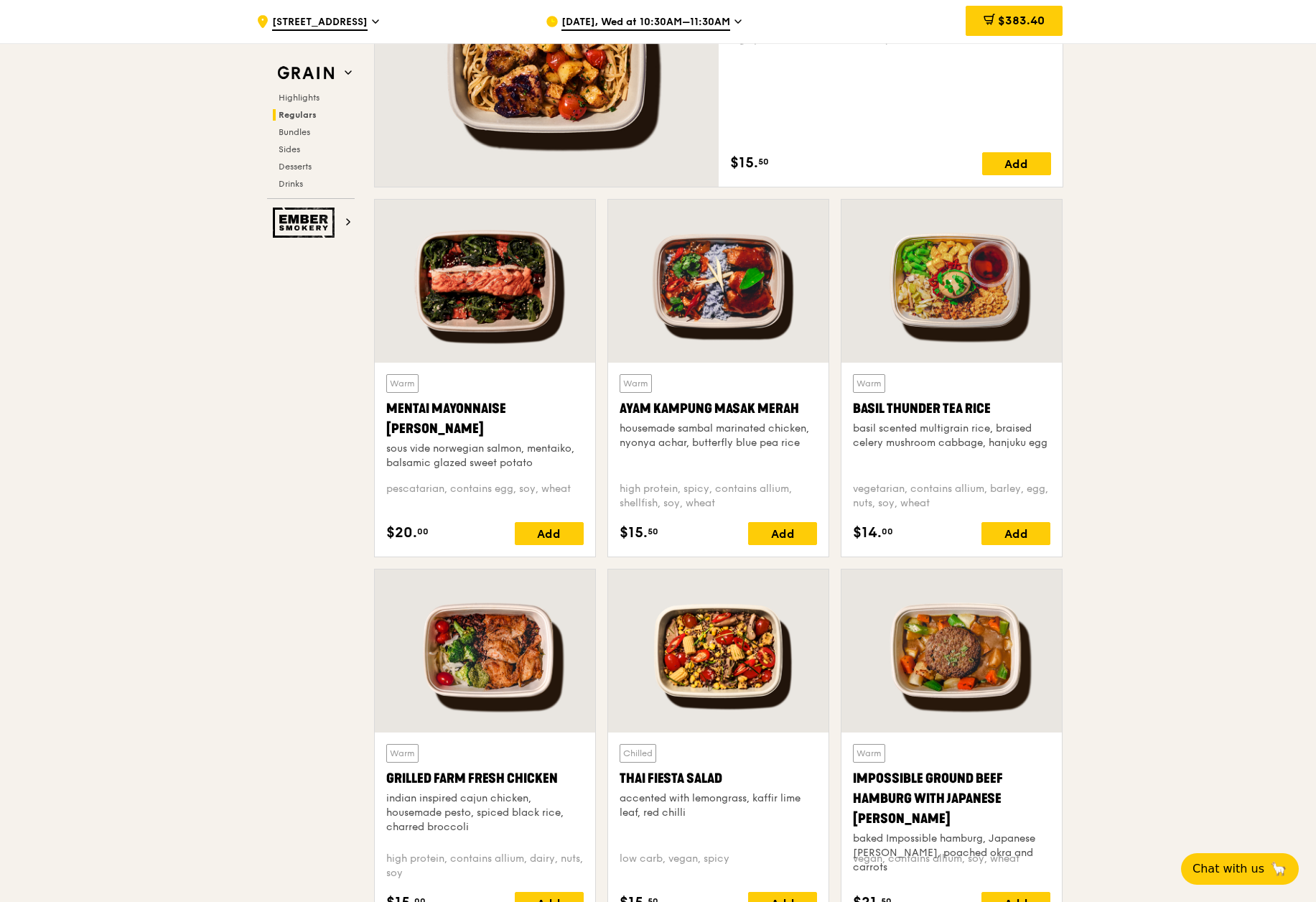
scroll to position [1148, 0]
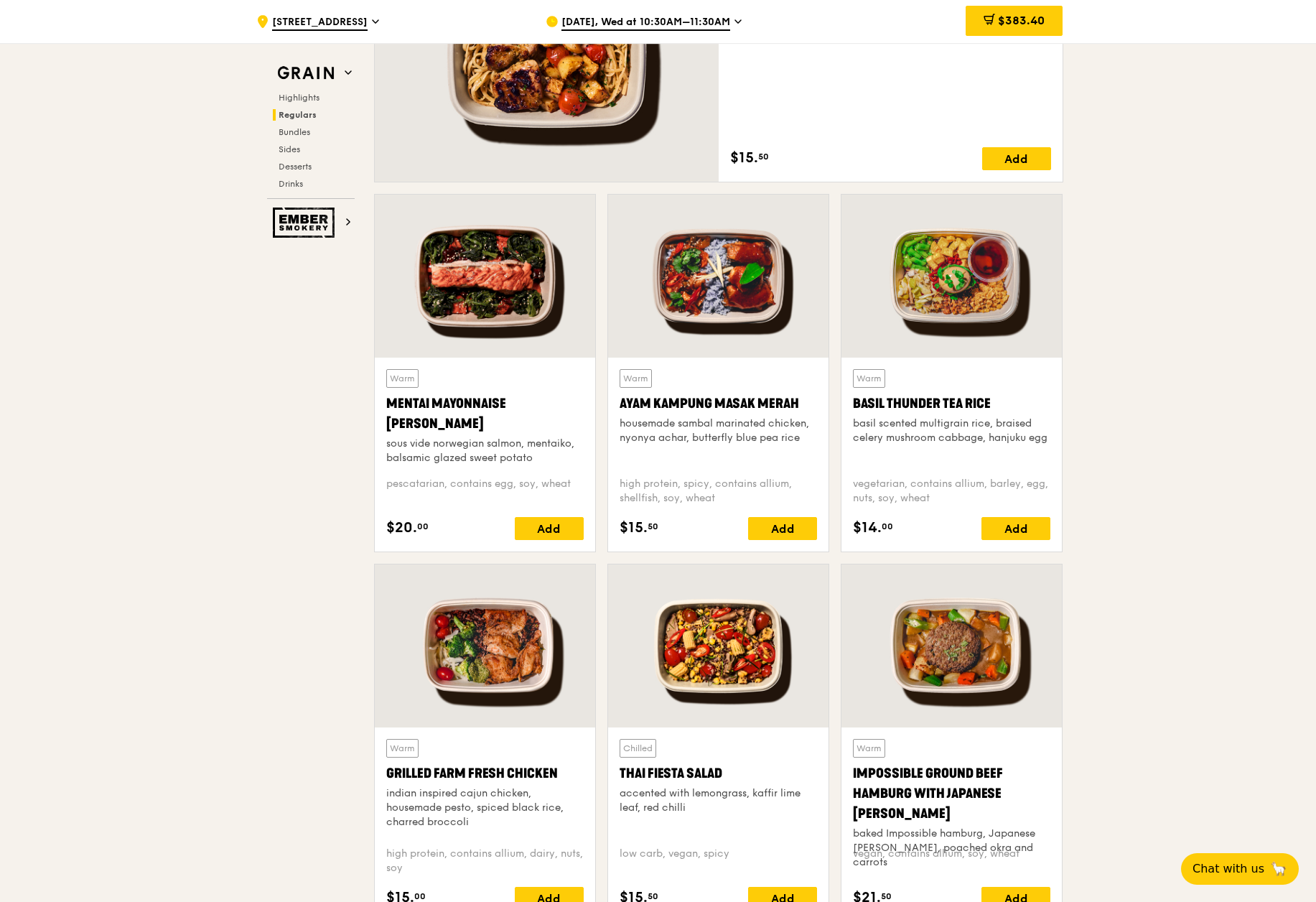
click at [445, 412] on div "Mentai Mayonnaise [PERSON_NAME]" at bounding box center [485, 413] width 198 height 40
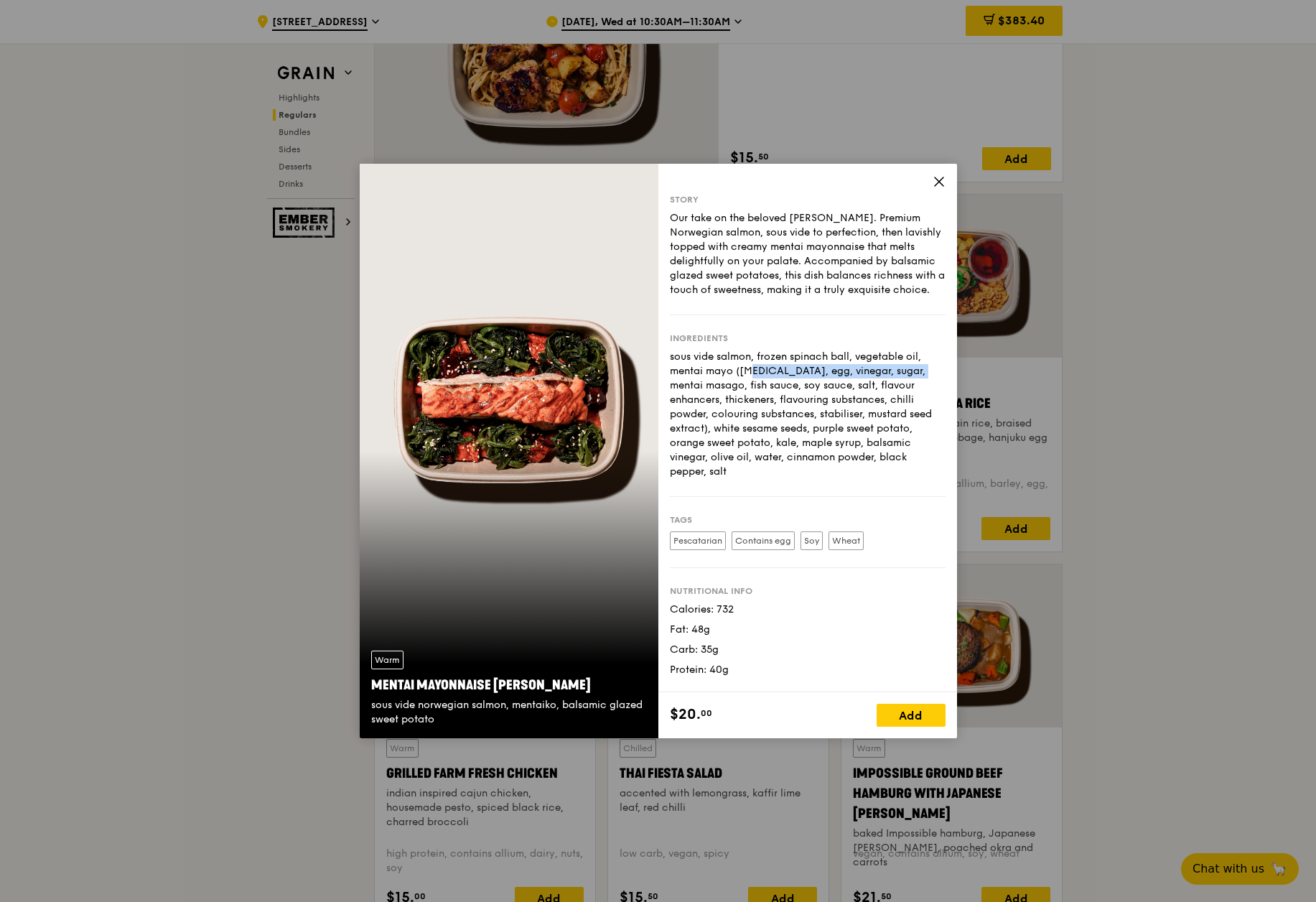
drag, startPoint x: 672, startPoint y: 365, endPoint x: 848, endPoint y: 371, distance: 176.1
click at [848, 371] on div "sous vide salmon, frozen spinach ball, vegetable oil, mentai mayo ([MEDICAL_DAT…" at bounding box center [807, 414] width 276 height 129
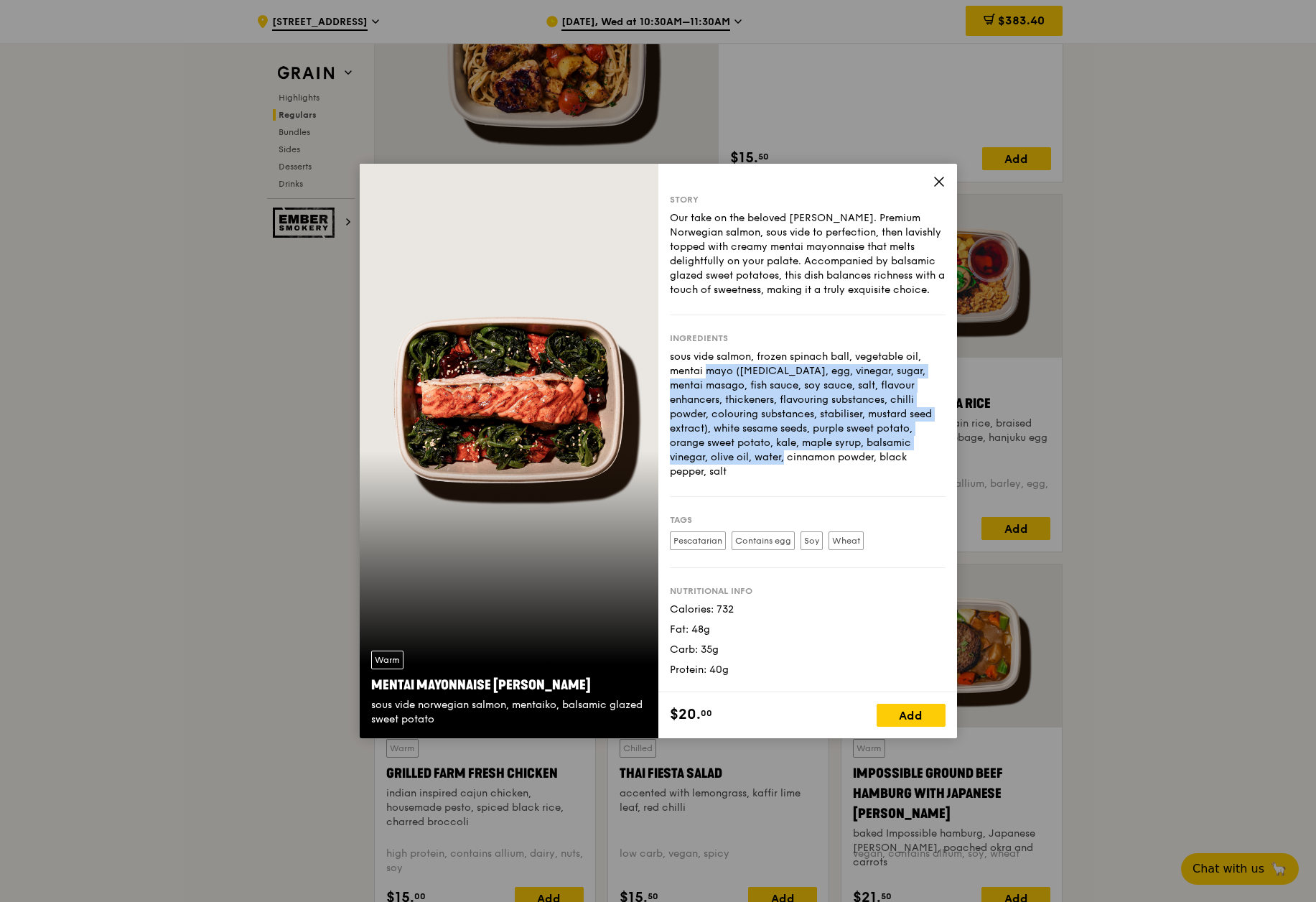
drag, startPoint x: 895, startPoint y: 363, endPoint x: 912, endPoint y: 453, distance: 91.6
click at [912, 453] on div "sous vide salmon, frozen spinach ball, vegetable oil, mentai mayo ([MEDICAL_DAT…" at bounding box center [807, 414] width 276 height 129
click at [911, 453] on div "sous vide salmon, frozen spinach ball, vegetable oil, mentai mayo ([MEDICAL_DAT…" at bounding box center [807, 414] width 276 height 129
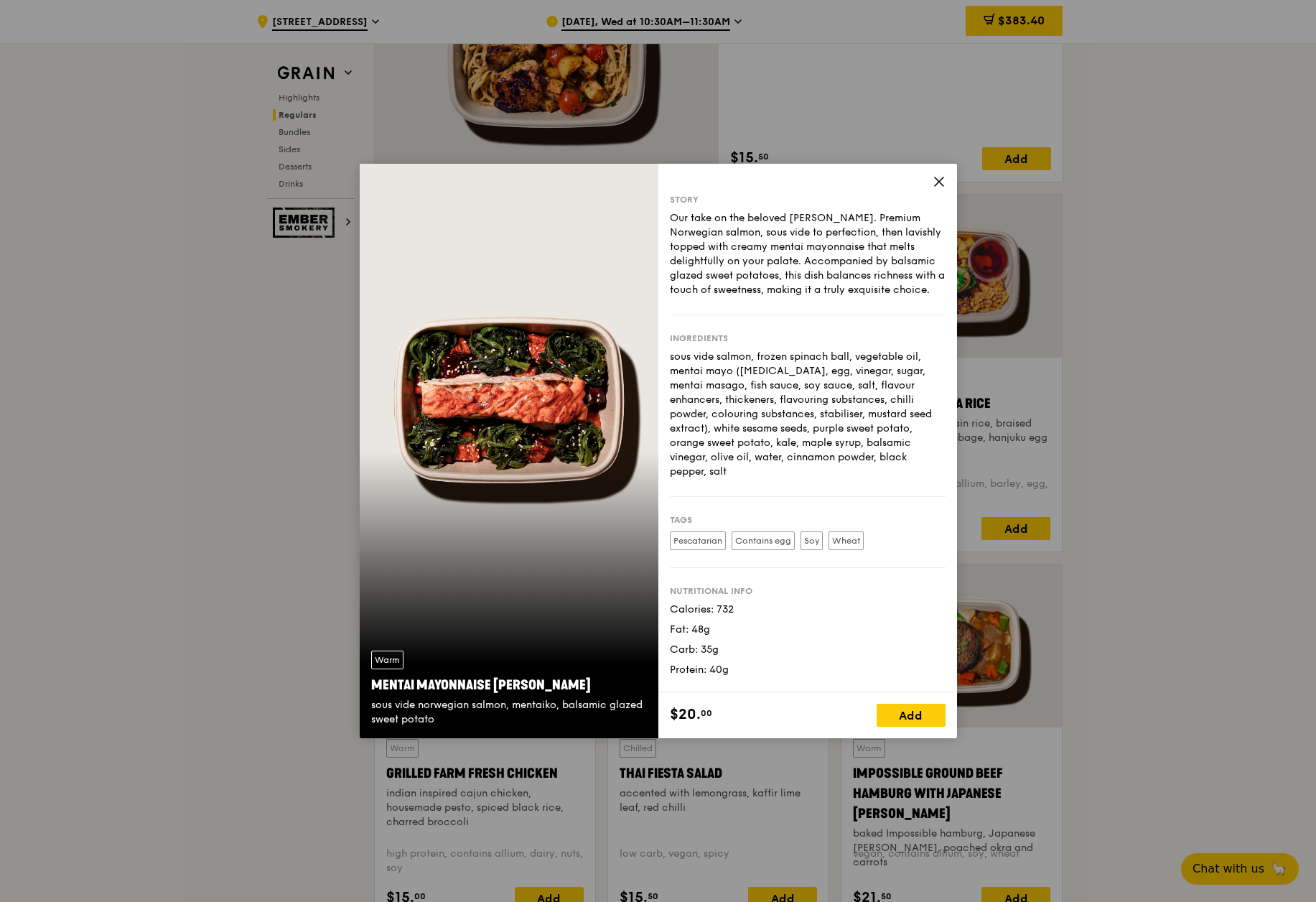
click at [943, 177] on icon at bounding box center [939, 182] width 13 height 13
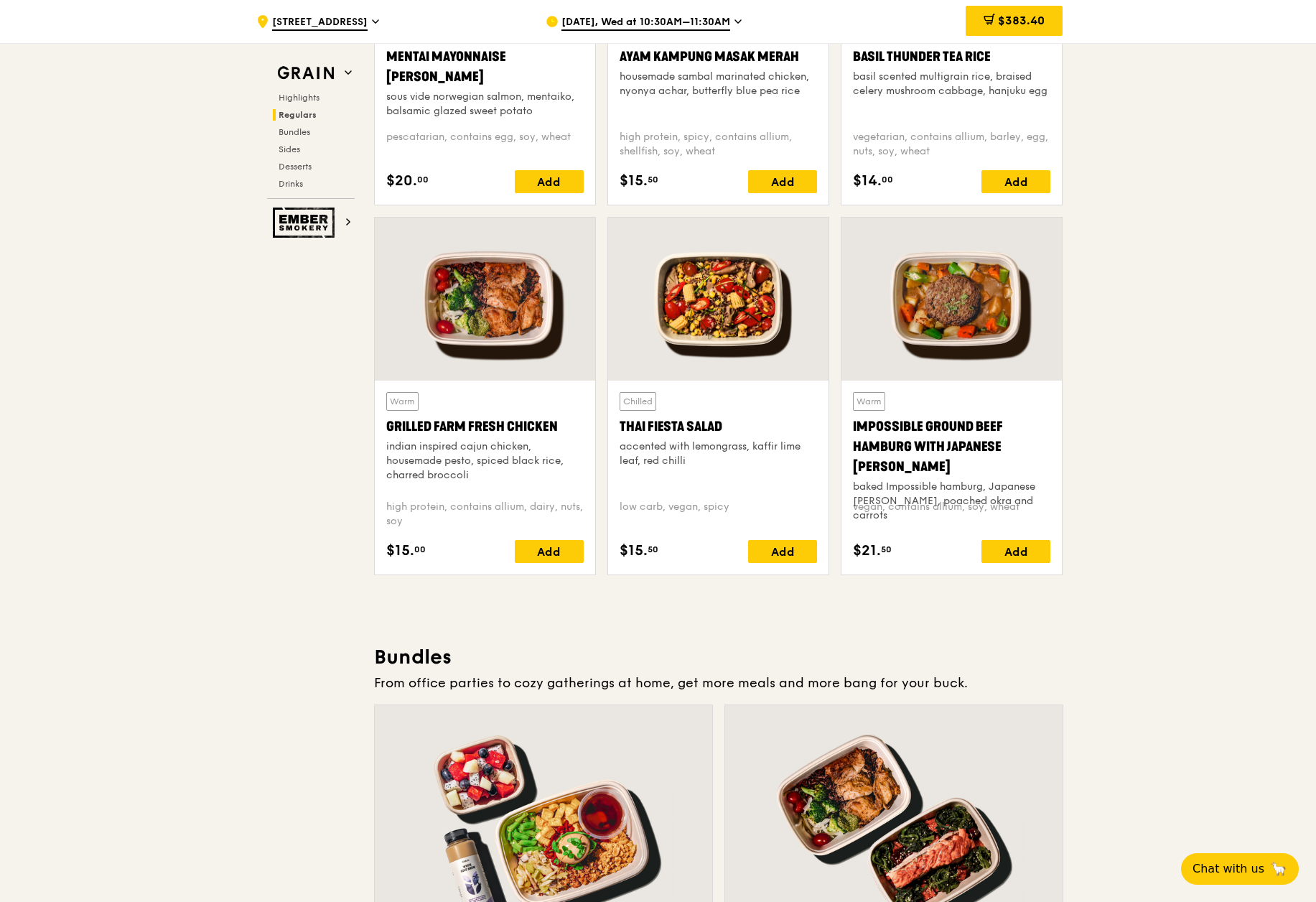
scroll to position [1508, 0]
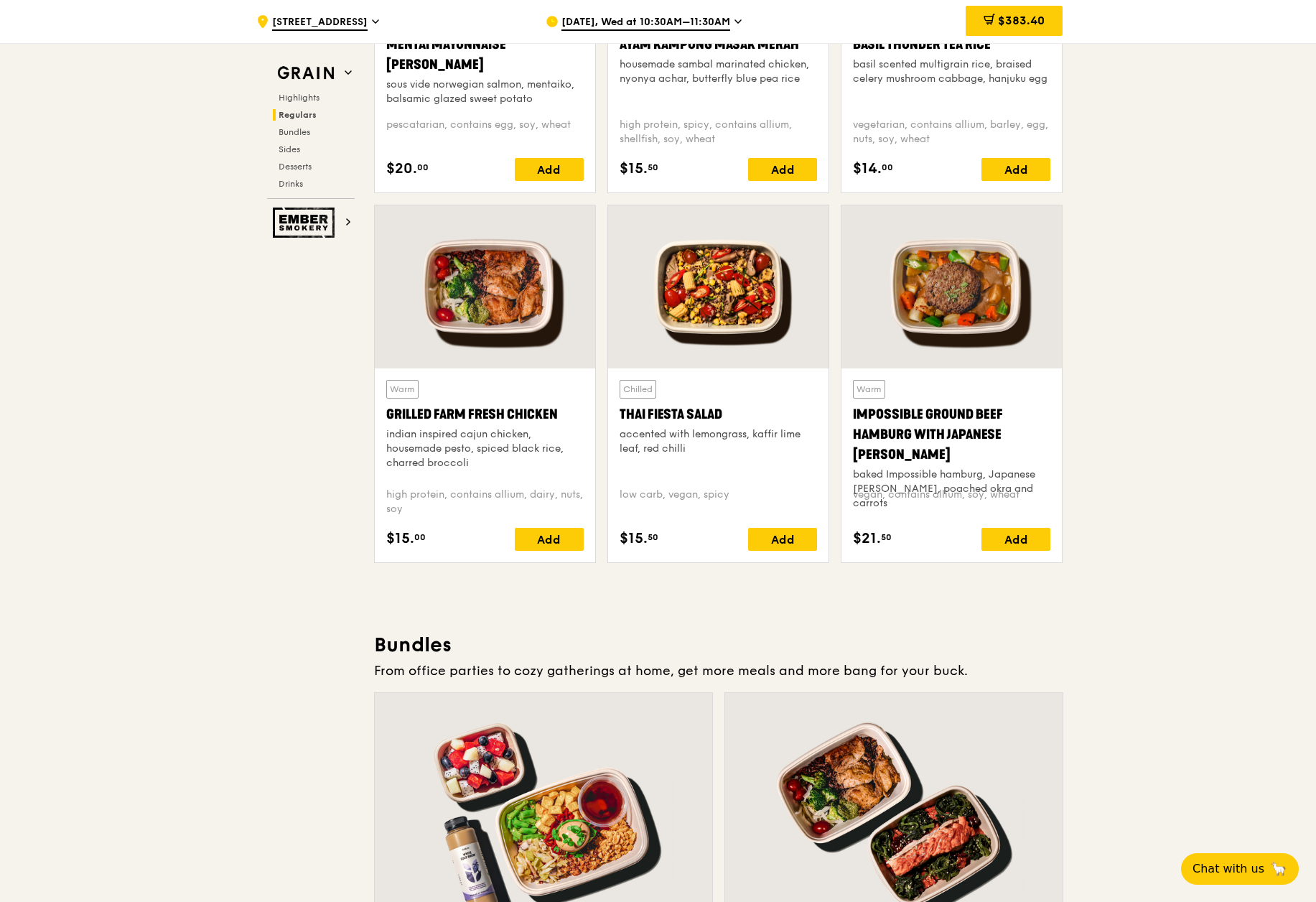
click at [488, 409] on div "Grilled Farm Fresh Chicken" at bounding box center [485, 414] width 198 height 20
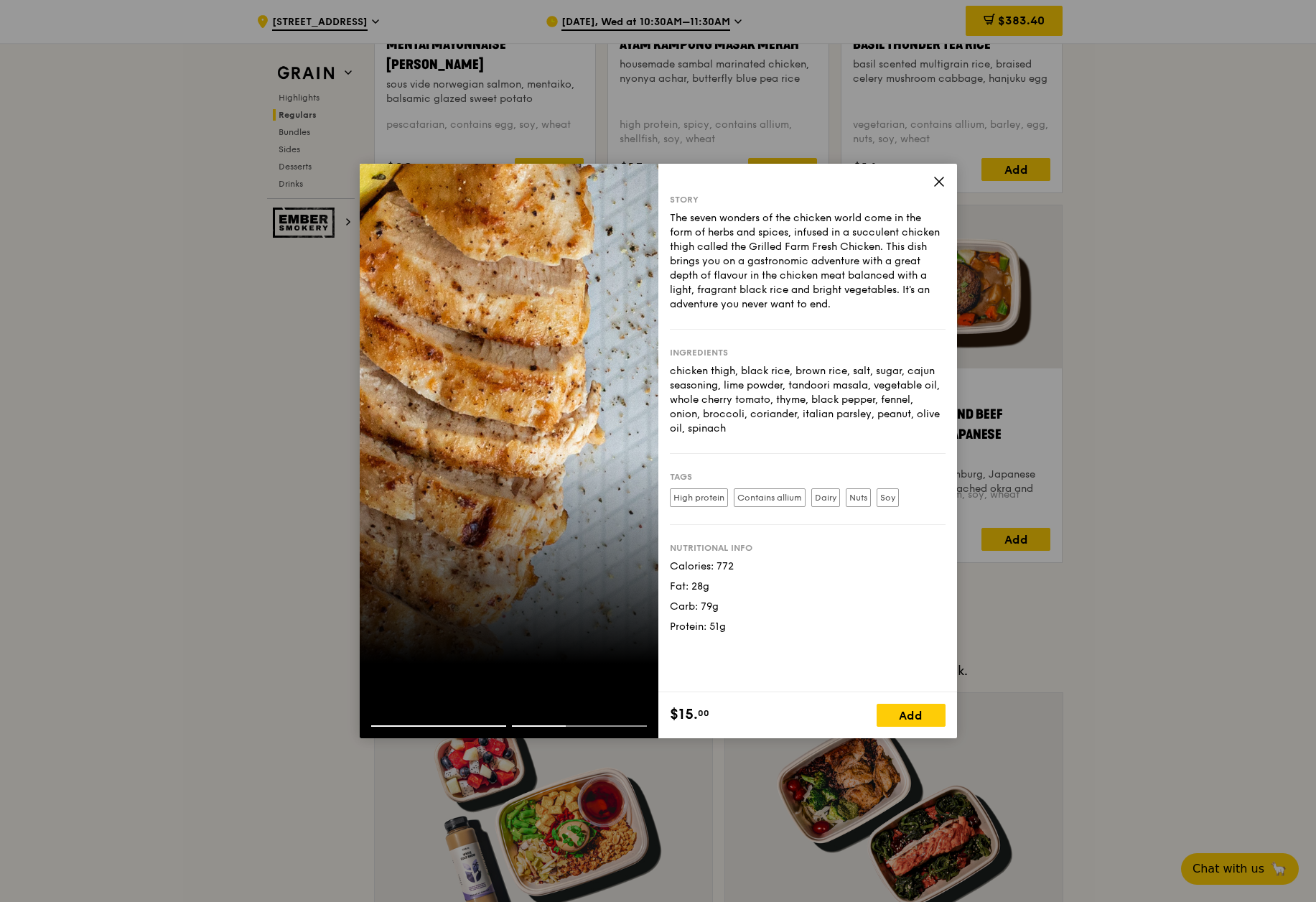
click at [940, 183] on icon at bounding box center [939, 182] width 13 height 13
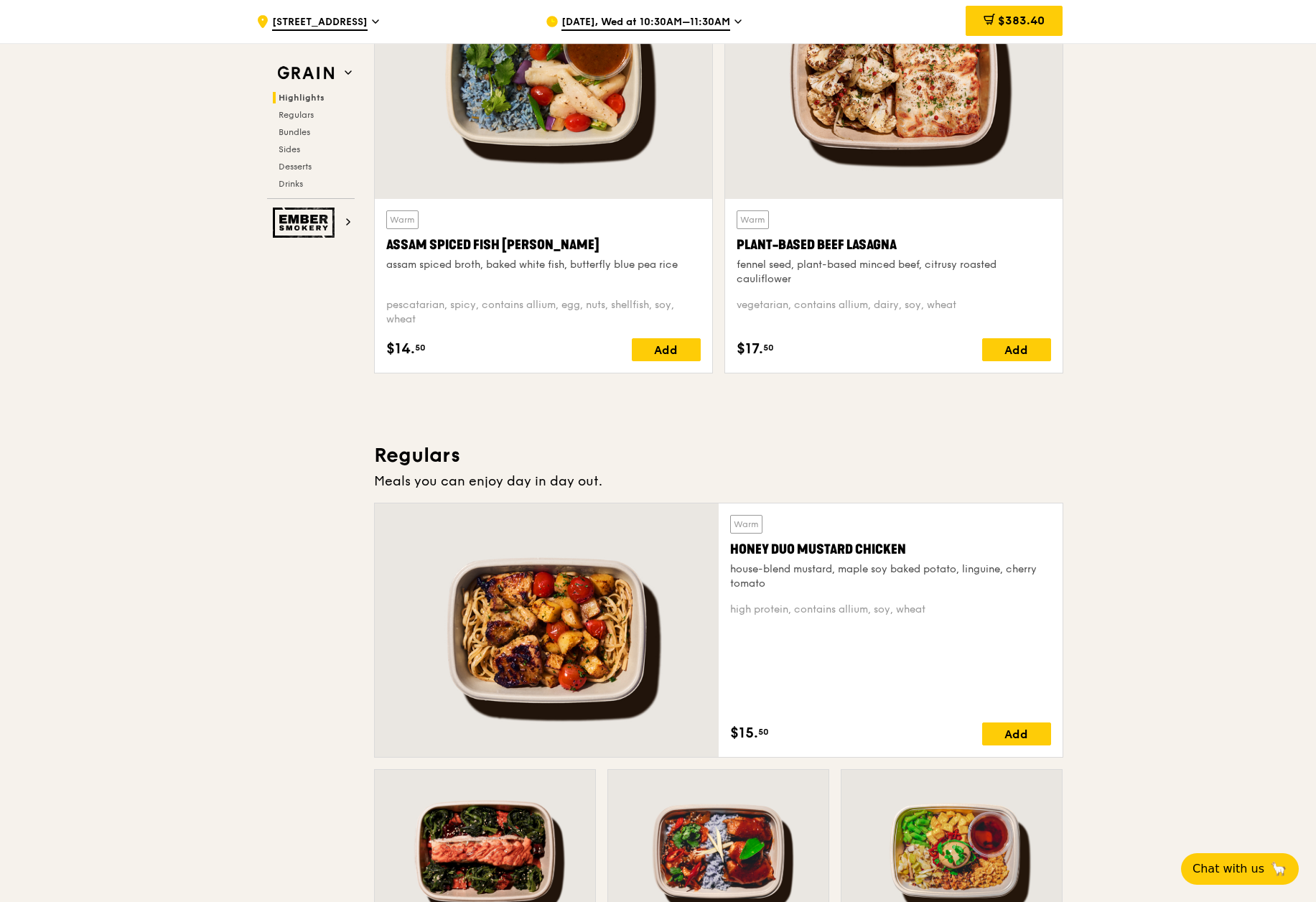
scroll to position [0, 0]
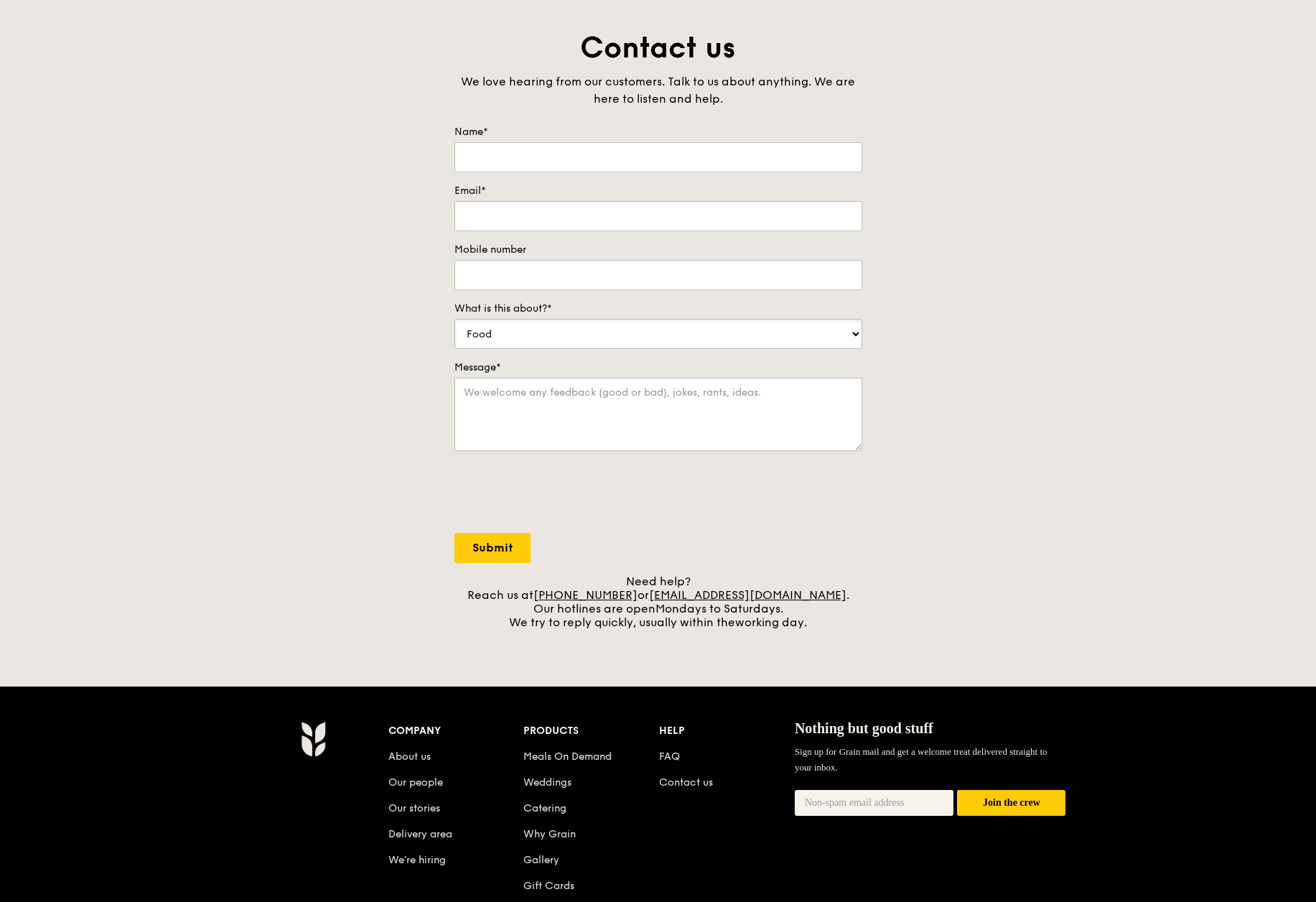
click at [658, 325] on select "Food Service Billing/Payment Catering Others" at bounding box center [658, 334] width 407 height 30
drag, startPoint x: 658, startPoint y: 325, endPoint x: 655, endPoint y: 310, distance: 15.3
click at [658, 325] on select "Food Service Billing/Payment Catering Others" at bounding box center [658, 334] width 407 height 30
click at [574, 174] on form "Name* Email* Mobile number What is this about?* Food Service Billing/Payment Ca…" at bounding box center [658, 344] width 407 height 438
click at [585, 150] on input "Name*" at bounding box center [658, 157] width 407 height 30
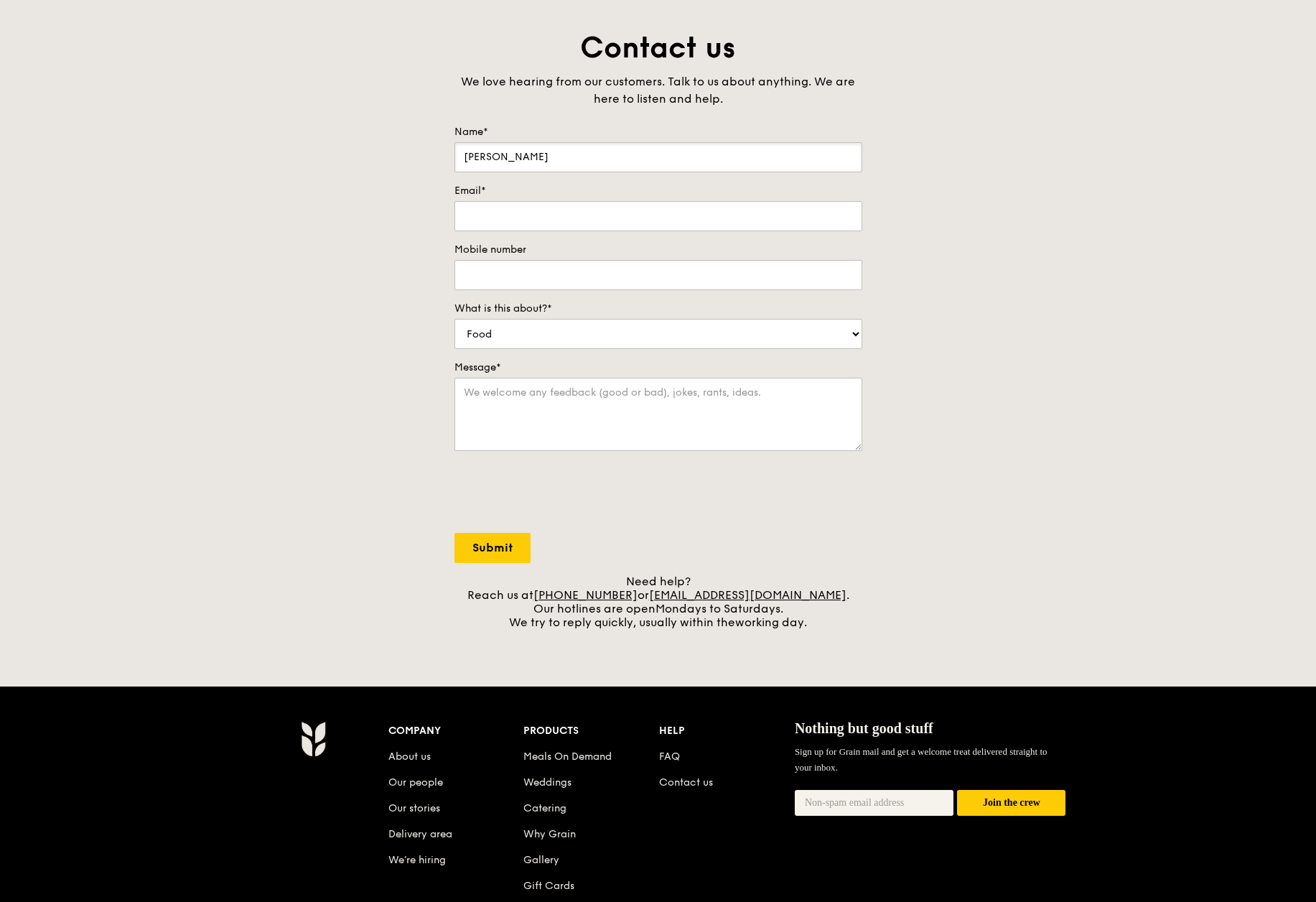
type input "Xin Hui Lim"
type input "i"
click at [660, 214] on input "xinhui.lim@fticonsulting.cin" at bounding box center [658, 216] width 407 height 30
type input "xinhui.lim@fticonsulting.com"
type input "91849366"
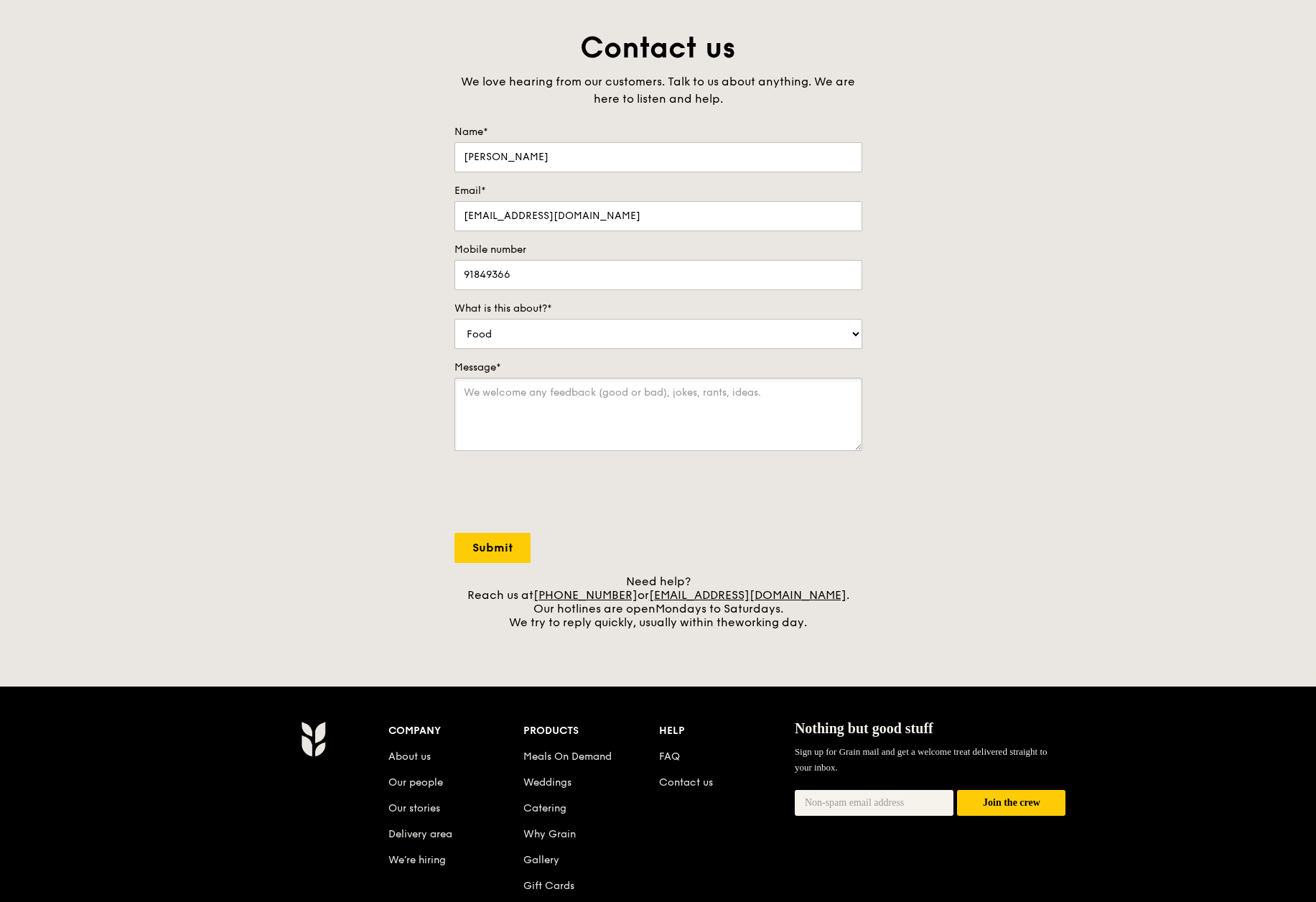
click at [620, 396] on textarea "Message*" at bounding box center [658, 414] width 407 height 73
drag, startPoint x: 824, startPoint y: 598, endPoint x: 672, endPoint y: 596, distance: 152.0
click at [672, 596] on div "Need help? Reach us at +65 3163 5335 or concierge@grain.com.sg . Our hotlines a…" at bounding box center [658, 602] width 407 height 55
click at [509, 435] on textarea "Message*" at bounding box center [658, 414] width 407 height 73
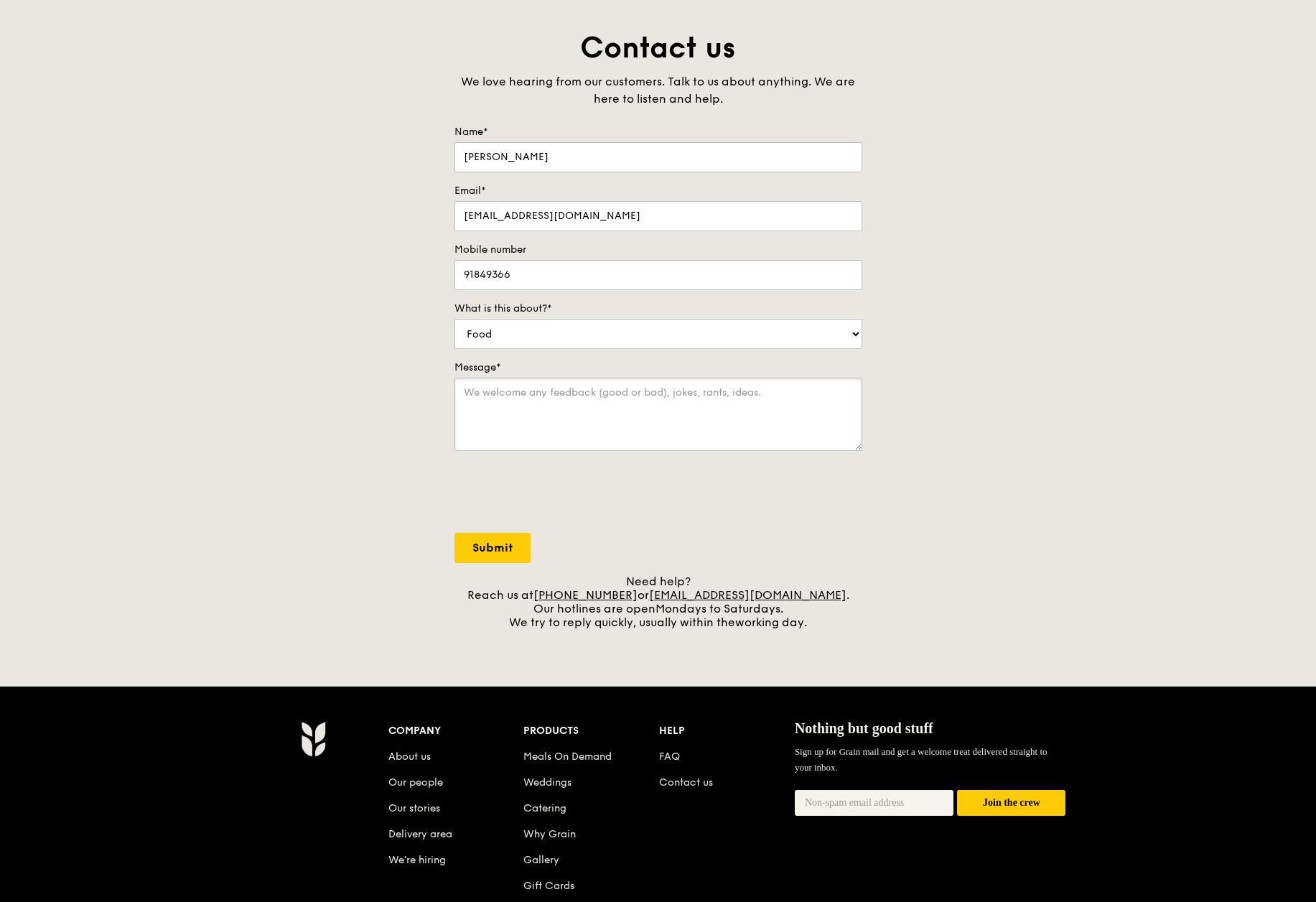
click at [509, 435] on textarea "Message*" at bounding box center [658, 414] width 407 height 73
click at [746, 446] on textarea "Message*" at bounding box center [658, 414] width 407 height 73
drag, startPoint x: 511, startPoint y: 393, endPoint x: 895, endPoint y: 423, distance: 385.2
click at [895, 423] on div "Contact us We love hearing from our customers. Talk to us about anything. We ar…" at bounding box center [658, 329] width 1316 height 600
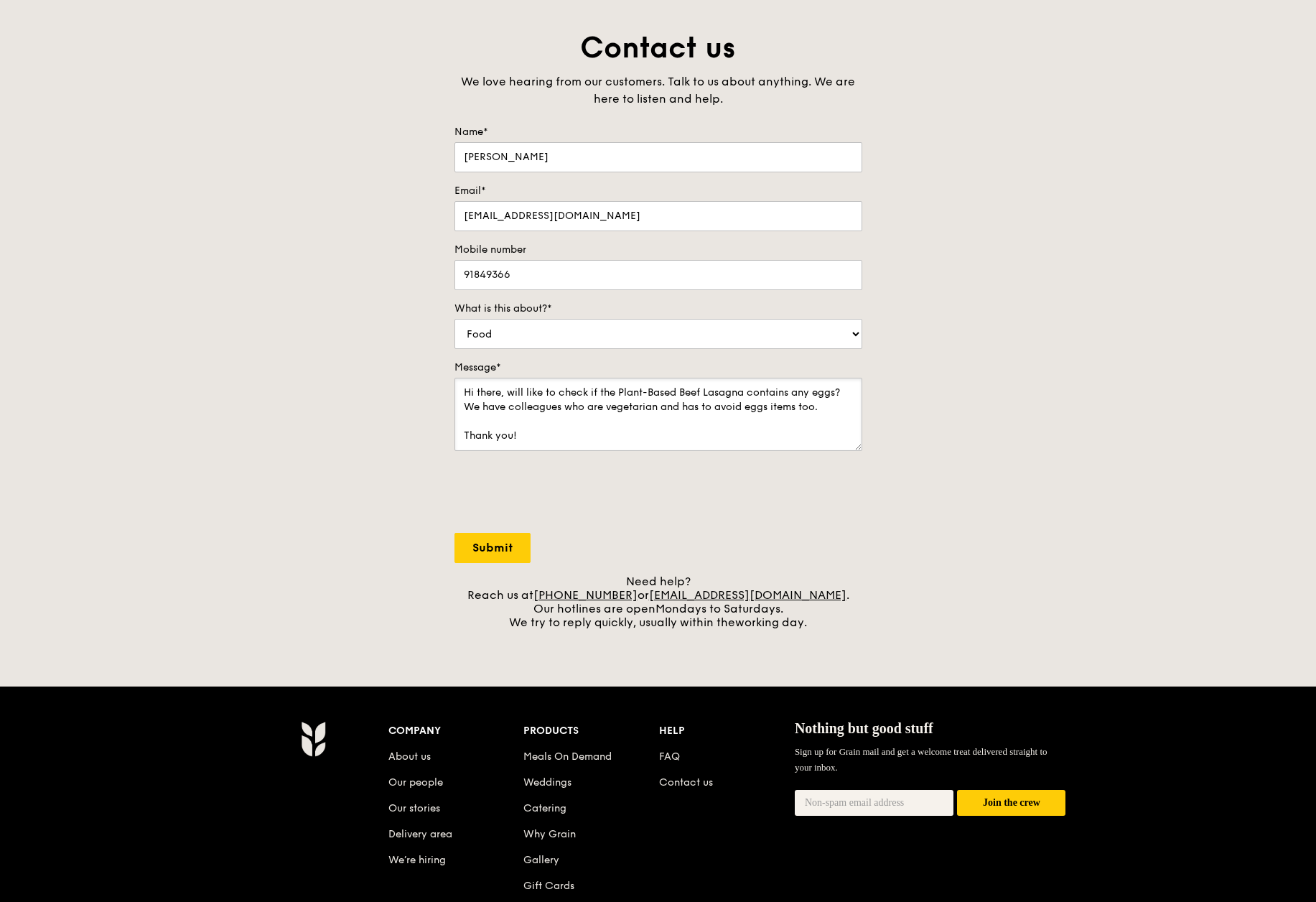
type textarea "Hi there, will like to check if the Plant-Based Beef Lasagna contains any eggs?…"
click at [489, 551] on input "Submit" at bounding box center [492, 547] width 76 height 30
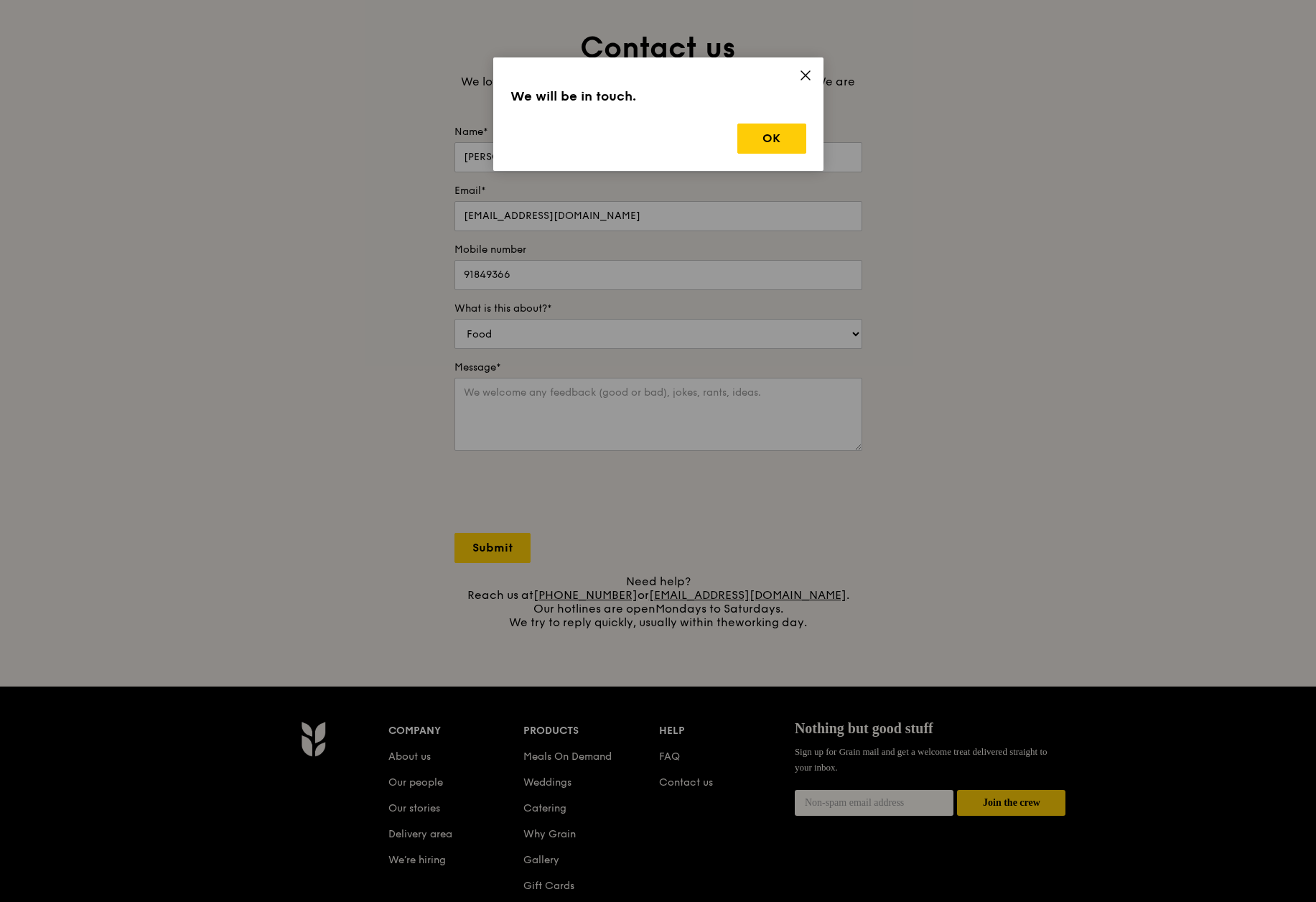
click at [779, 114] on div "We will be in touch. OK" at bounding box center [658, 114] width 330 height 114
click at [775, 130] on button "OK" at bounding box center [771, 138] width 69 height 30
